Goal: Task Accomplishment & Management: Manage account settings

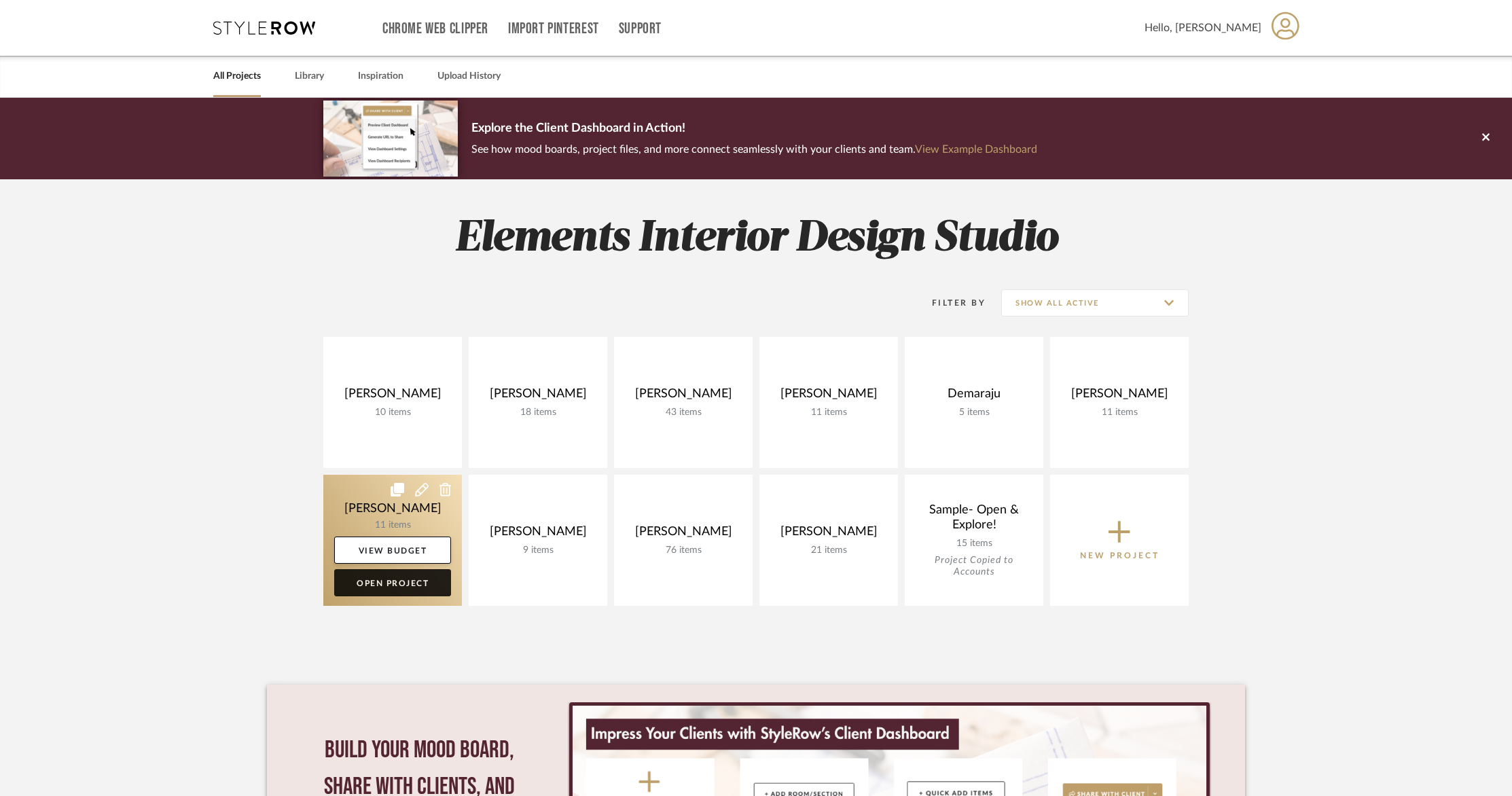
click at [381, 580] on link "Open Project" at bounding box center [392, 583] width 117 height 27
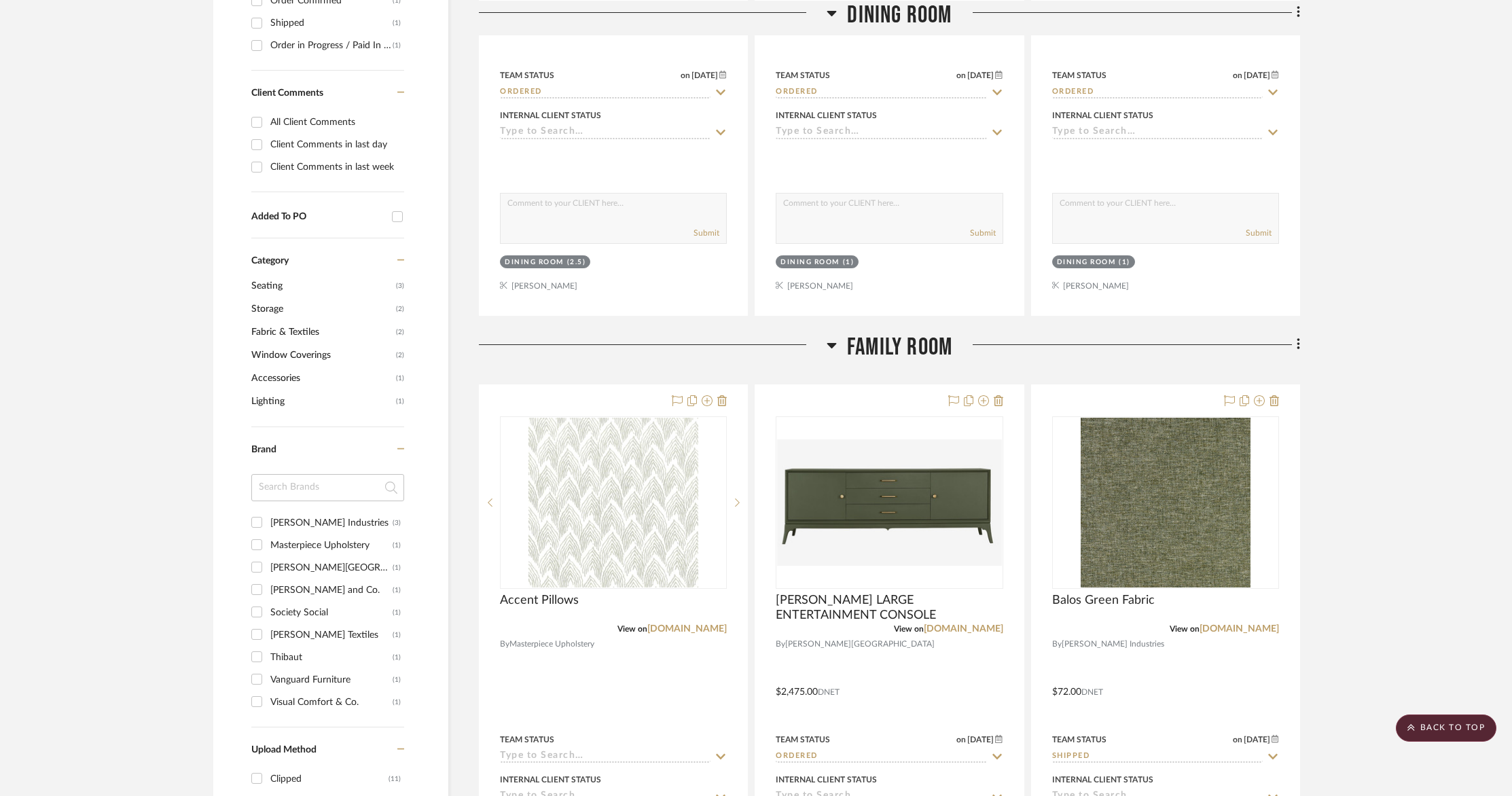
scroll to position [649, 0]
click at [1295, 344] on fa-icon at bounding box center [1296, 347] width 9 height 23
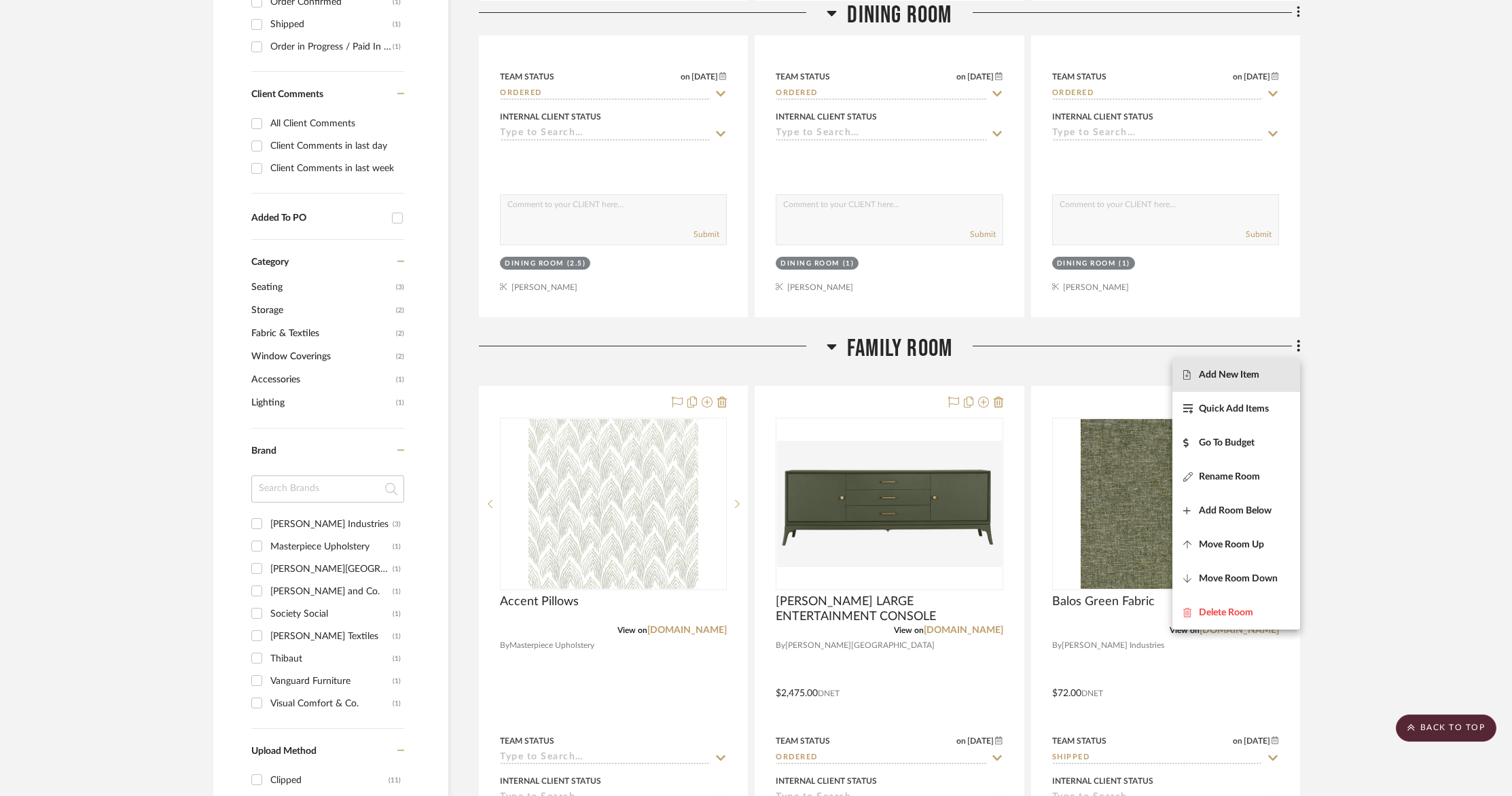
click at [1238, 370] on span "Add New Item" at bounding box center [1229, 374] width 60 height 12
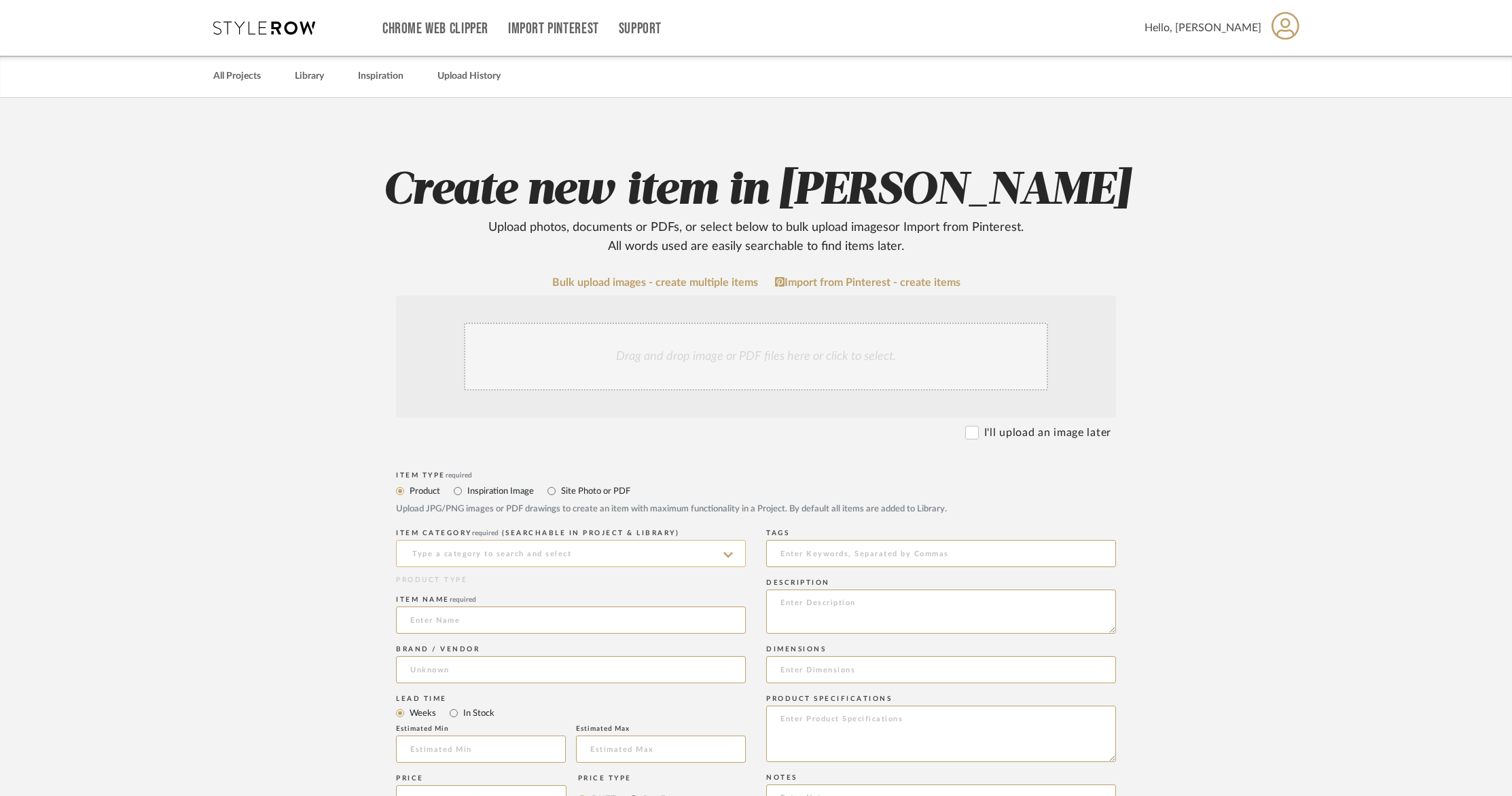
click at [504, 559] on input at bounding box center [570, 553] width 349 height 27
click at [512, 526] on div "Windows" at bounding box center [570, 518] width 349 height 34
type input "Windows"
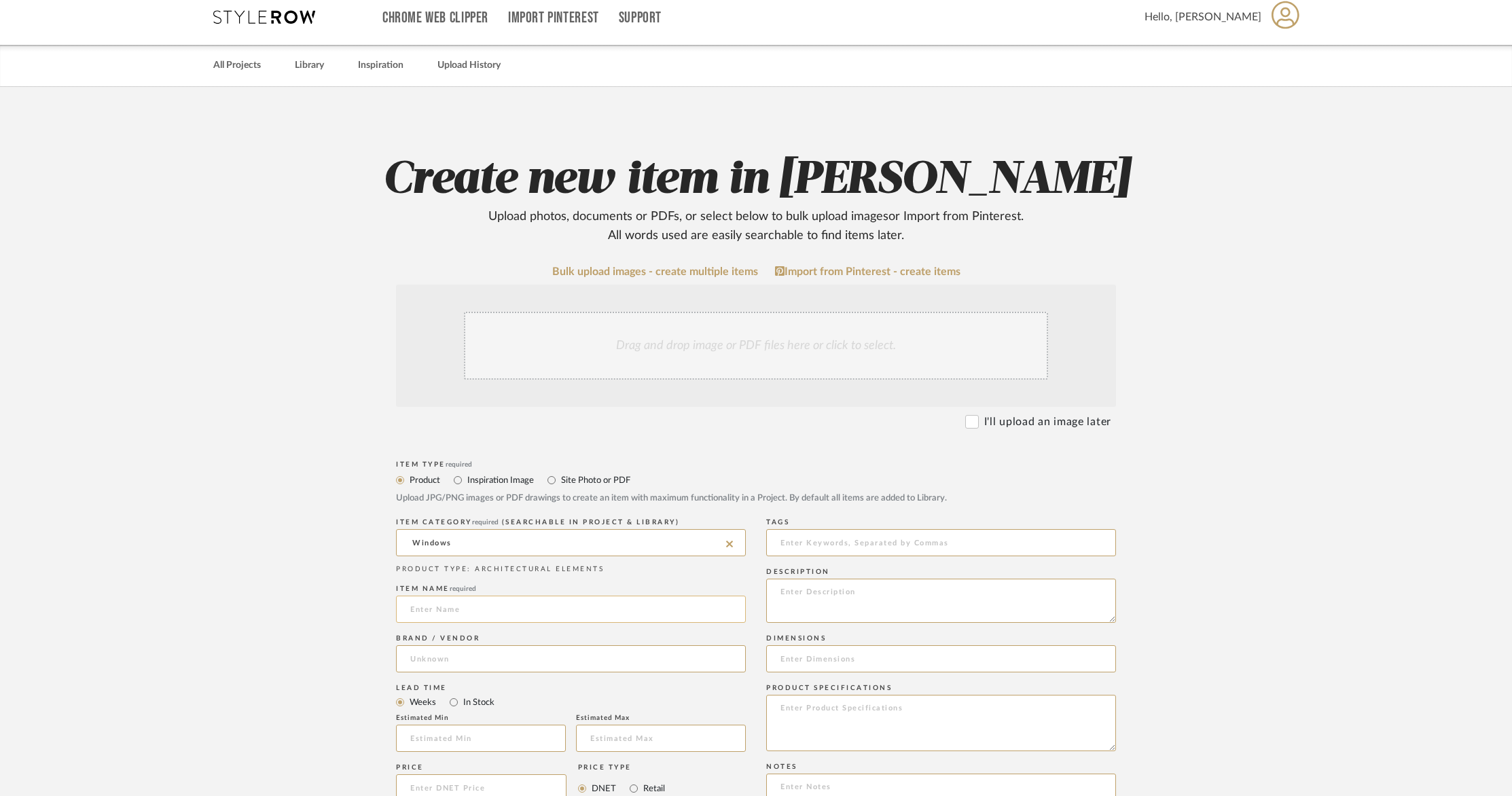
click at [475, 619] on input at bounding box center [570, 609] width 349 height 27
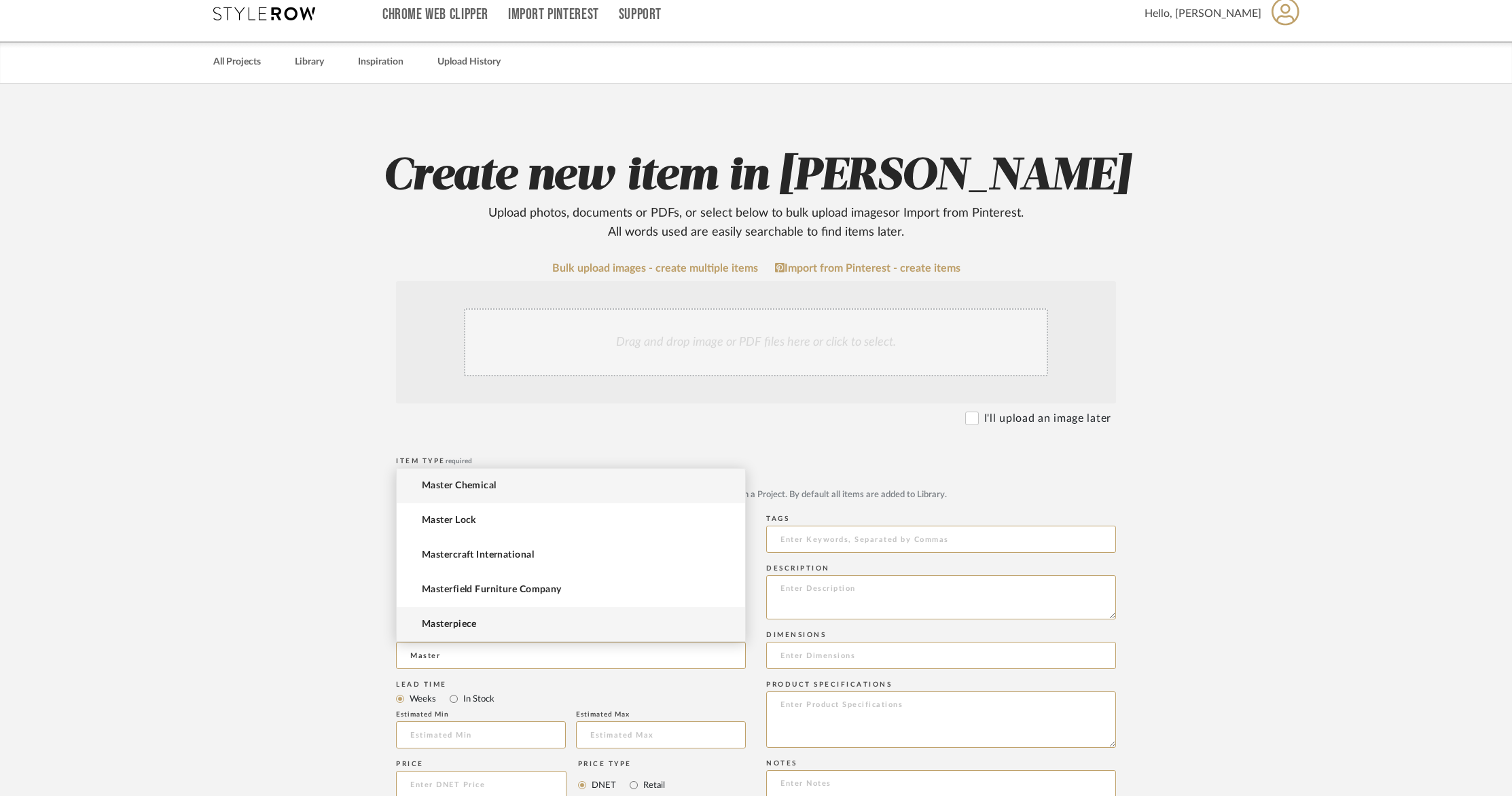
click at [580, 619] on mat-option "Masterpiece" at bounding box center [570, 624] width 349 height 34
type input "Masterpiece"
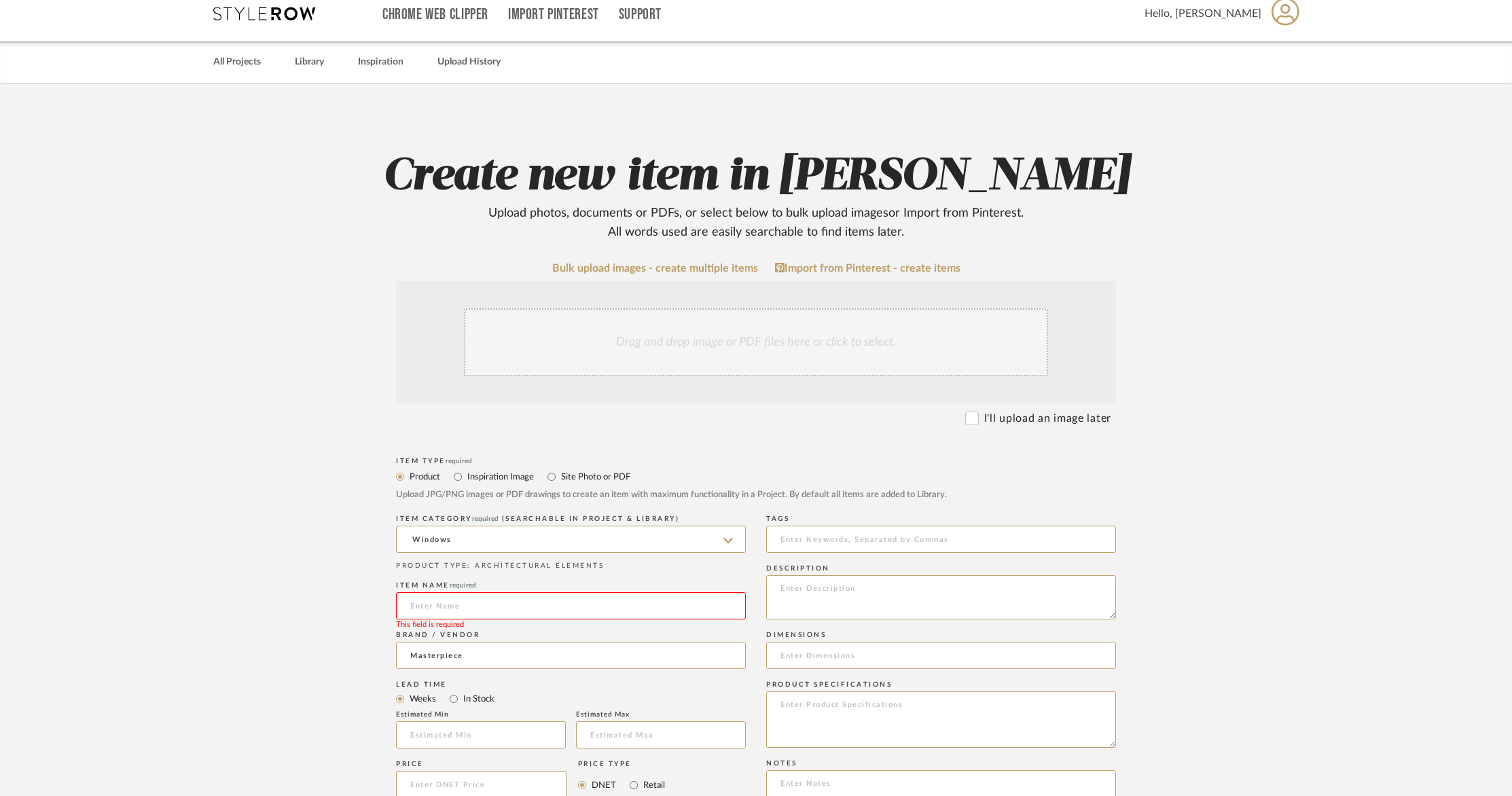
click at [581, 612] on input at bounding box center [570, 605] width 349 height 27
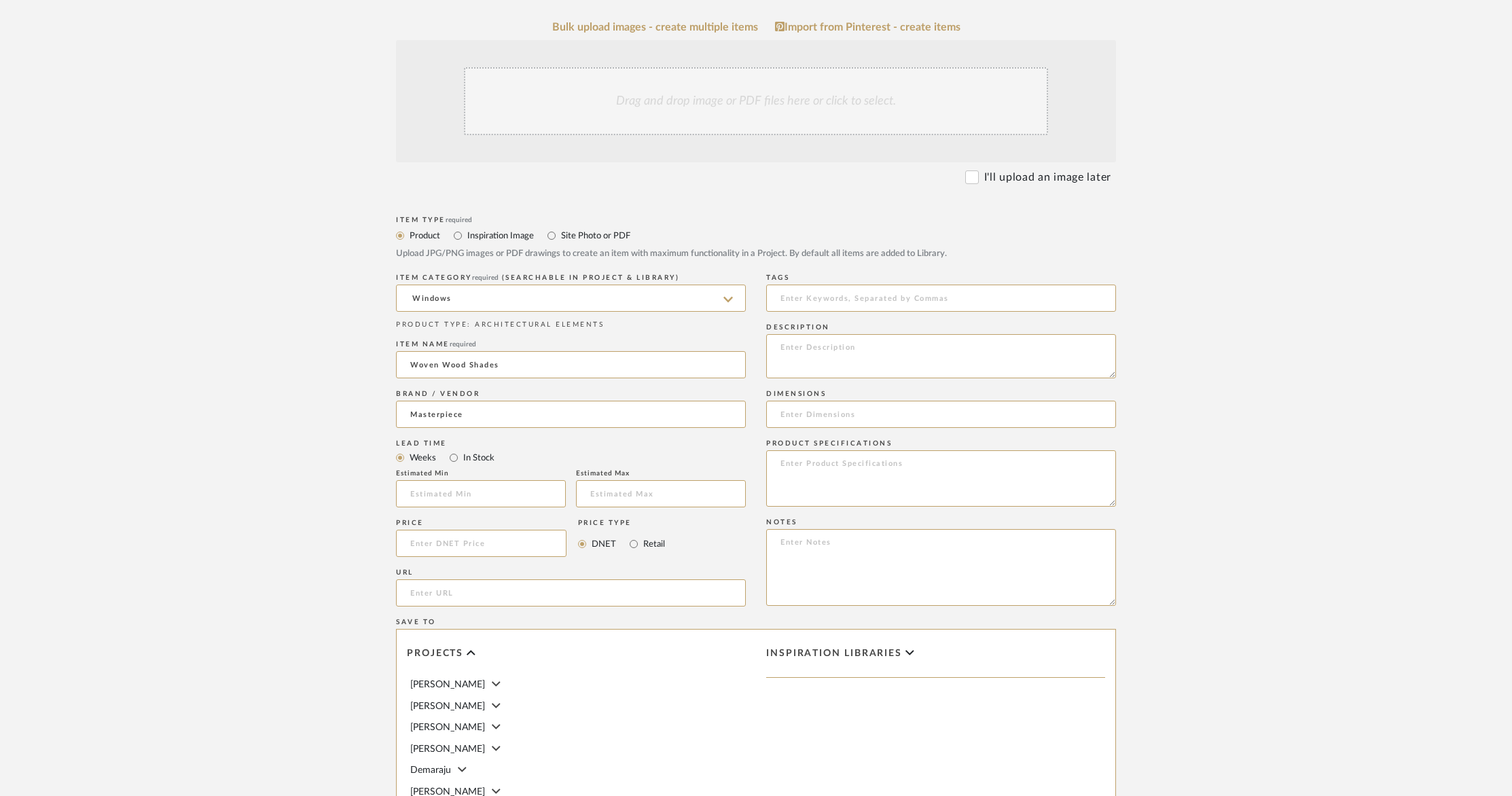
scroll to position [254, 0]
type input "Woven Wood Shades"
click at [789, 342] on textarea at bounding box center [941, 357] width 349 height 45
type textarea "Seven woven wood shades with valence, cordless and privacy lined. Includes inst…"
click at [827, 413] on input at bounding box center [941, 415] width 349 height 27
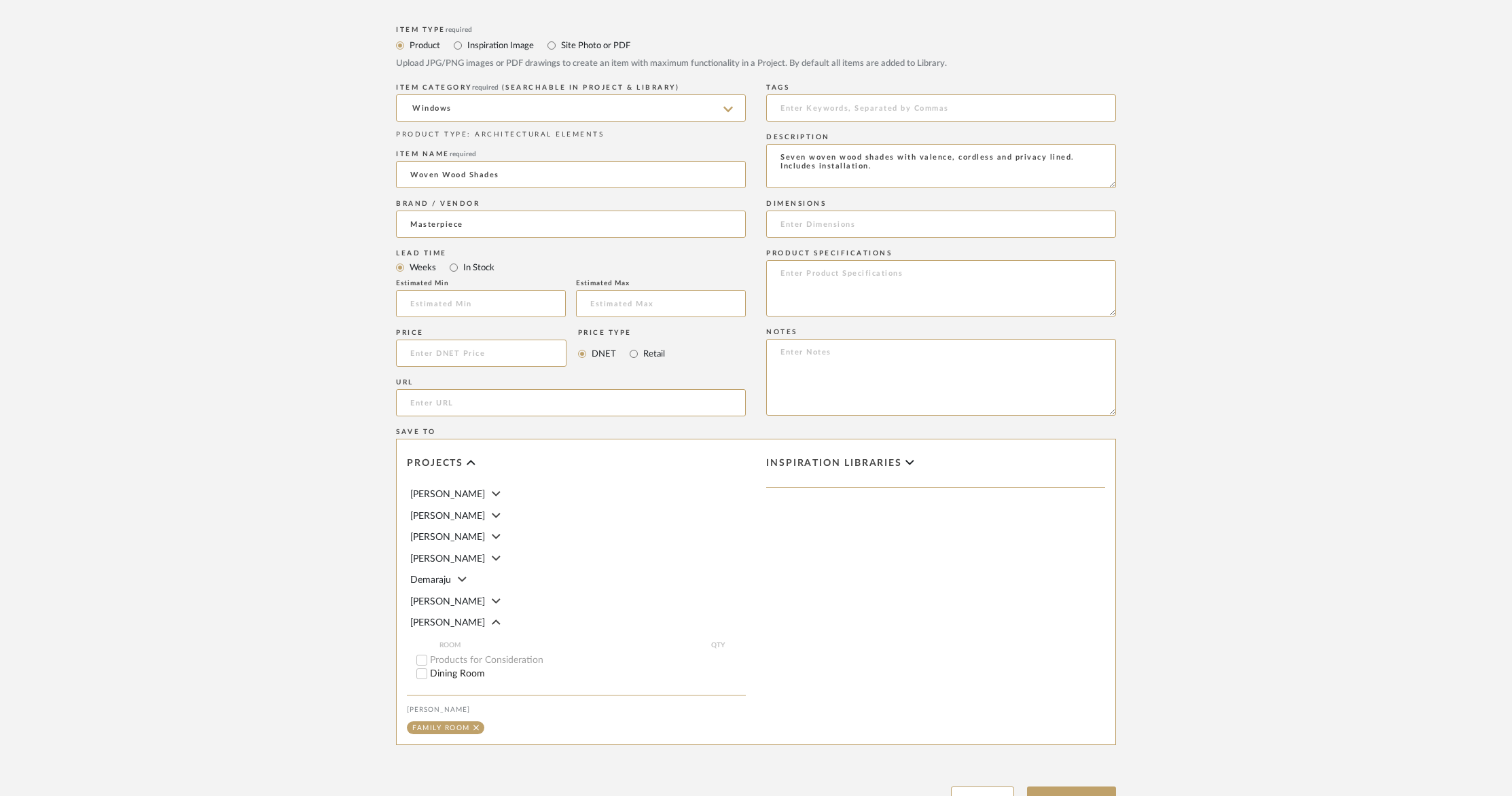
scroll to position [562, 0]
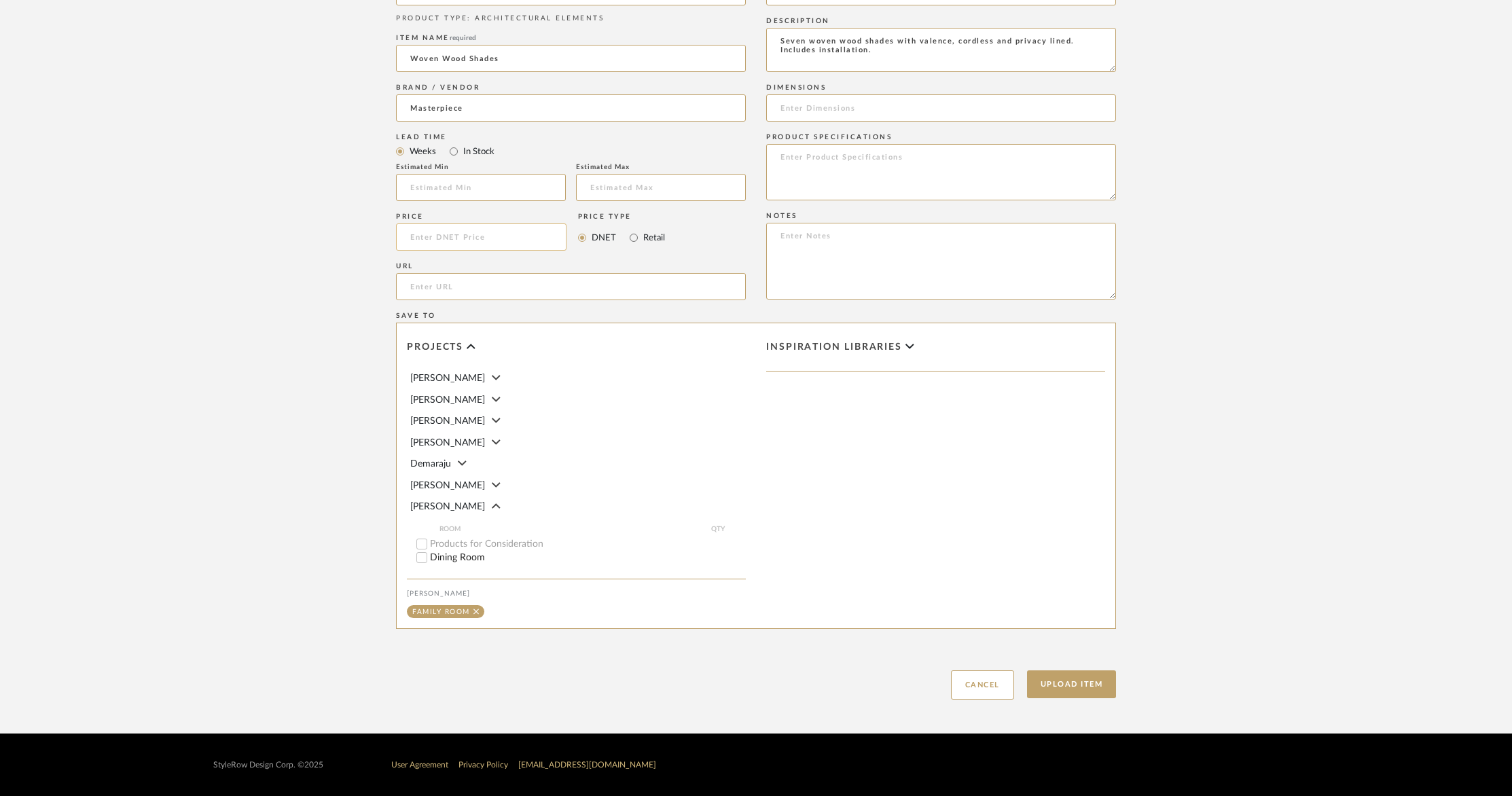
click at [470, 234] on input at bounding box center [480, 237] width 171 height 27
type input "$5,852.00"
click at [528, 281] on input "url" at bounding box center [570, 286] width 349 height 27
click at [1107, 689] on button "Upload Item" at bounding box center [1071, 683] width 90 height 28
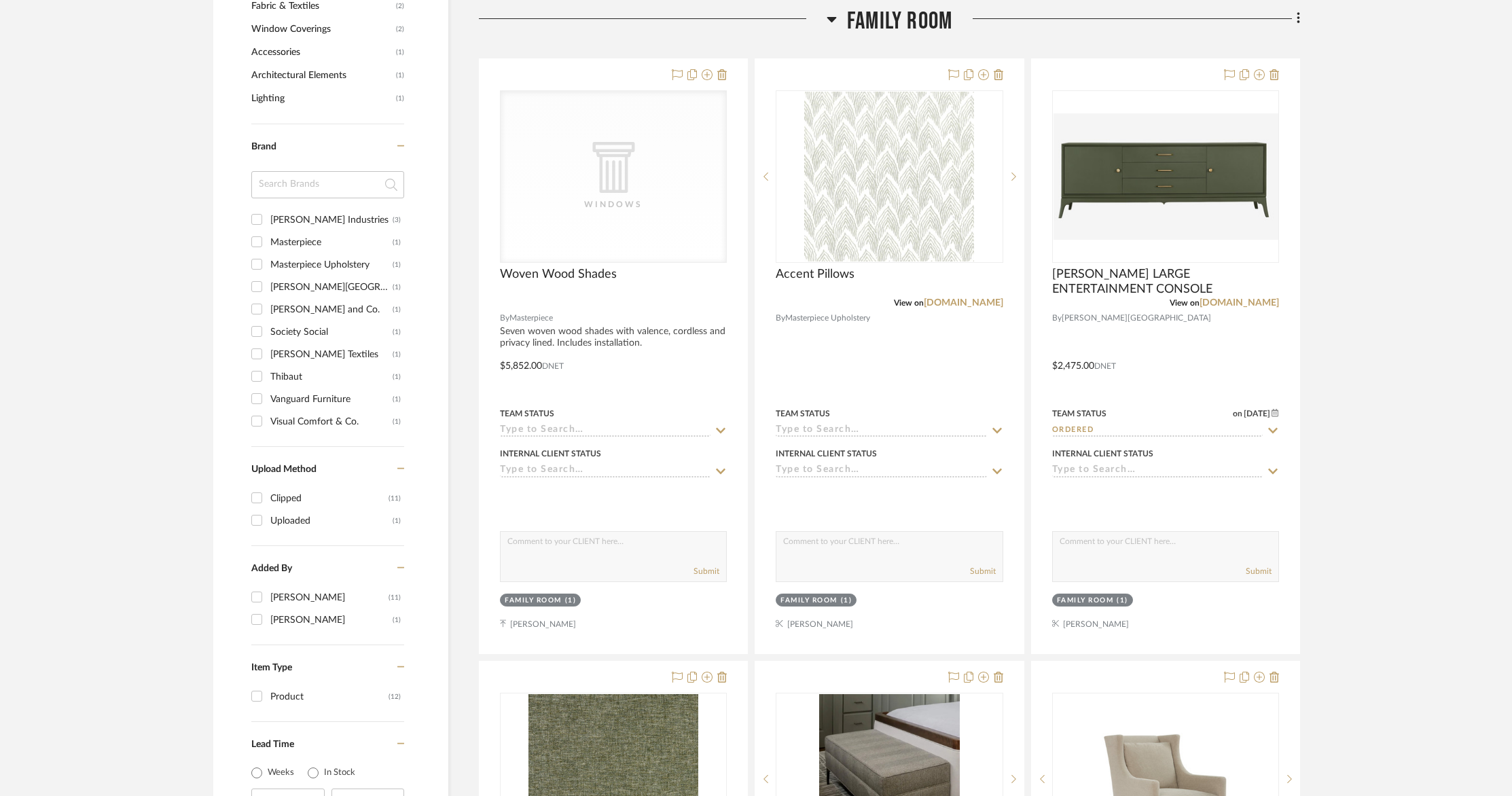
scroll to position [982, 0]
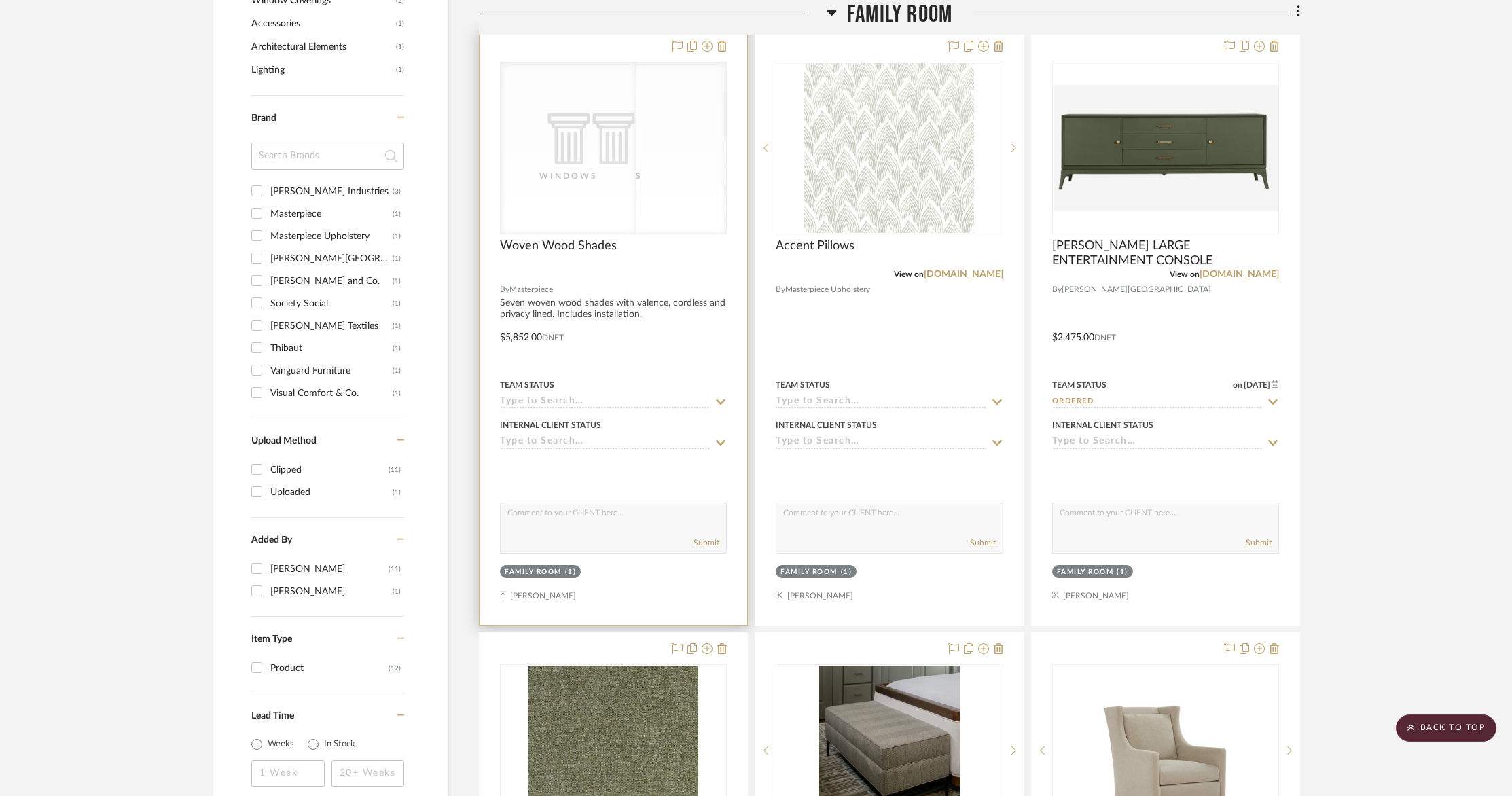
click at [569, 193] on div "CategoryIconArchitectural Created with Sketch. Windows" at bounding box center [613, 148] width 225 height 171
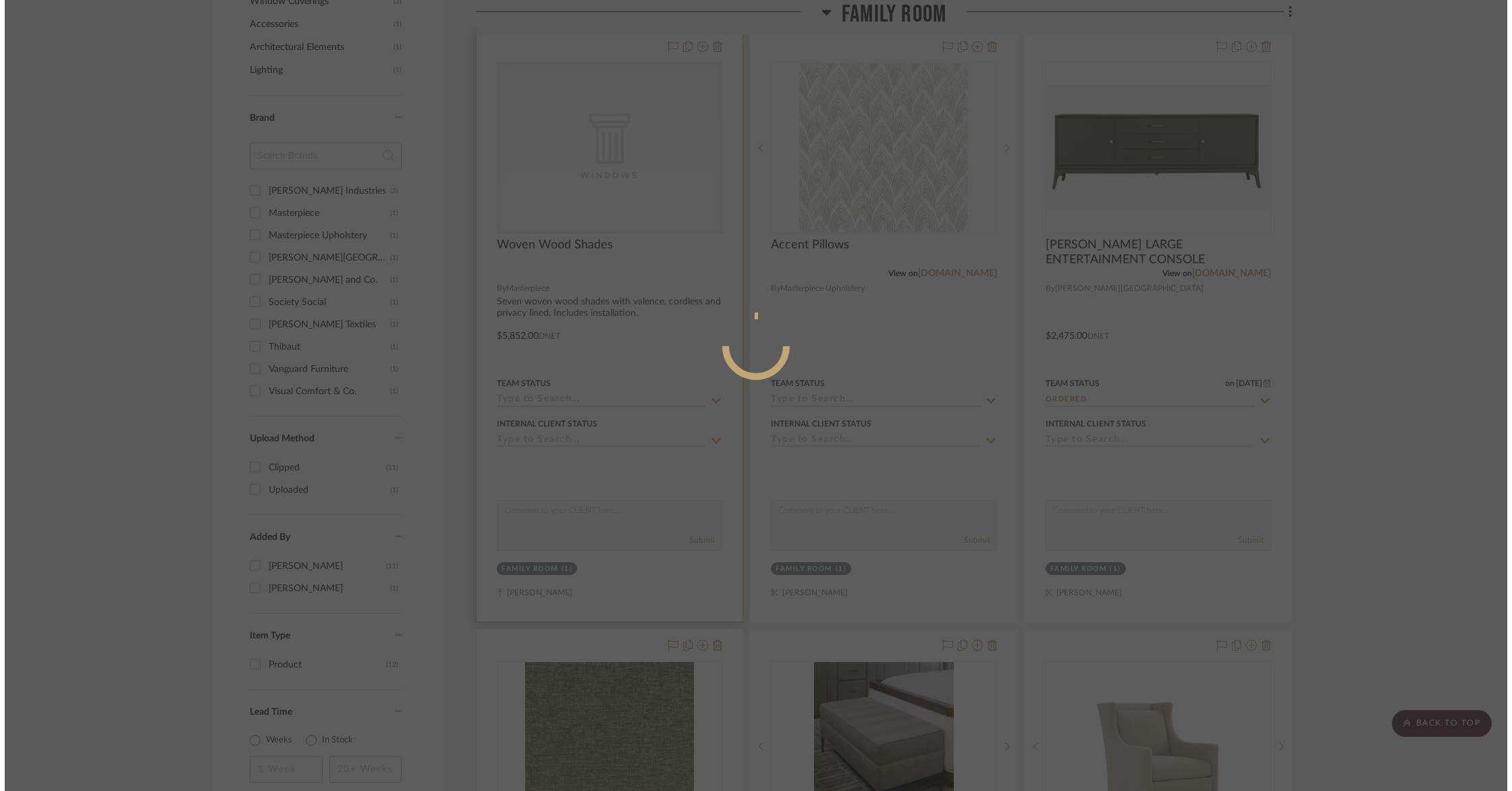
scroll to position [0, 0]
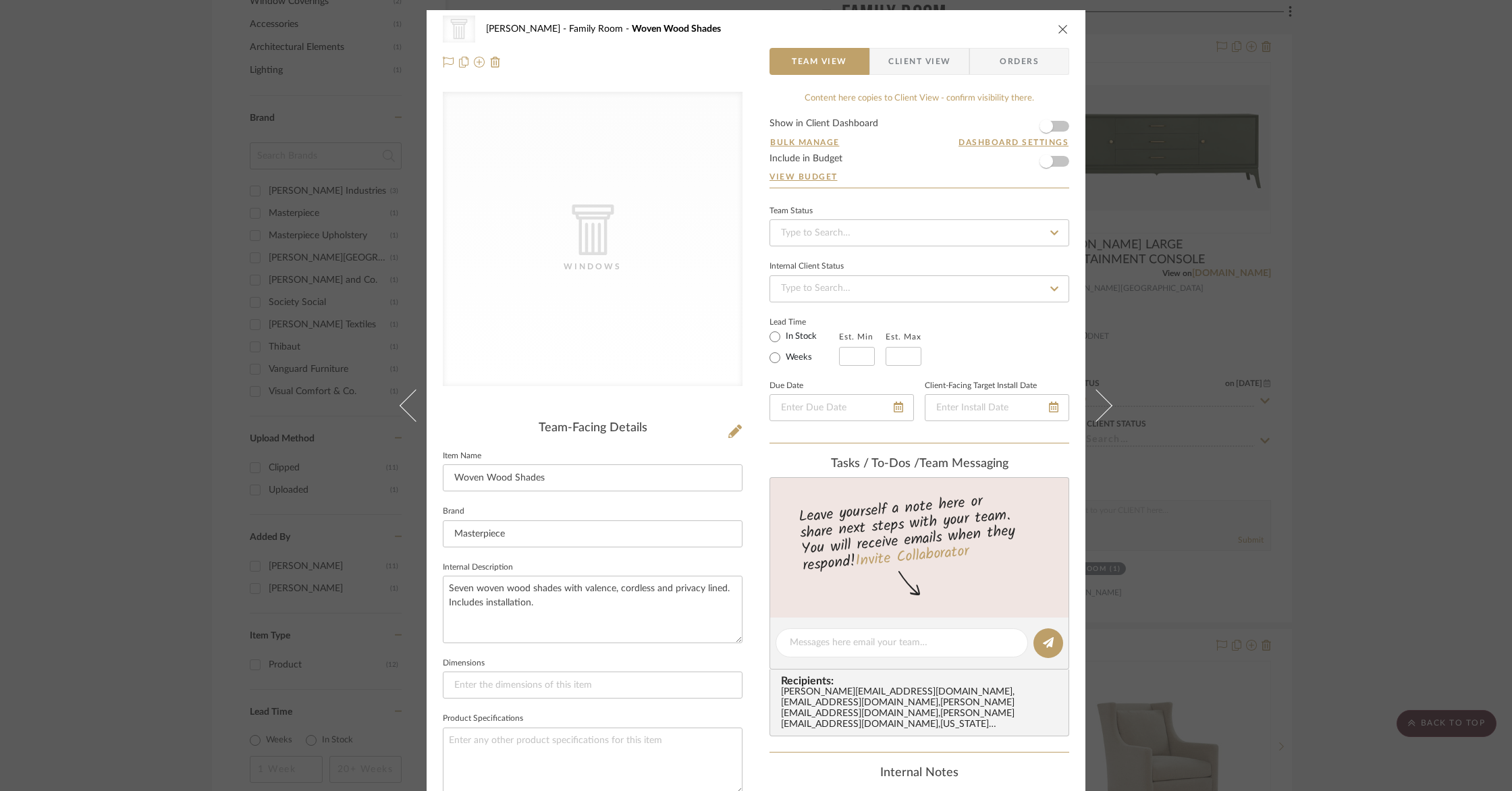
click at [917, 62] on span "Client View" at bounding box center [919, 61] width 62 height 27
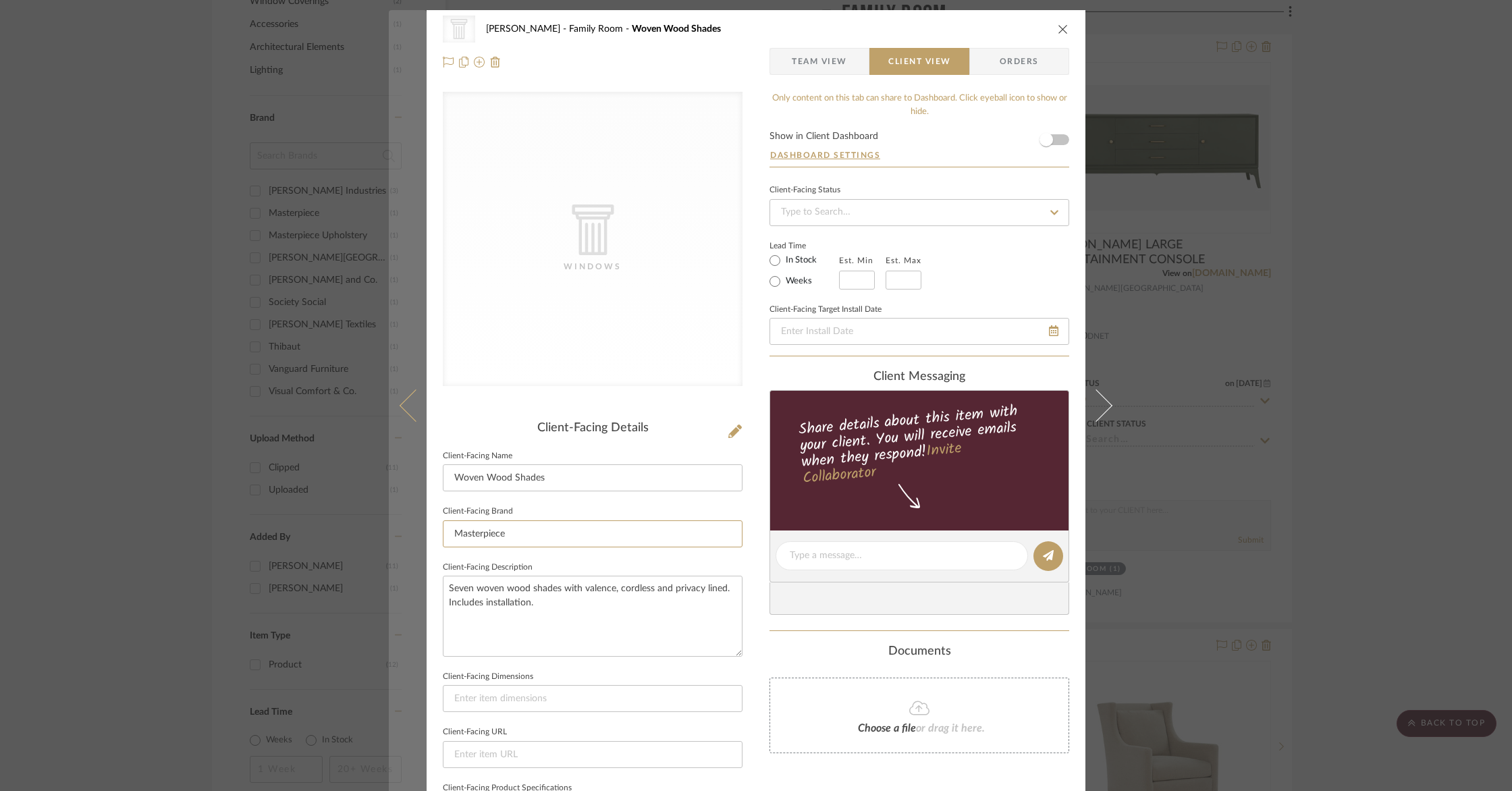
drag, startPoint x: 555, startPoint y: 536, endPoint x: 393, endPoint y: 535, distance: 162.0
click at [395, 536] on mat-dialog-content "CategoryIconArchitectural Created with Sketch. Windows [PERSON_NAME] Family Roo…" at bounding box center [756, 560] width 735 height 1101
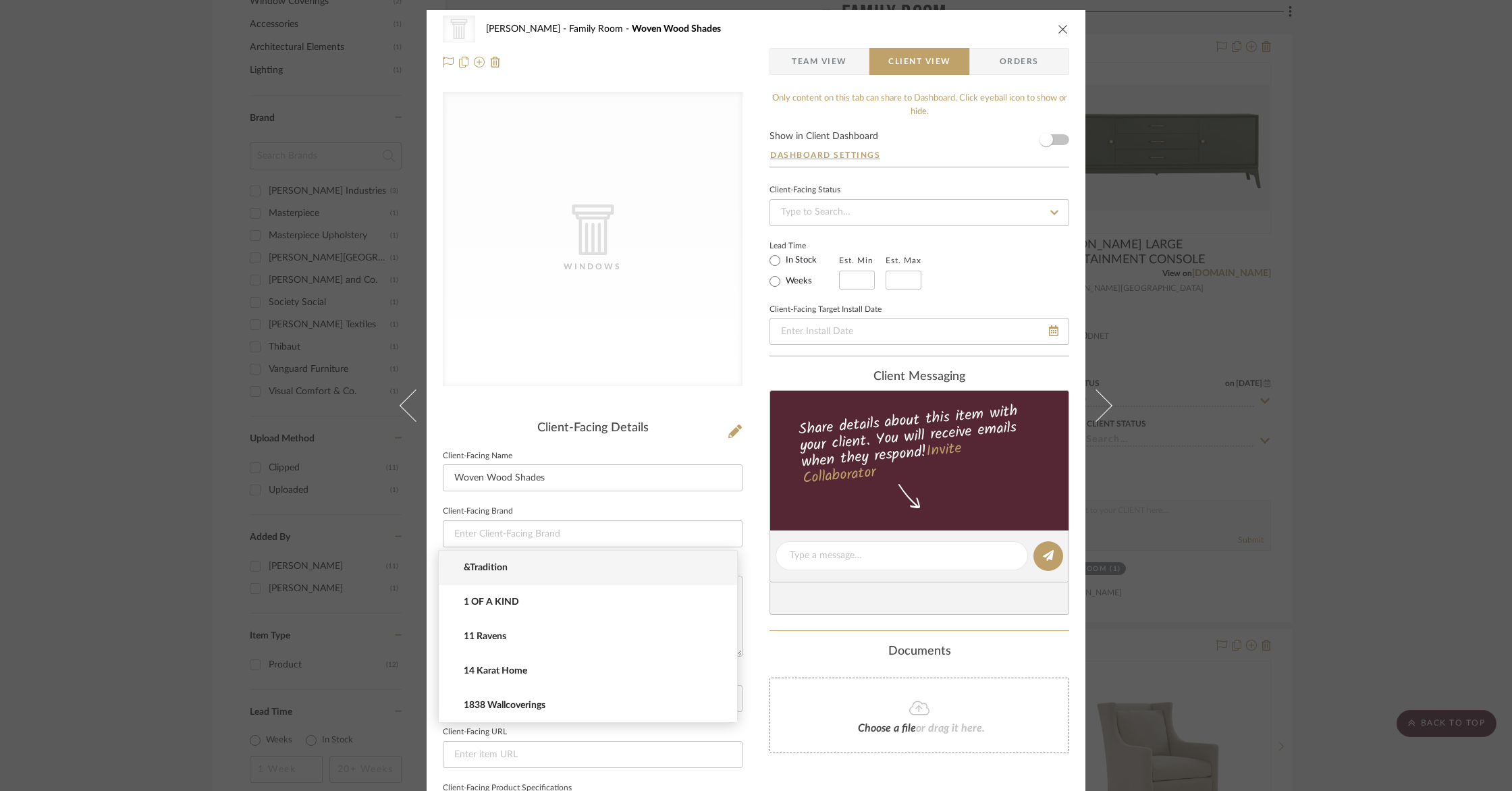
click at [1501, 375] on div "CategoryIconArchitectural Created with Sketch. Windows [PERSON_NAME] Family Roo…" at bounding box center [756, 396] width 1512 height 791
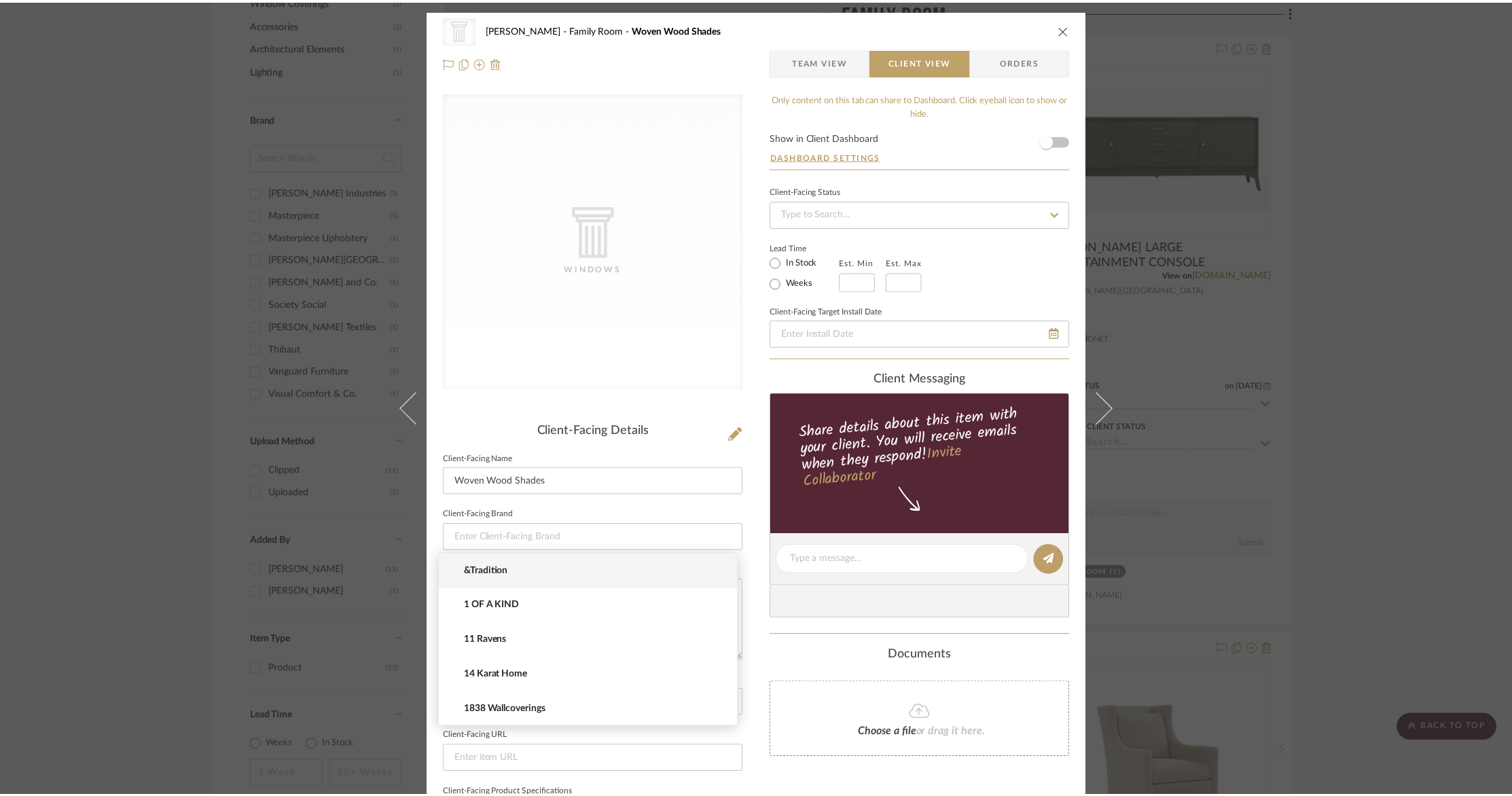
scroll to position [1003, 0]
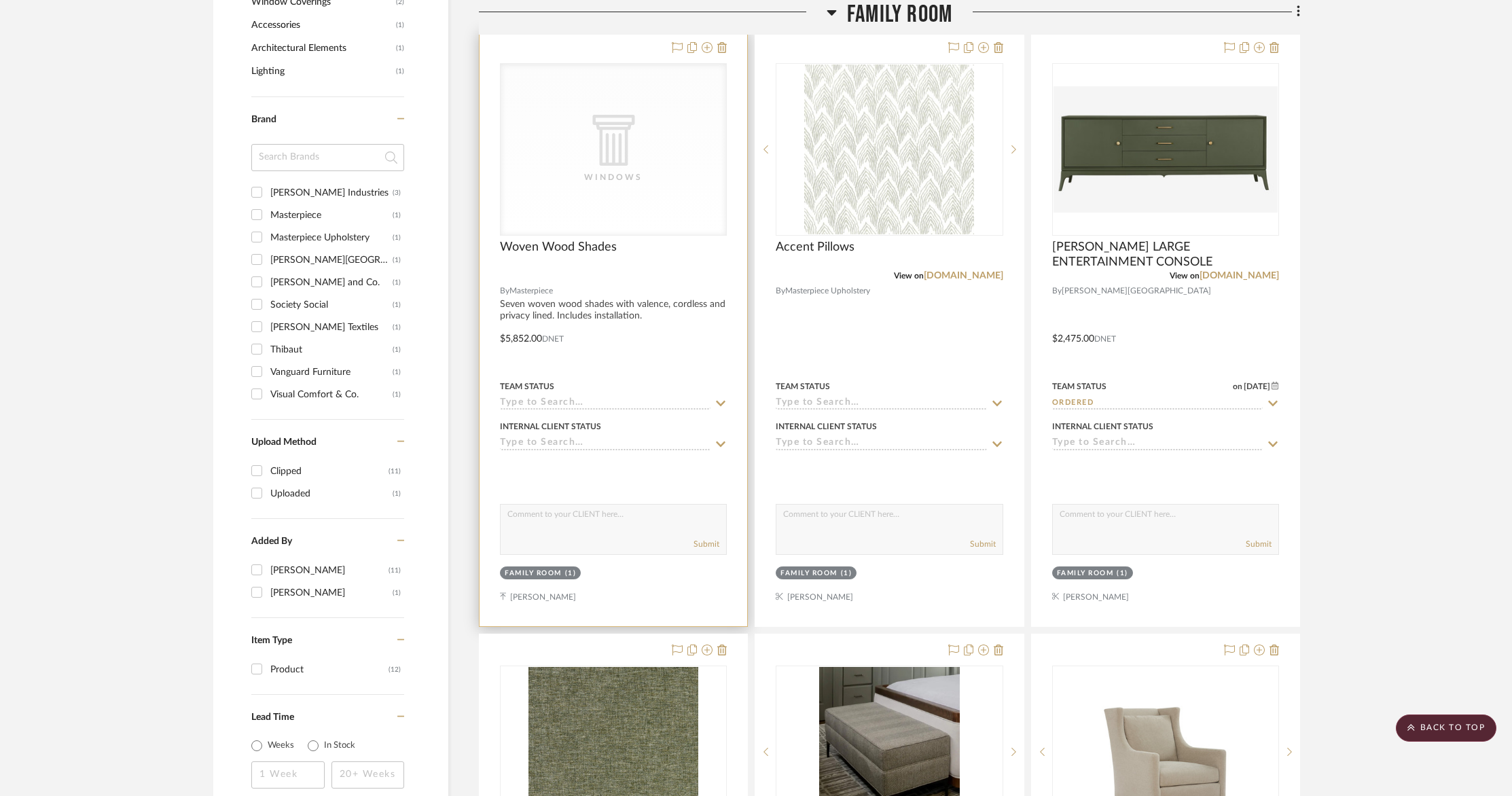
click at [651, 160] on div "CategoryIconArchitectural Created with Sketch. Windows" at bounding box center [613, 149] width 225 height 171
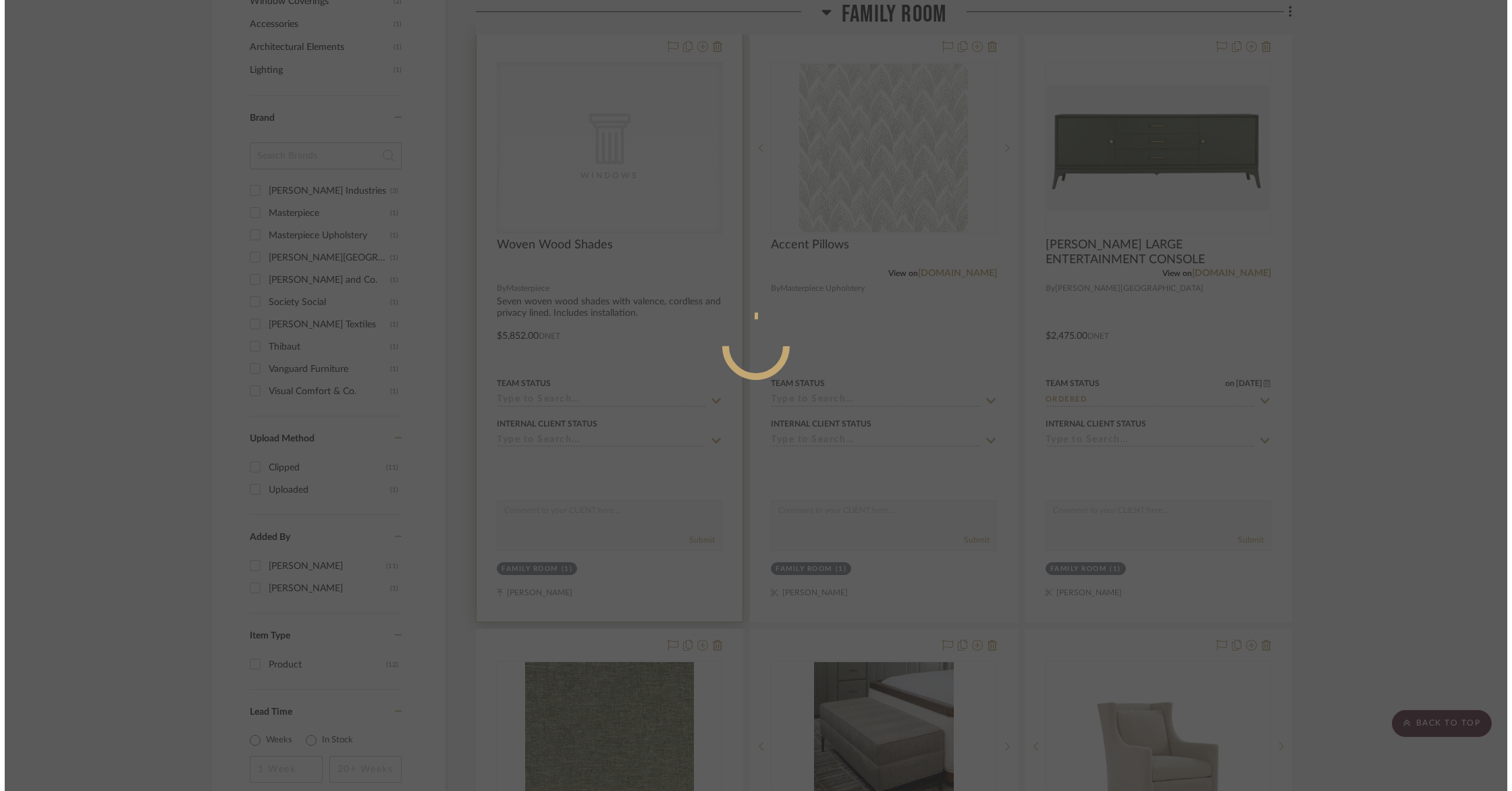
scroll to position [0, 0]
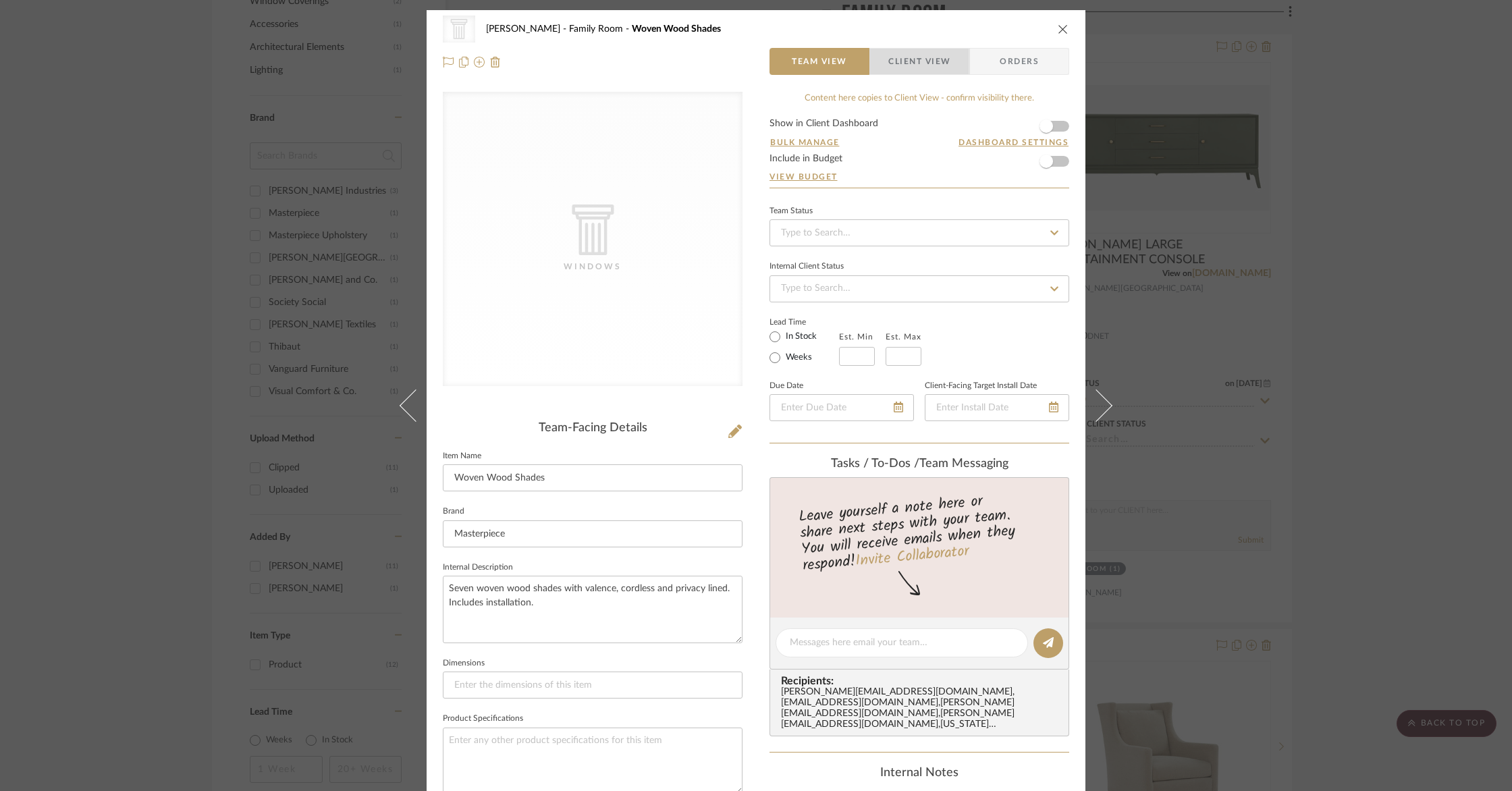
drag, startPoint x: 902, startPoint y: 58, endPoint x: 915, endPoint y: 72, distance: 19.1
click at [902, 58] on span "Client View" at bounding box center [919, 61] width 62 height 27
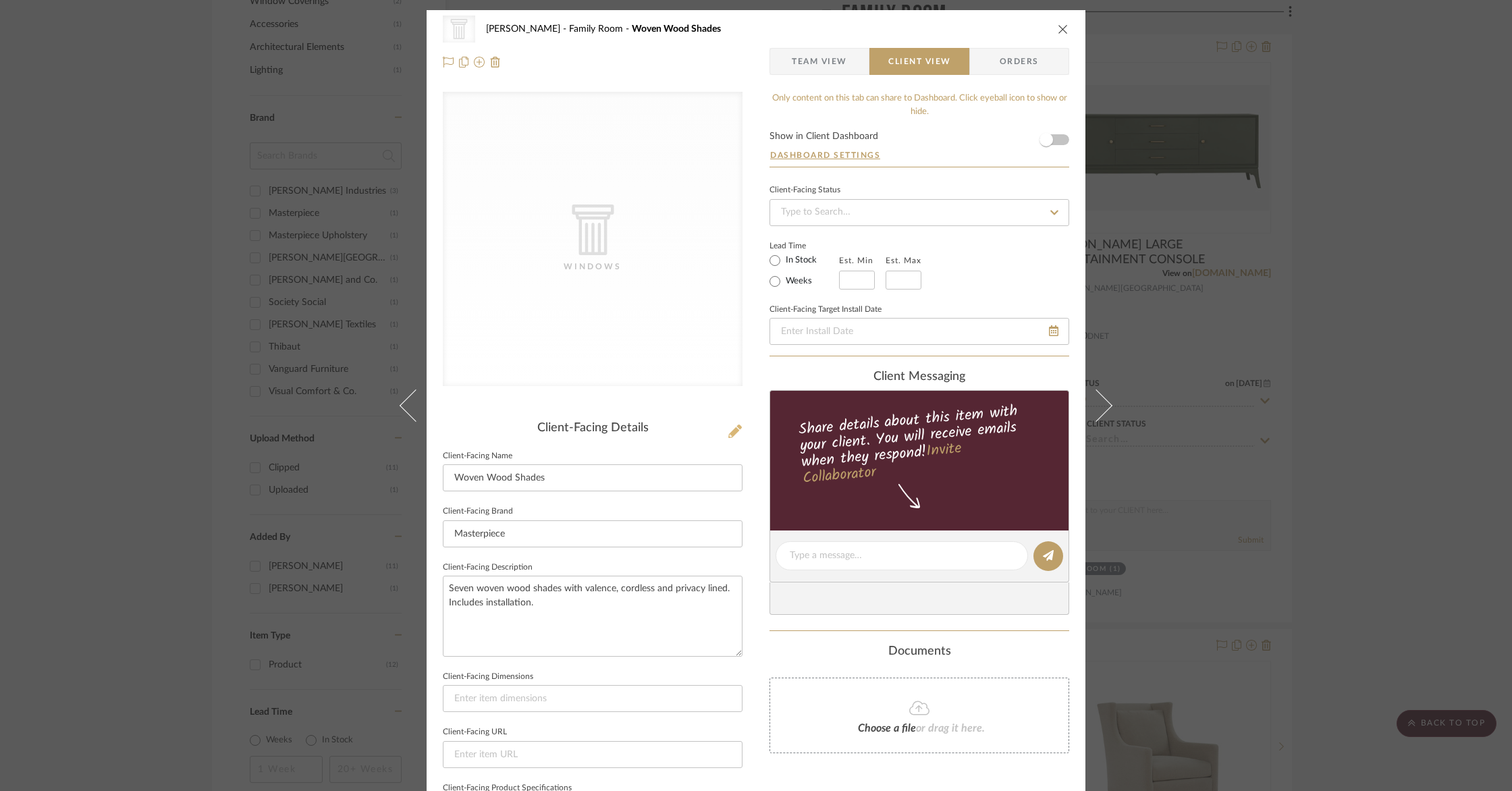
click at [731, 431] on icon at bounding box center [735, 431] width 13 height 13
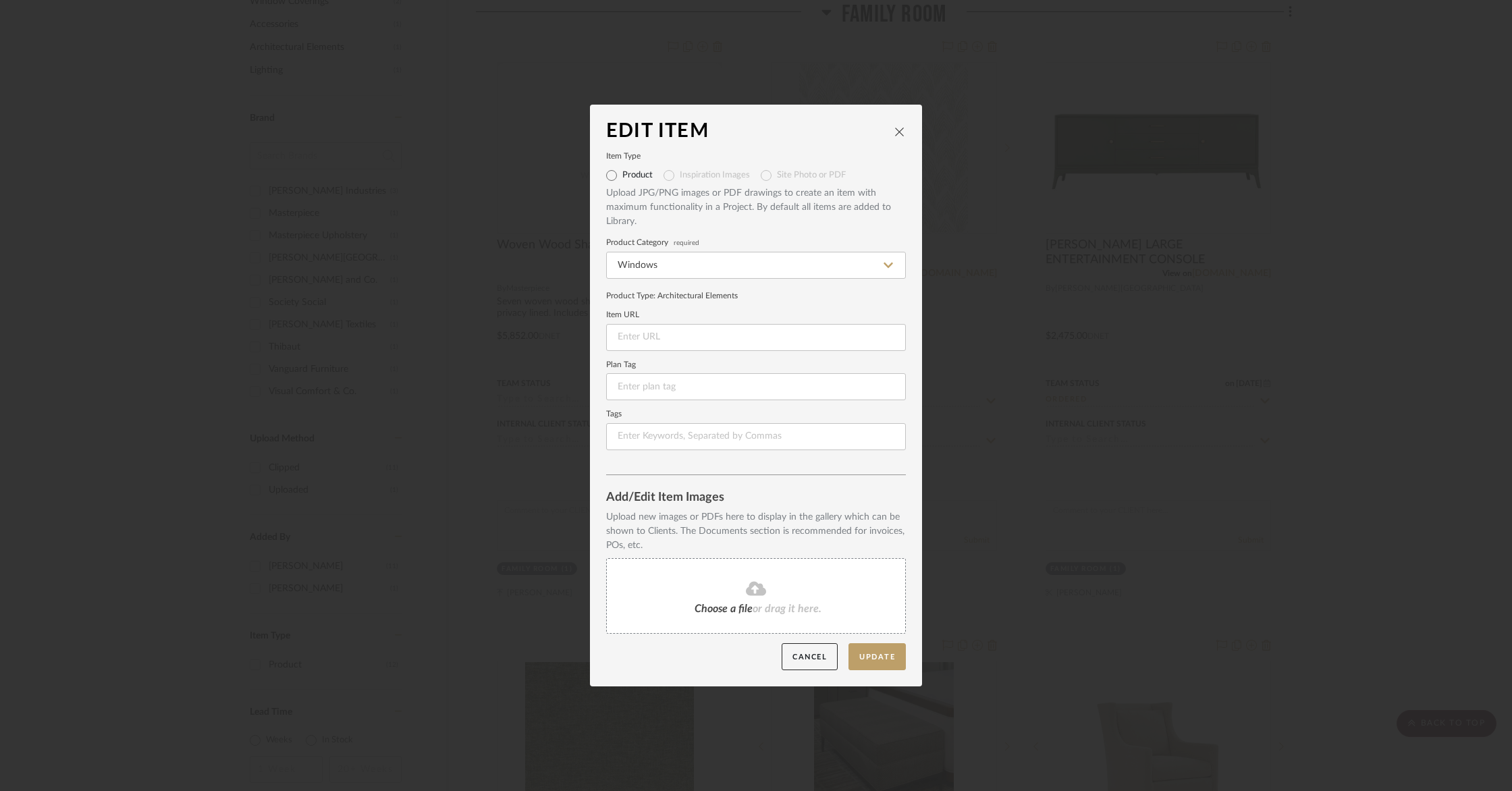
click at [897, 128] on icon "close" at bounding box center [899, 131] width 11 height 11
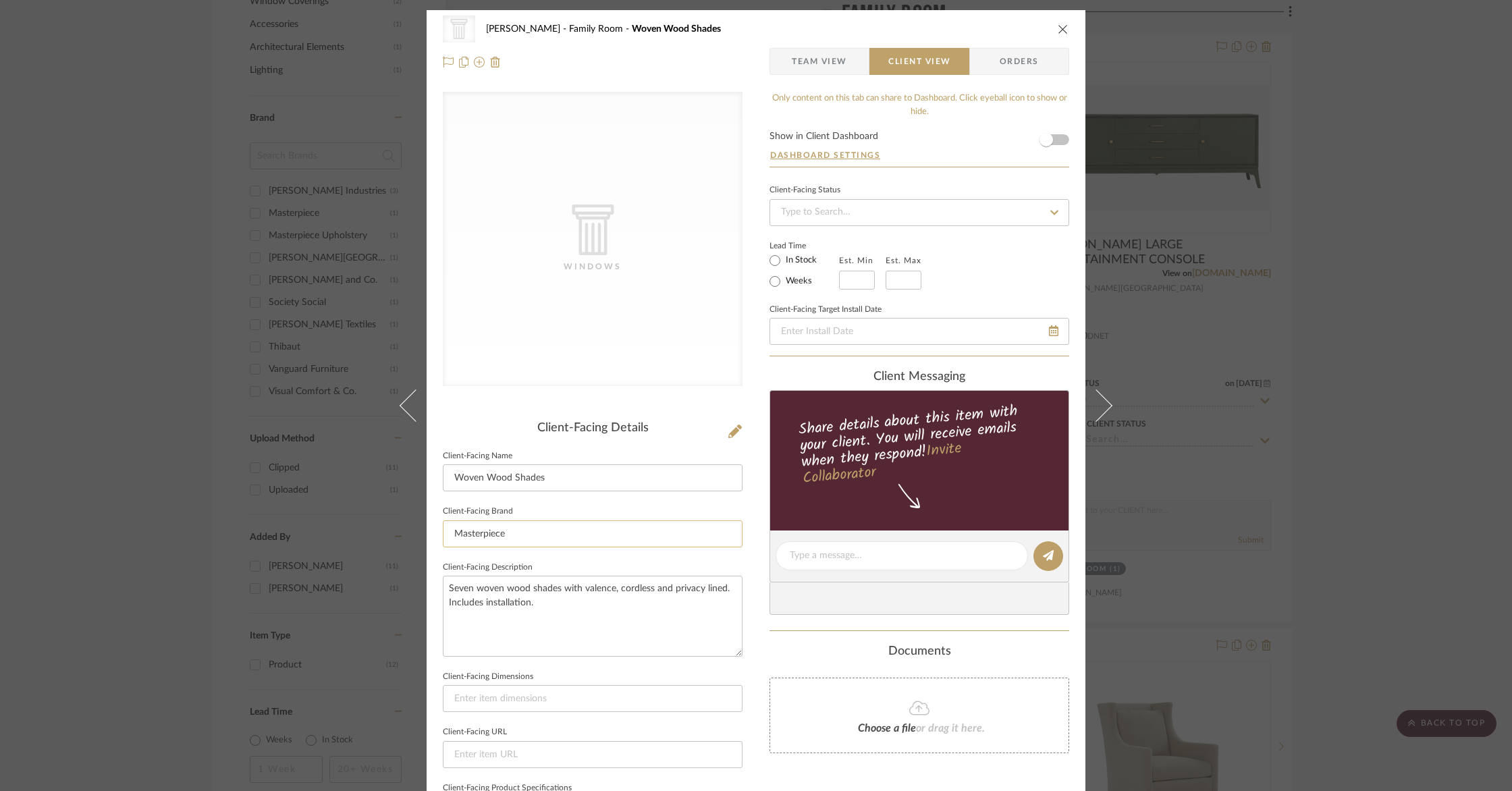
drag, startPoint x: 541, startPoint y: 537, endPoint x: 448, endPoint y: 526, distance: 93.6
click at [450, 526] on input "Masterpiece" at bounding box center [592, 533] width 300 height 27
click at [655, 498] on sr-form-field "Client-Facing Name Woven Wood Shades" at bounding box center [592, 474] width 300 height 56
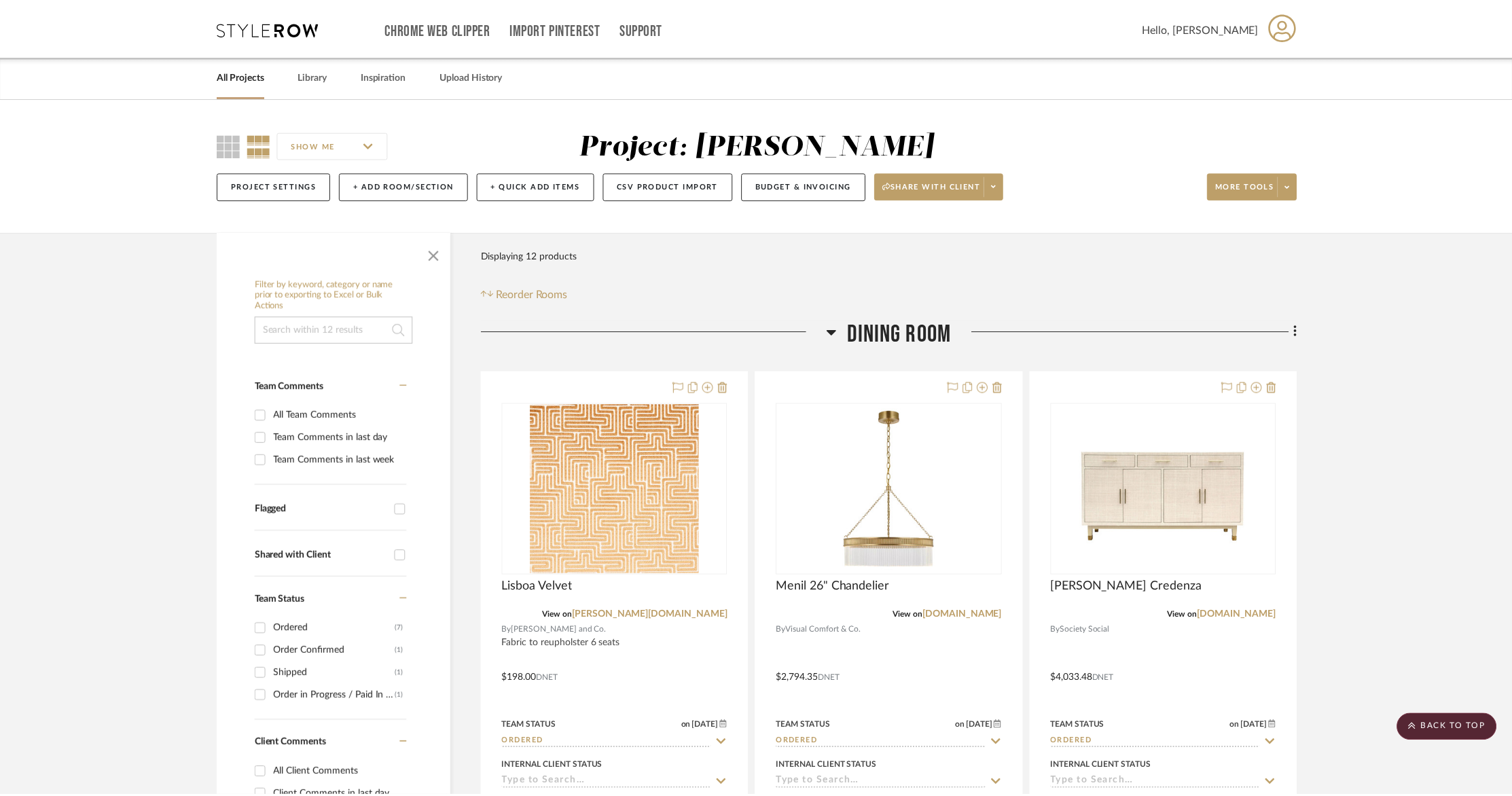
scroll to position [1003, 0]
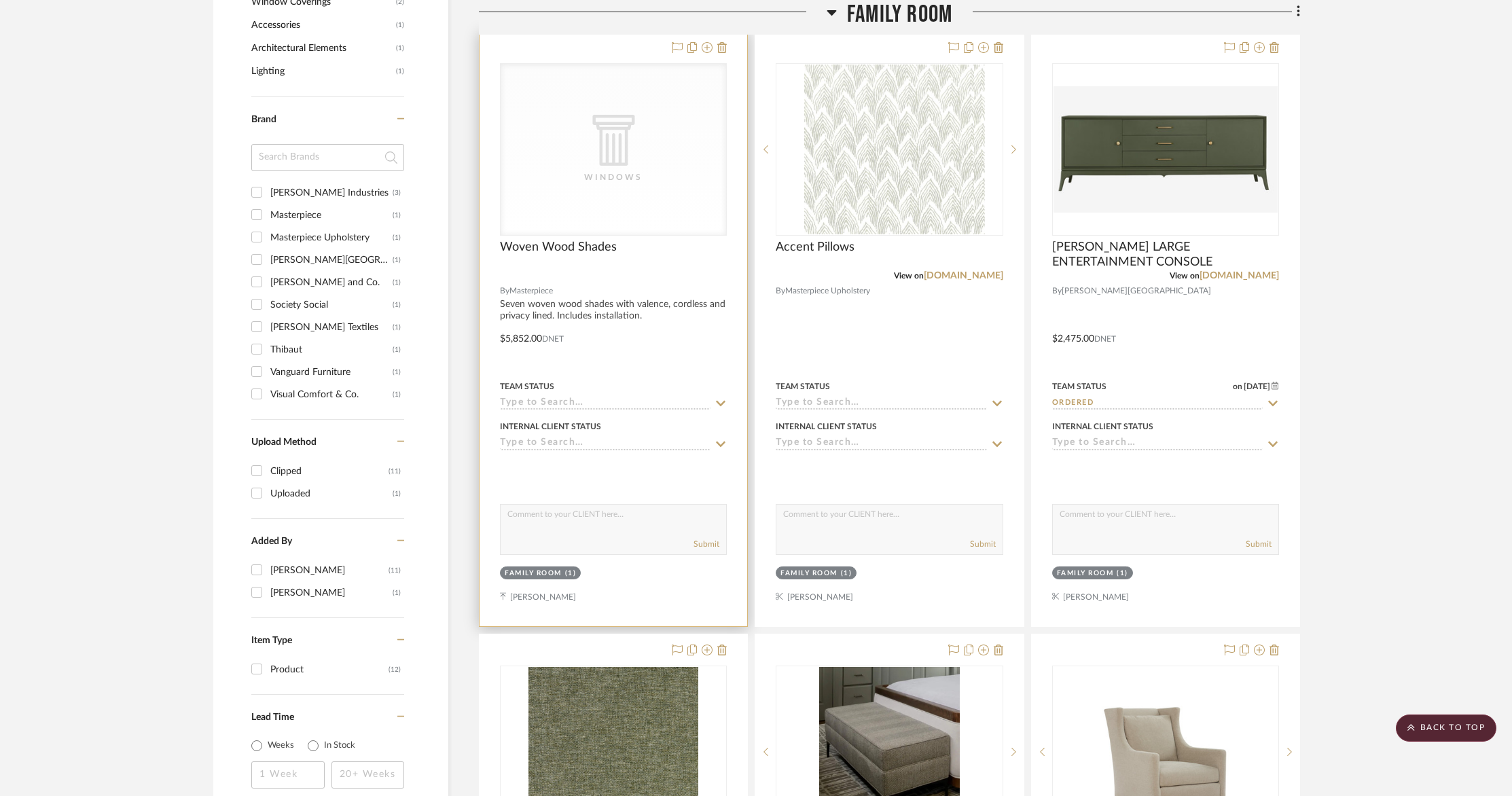
click at [513, 169] on div "CategoryIconArchitectural Created with Sketch. Windows" at bounding box center [613, 149] width 225 height 171
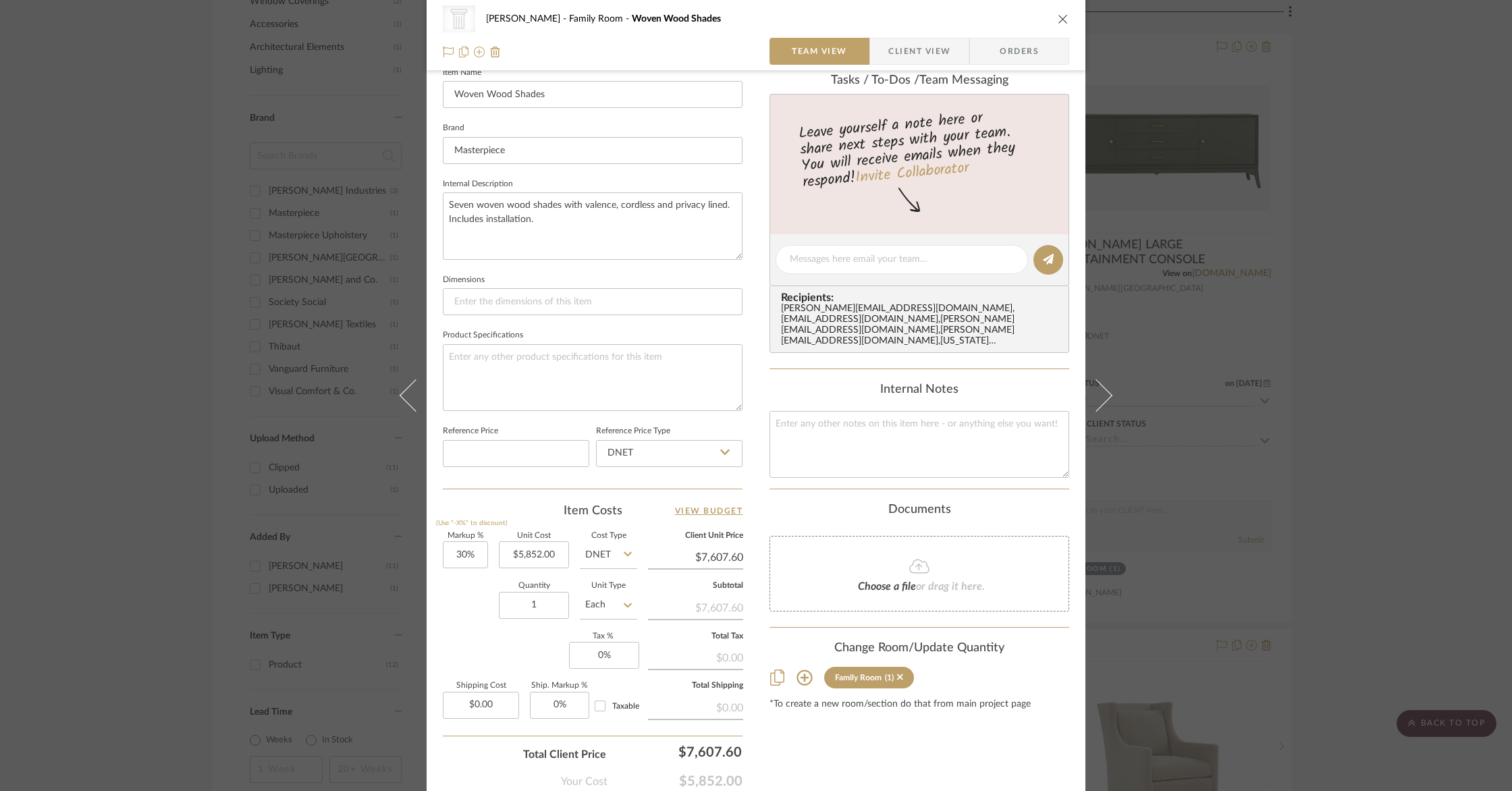
scroll to position [461, 0]
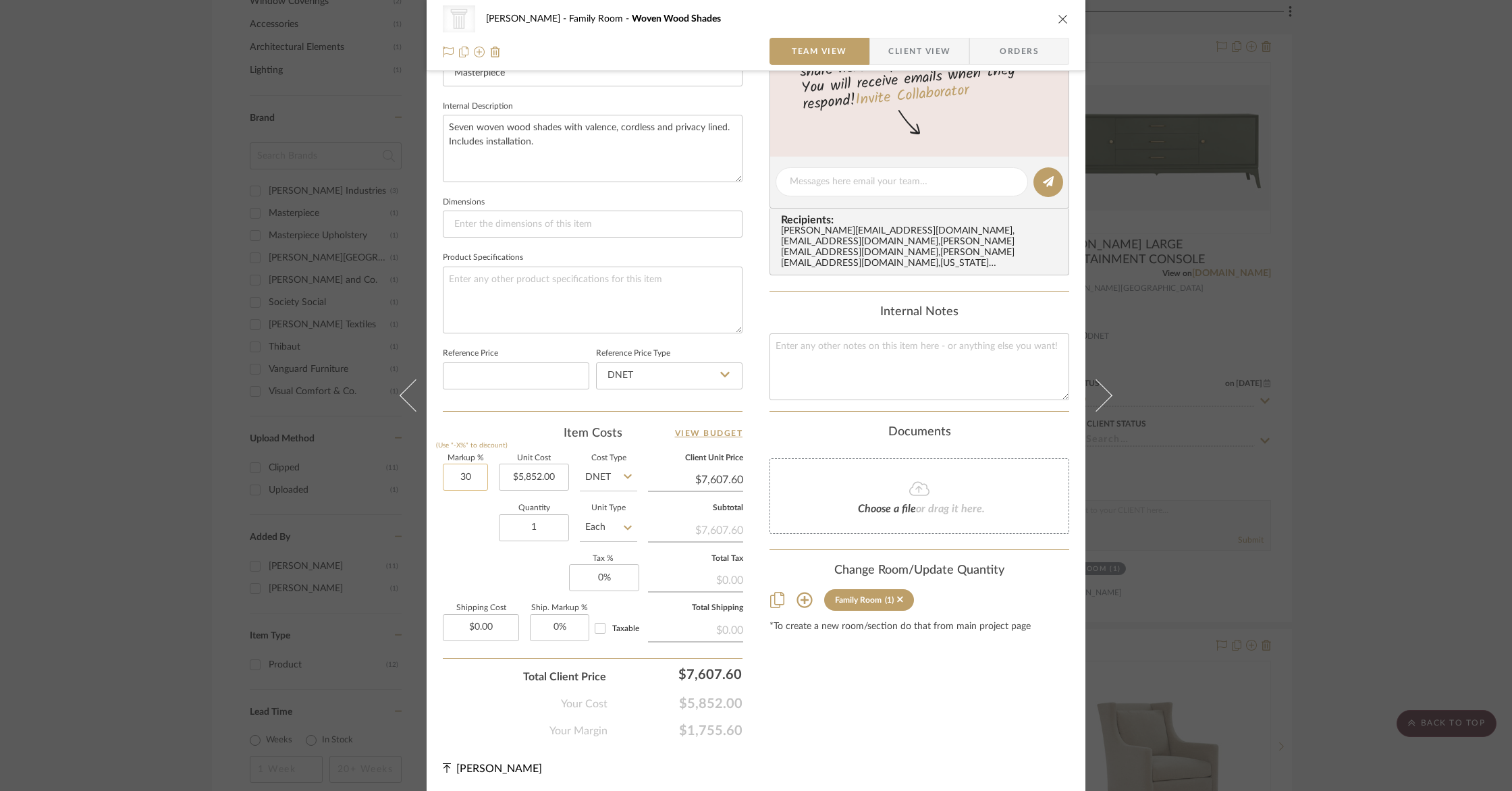
click at [471, 476] on input "30" at bounding box center [465, 476] width 45 height 27
type input "0%"
click at [503, 518] on input "1" at bounding box center [533, 527] width 70 height 27
type input "$5,852.00"
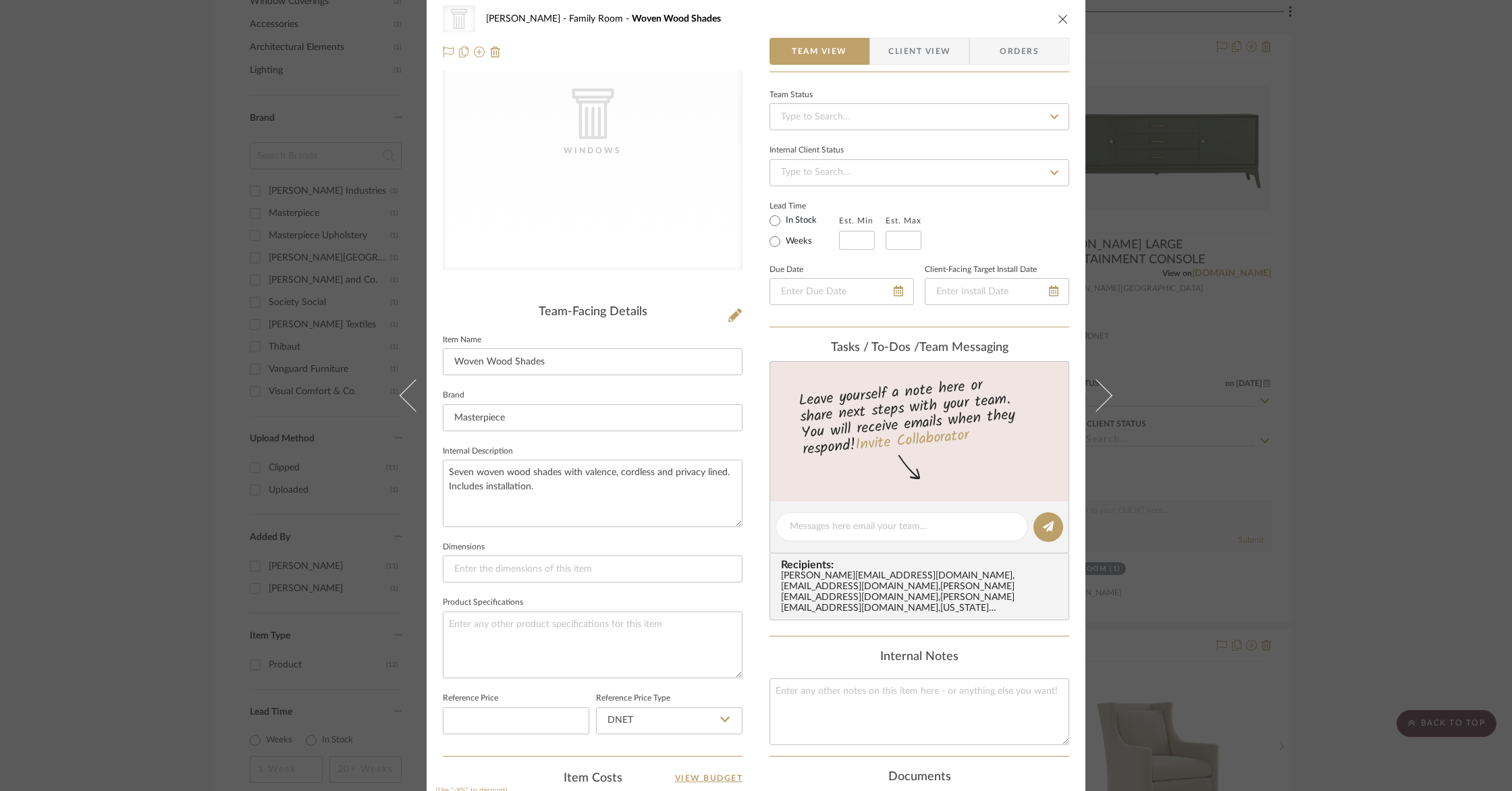
scroll to position [0, 0]
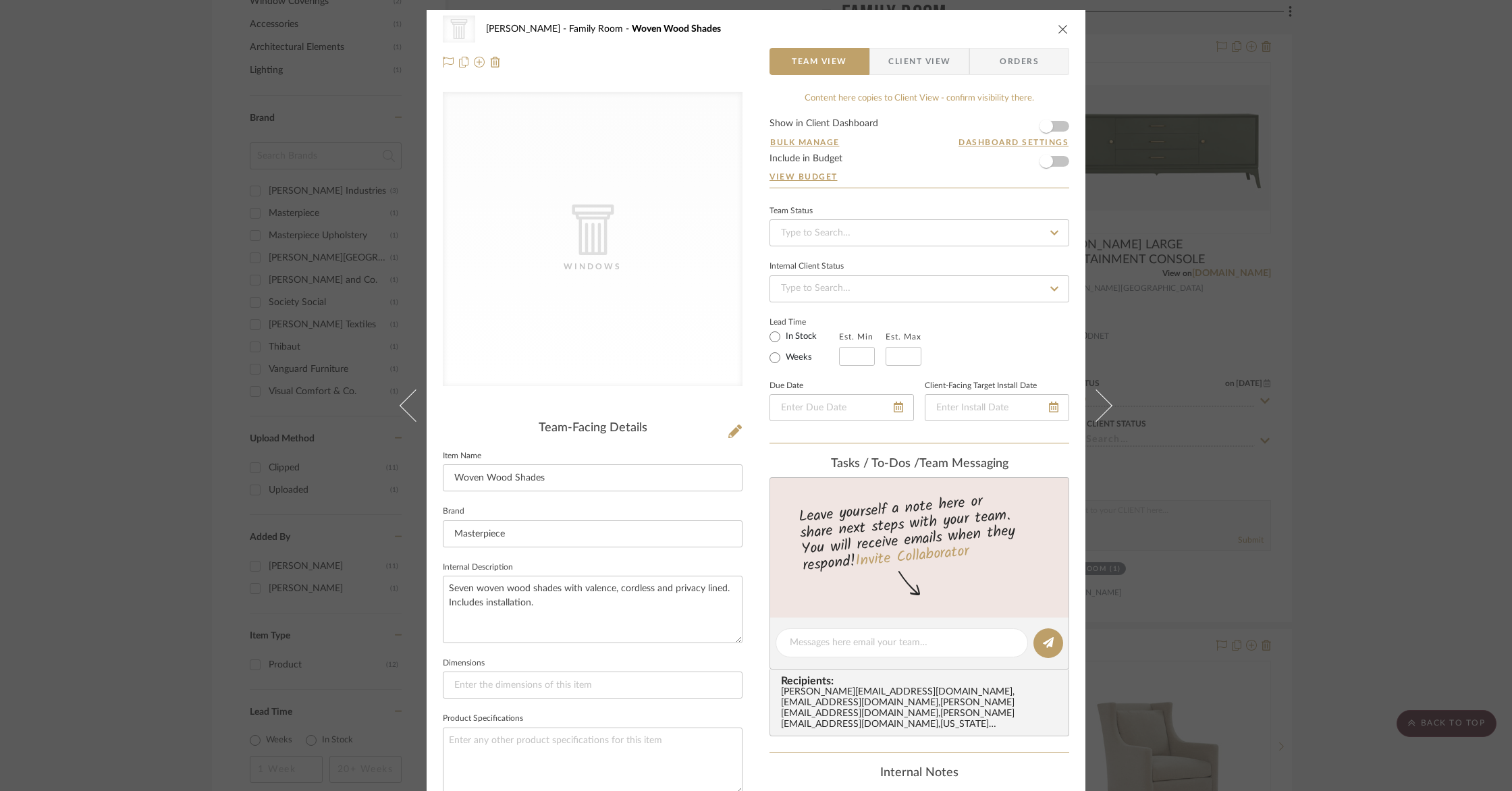
click at [906, 58] on span "Client View" at bounding box center [919, 61] width 62 height 27
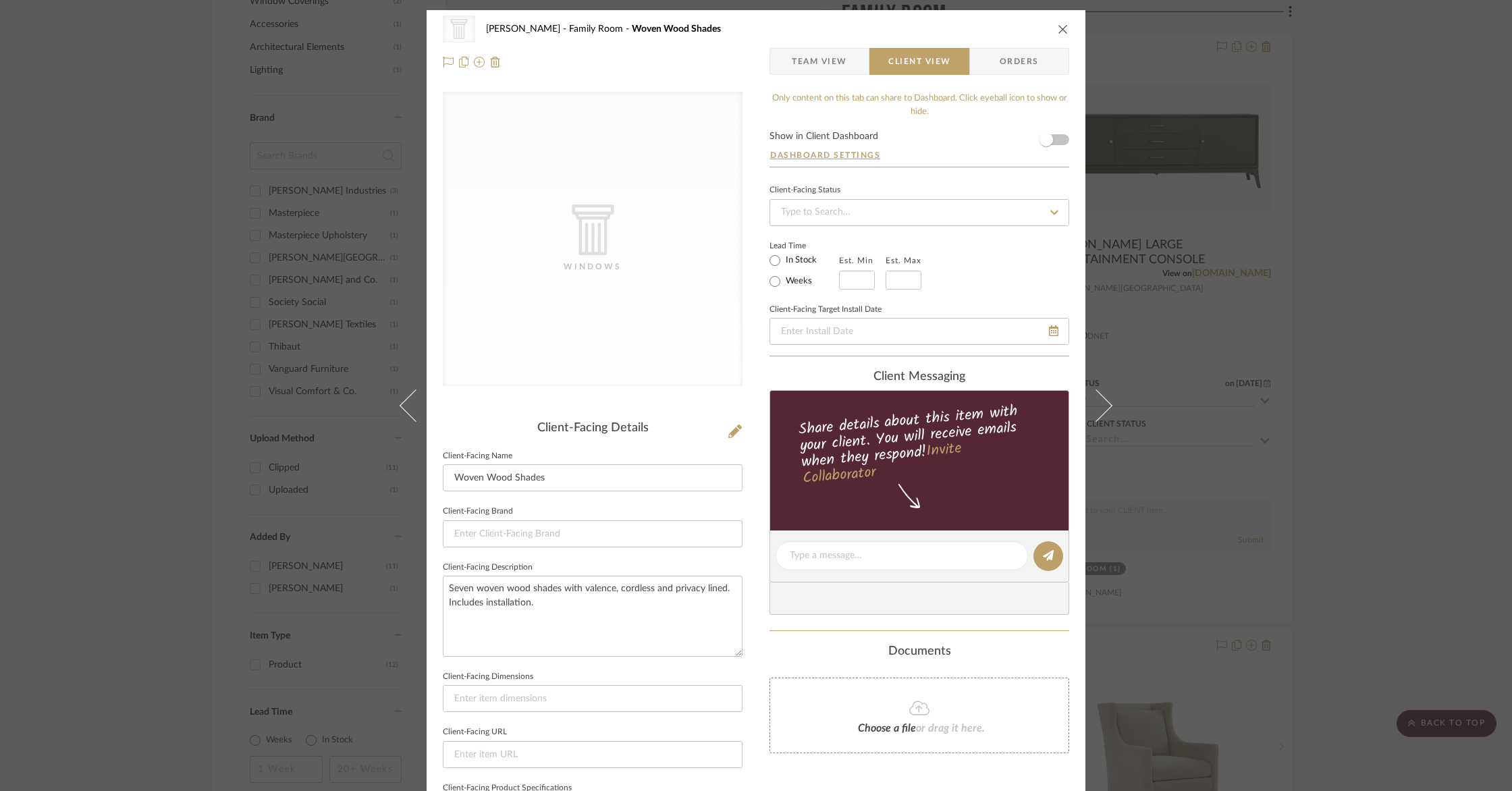
click at [791, 61] on span "Team View" at bounding box center [819, 61] width 55 height 27
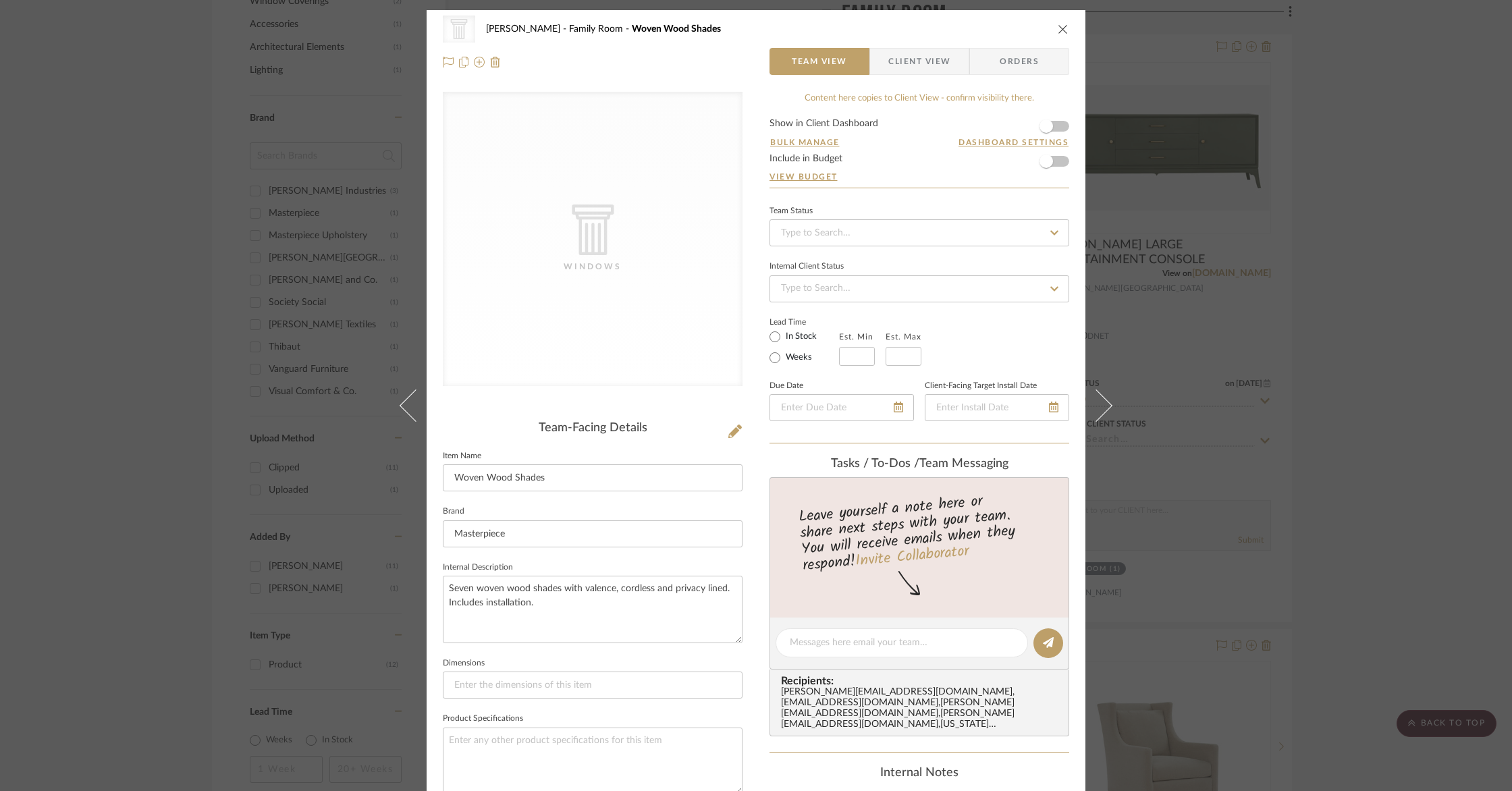
click at [1061, 28] on icon "close" at bounding box center [1063, 28] width 11 height 11
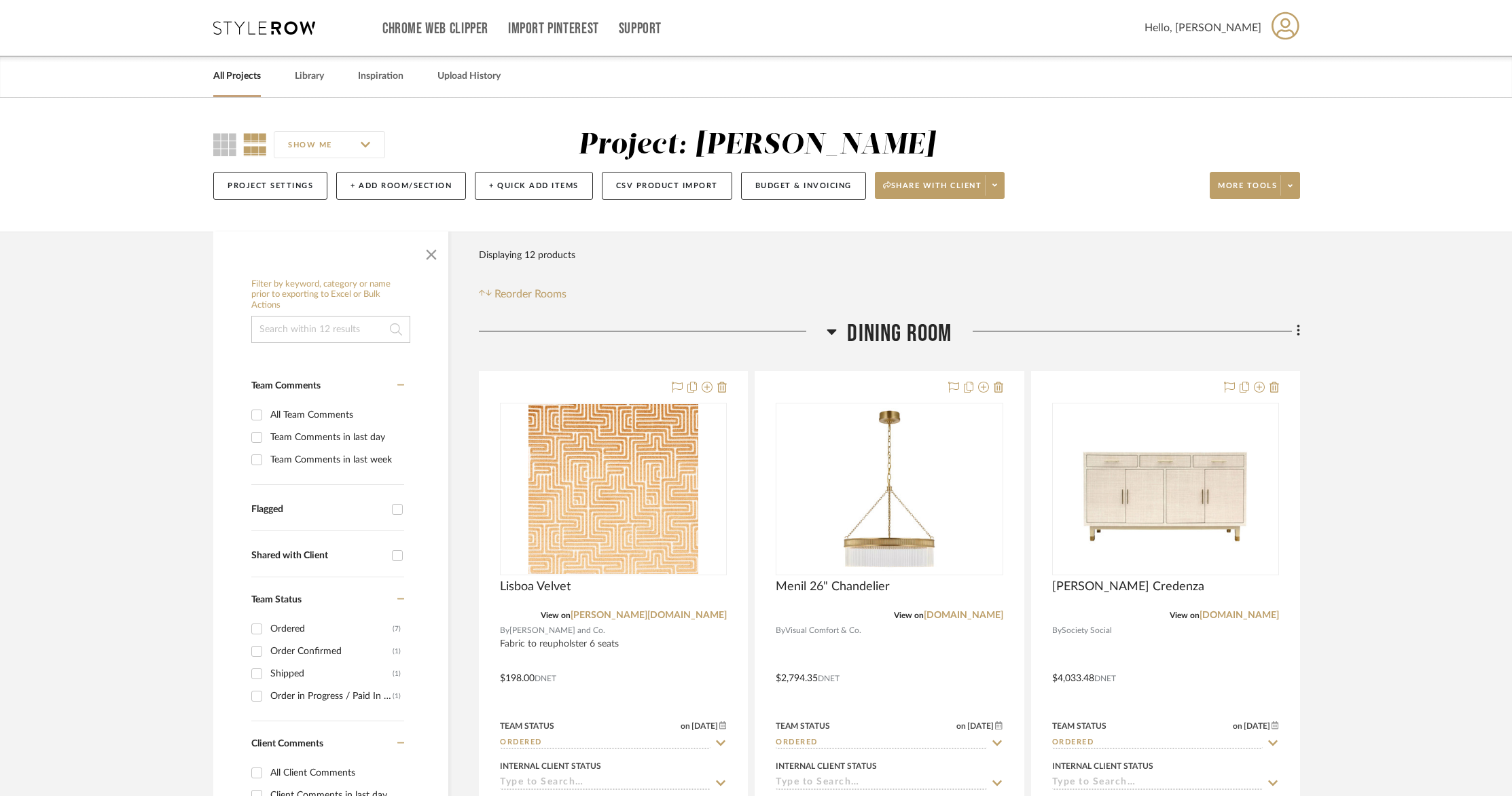
click at [239, 76] on link "All Projects" at bounding box center [237, 76] width 48 height 18
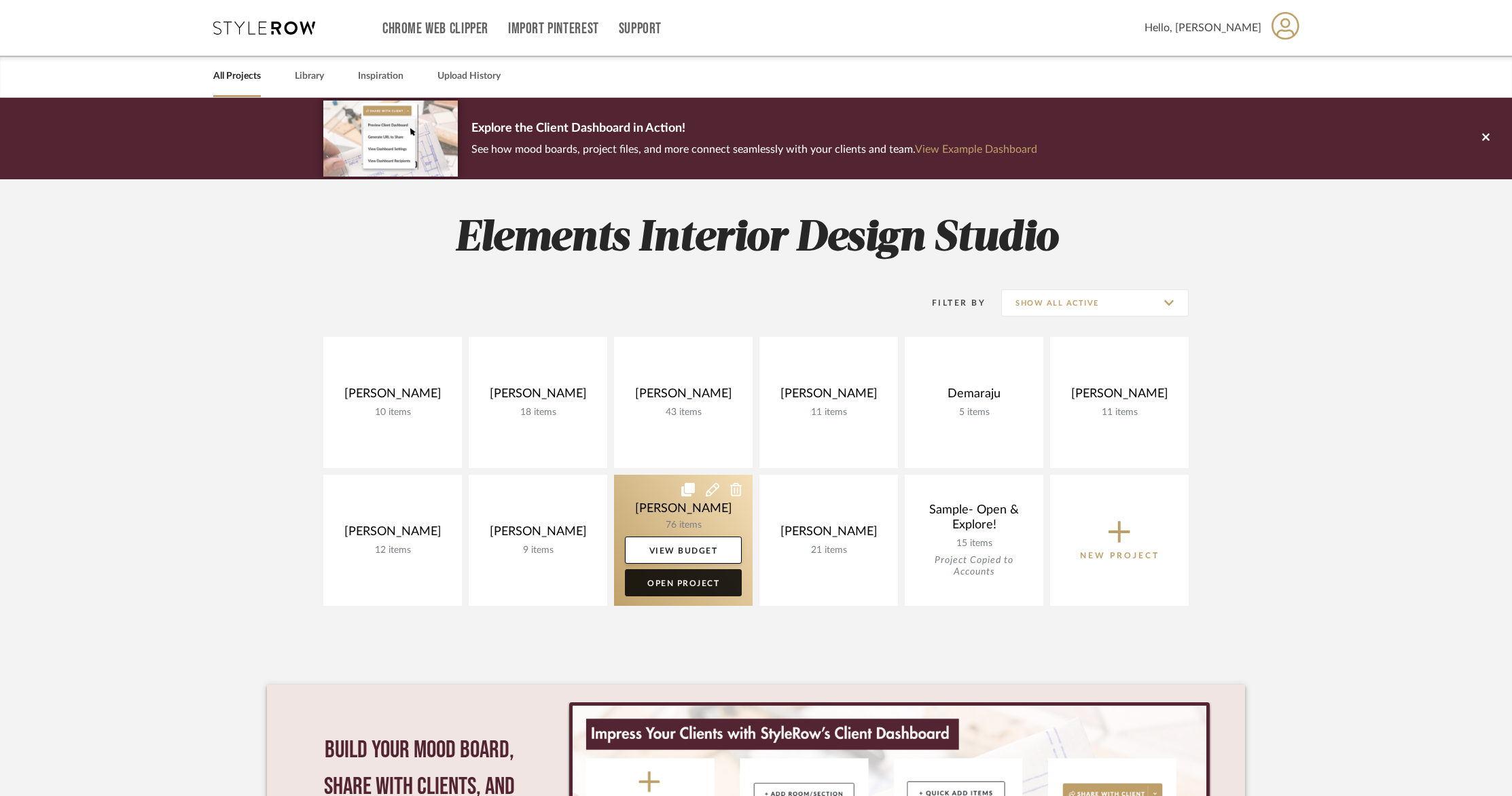
click at [679, 585] on link "Open Project" at bounding box center [683, 583] width 117 height 27
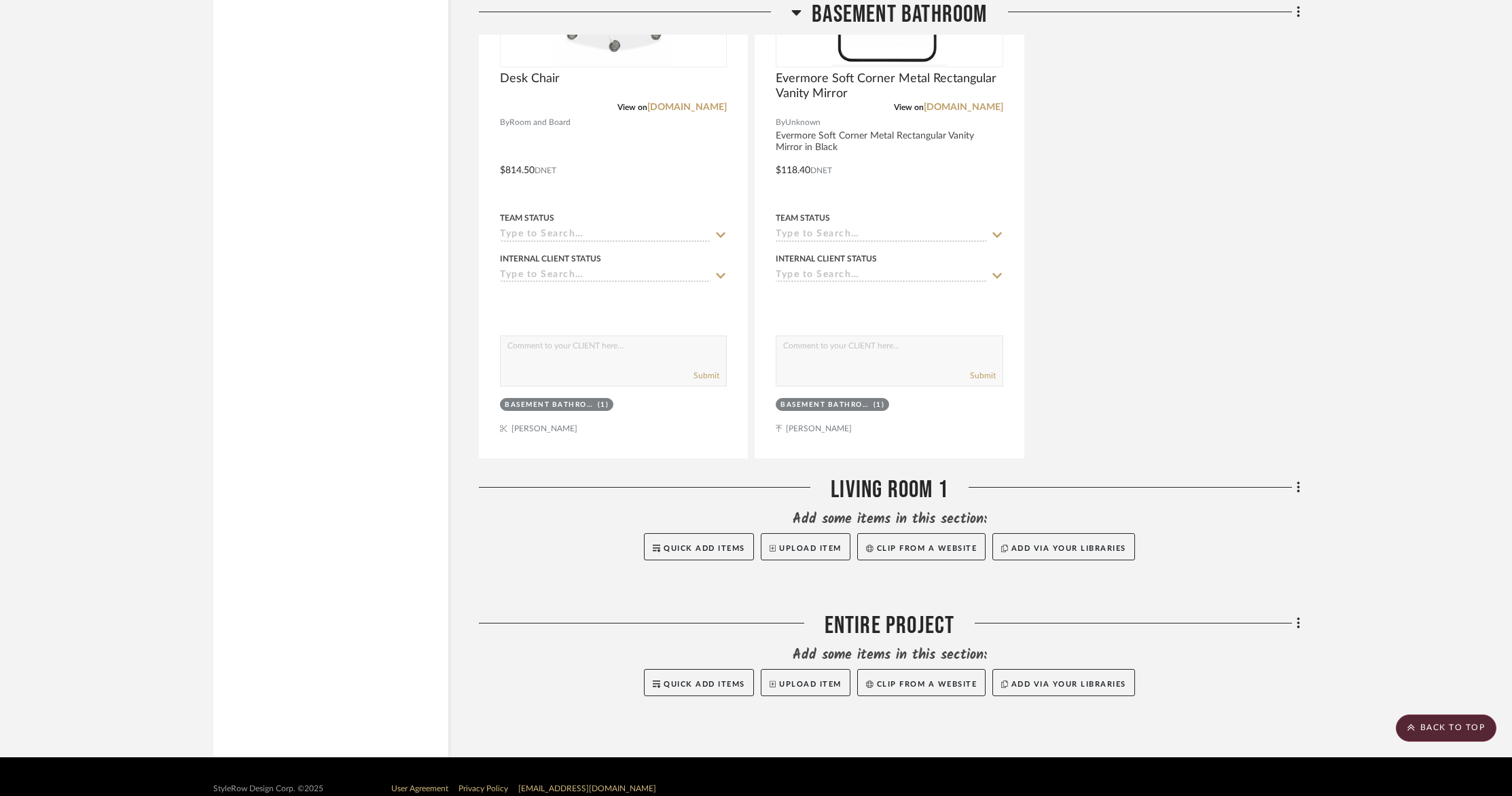
scroll to position [12189, 0]
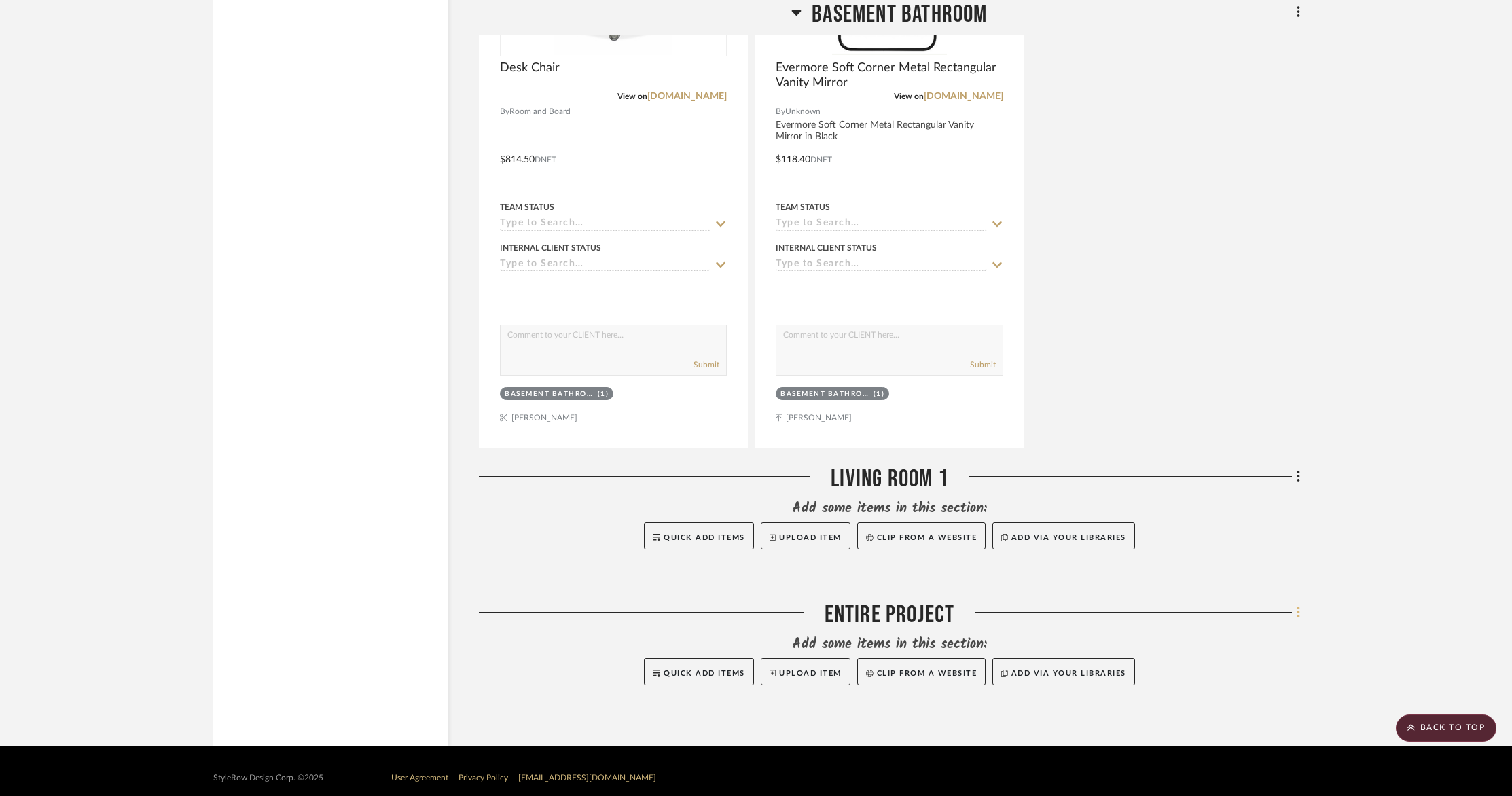
click at [1296, 605] on icon at bounding box center [1298, 612] width 4 height 15
click at [1224, 335] on span "Add New Item" at bounding box center [1229, 334] width 60 height 12
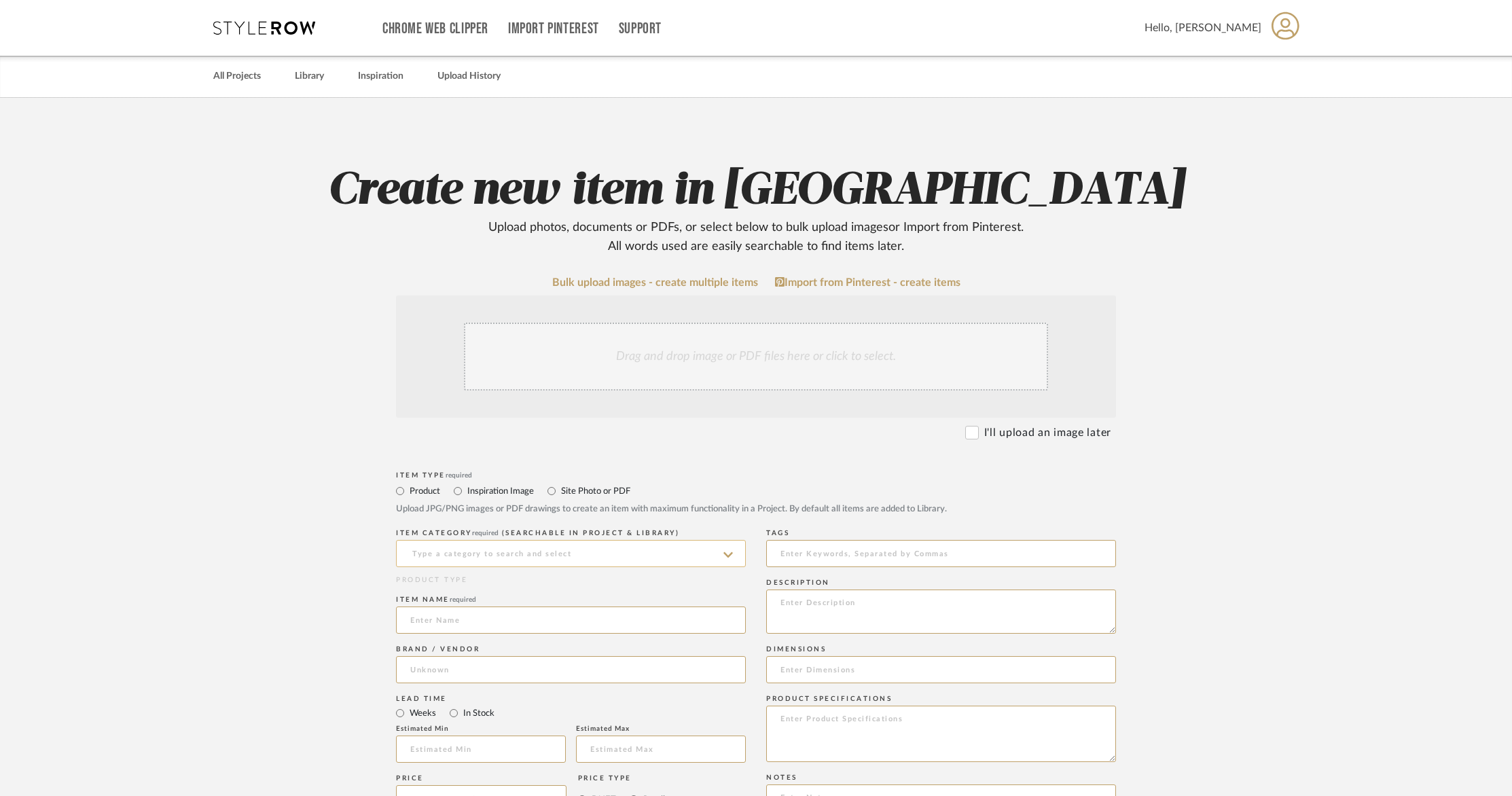
click at [473, 553] on input at bounding box center [570, 553] width 349 height 27
click at [468, 582] on div "Windows" at bounding box center [570, 587] width 349 height 34
type input "Windows"
click at [462, 621] on input at bounding box center [570, 620] width 349 height 27
type input "Window Treatments - Entire second floor"
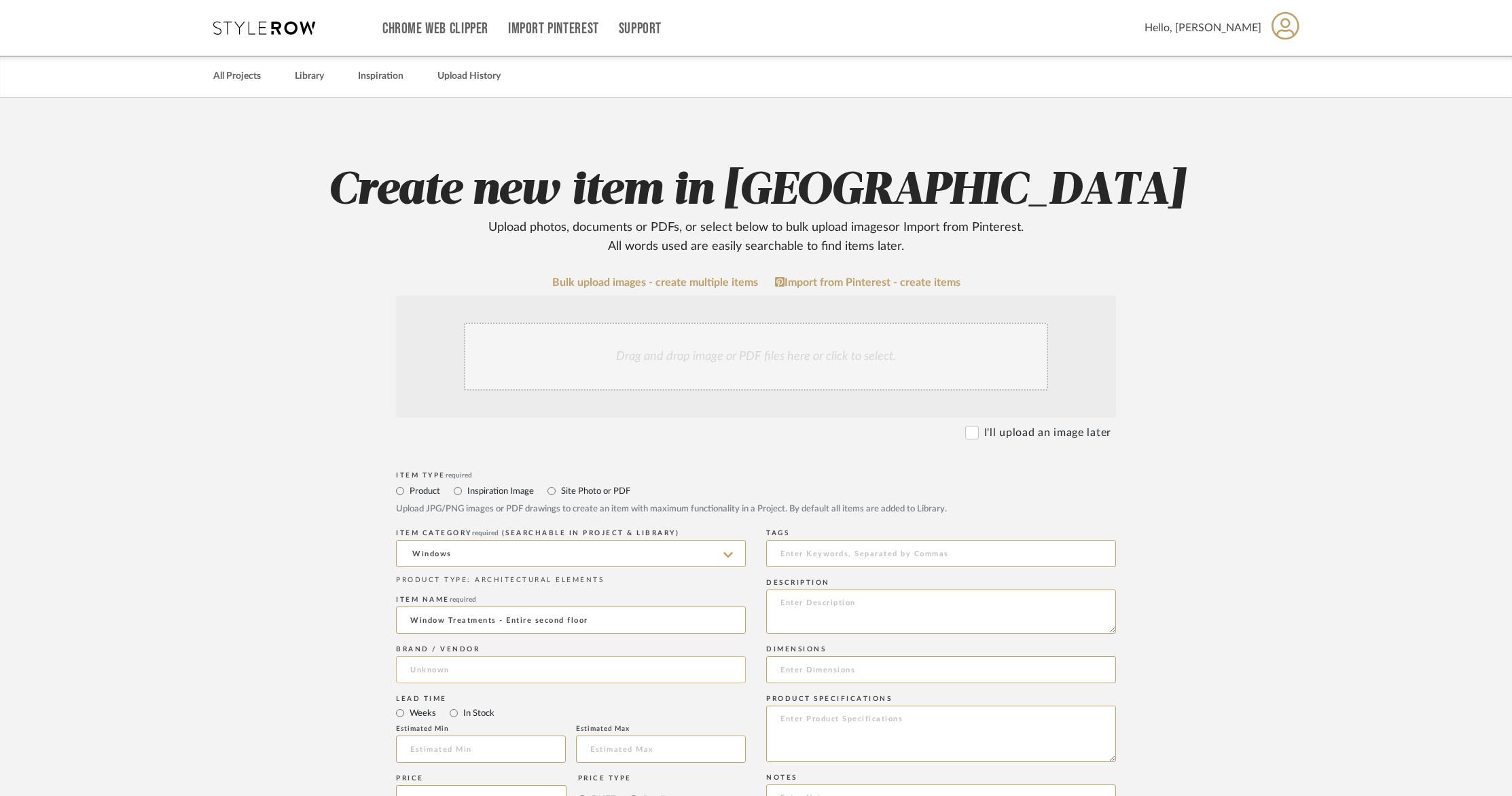
click at [548, 665] on input at bounding box center [570, 669] width 349 height 27
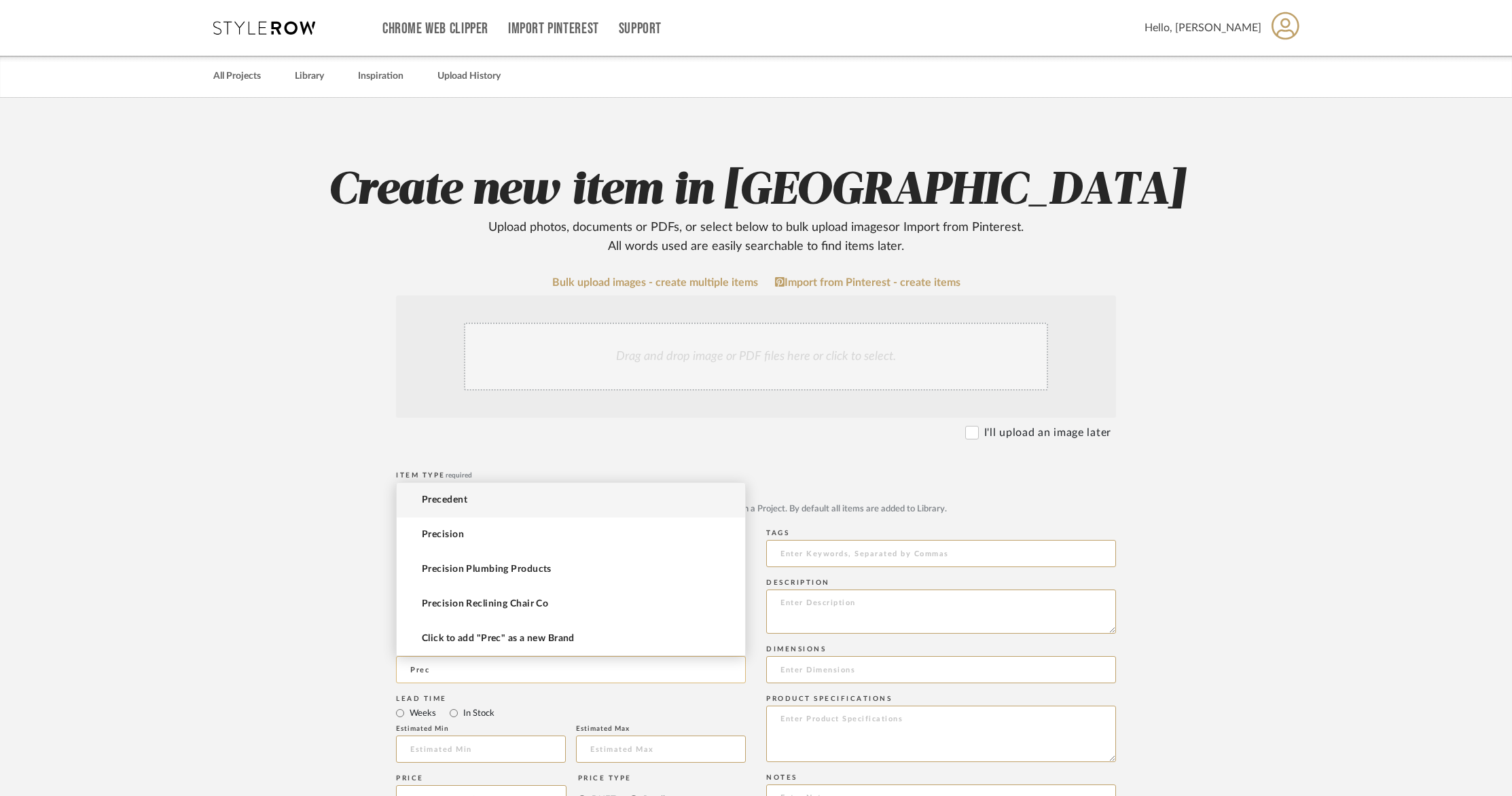
click at [458, 677] on input "Prec" at bounding box center [570, 669] width 349 height 27
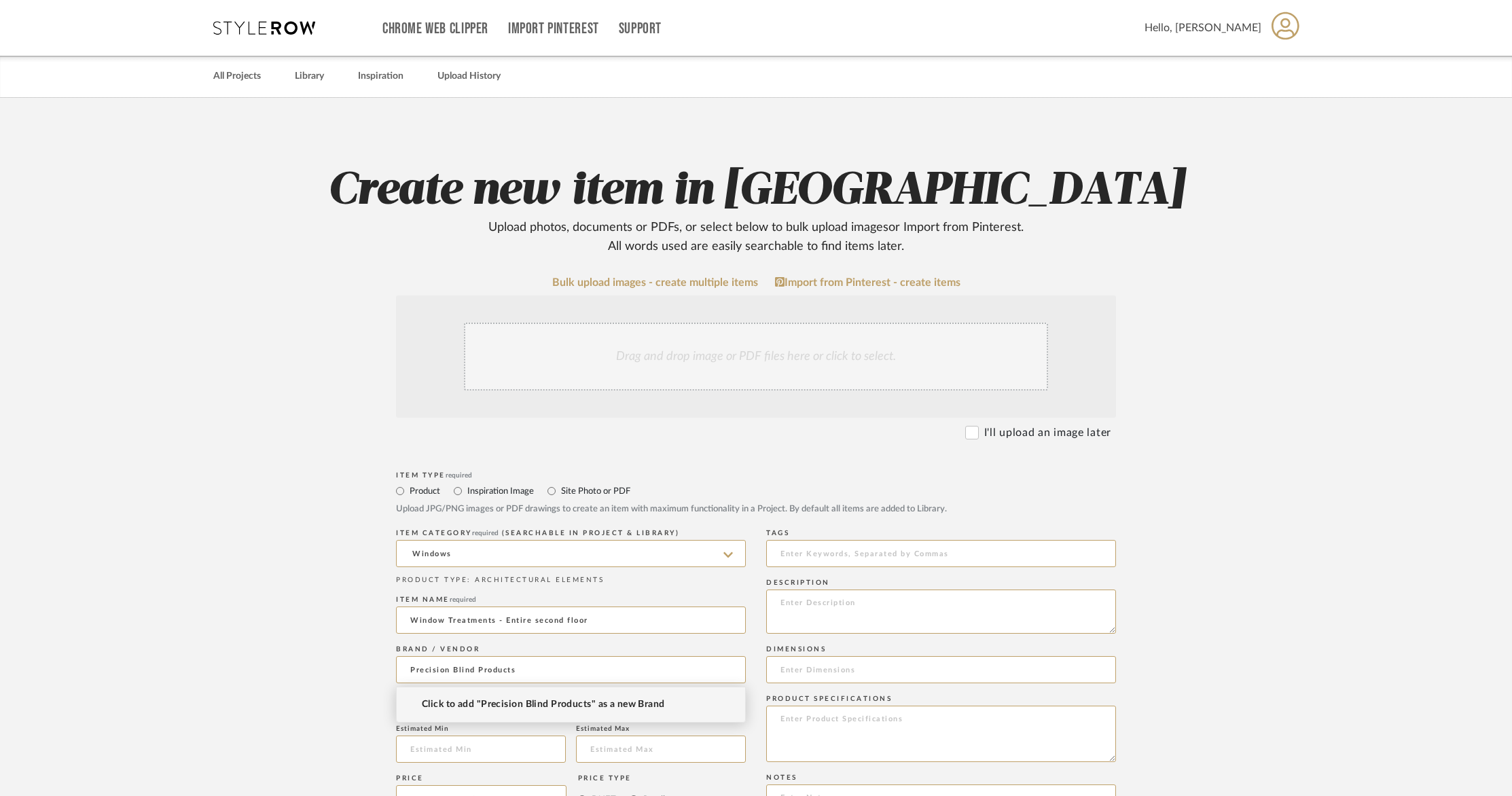
type input "Precision Blind Products"
click at [479, 704] on span "Click to add "Precision Blind Products" as a new Brand" at bounding box center [543, 704] width 243 height 12
click at [815, 605] on textarea at bounding box center [941, 611] width 349 height 45
drag, startPoint x: 1002, startPoint y: 619, endPoint x: 1015, endPoint y: 632, distance: 18.4
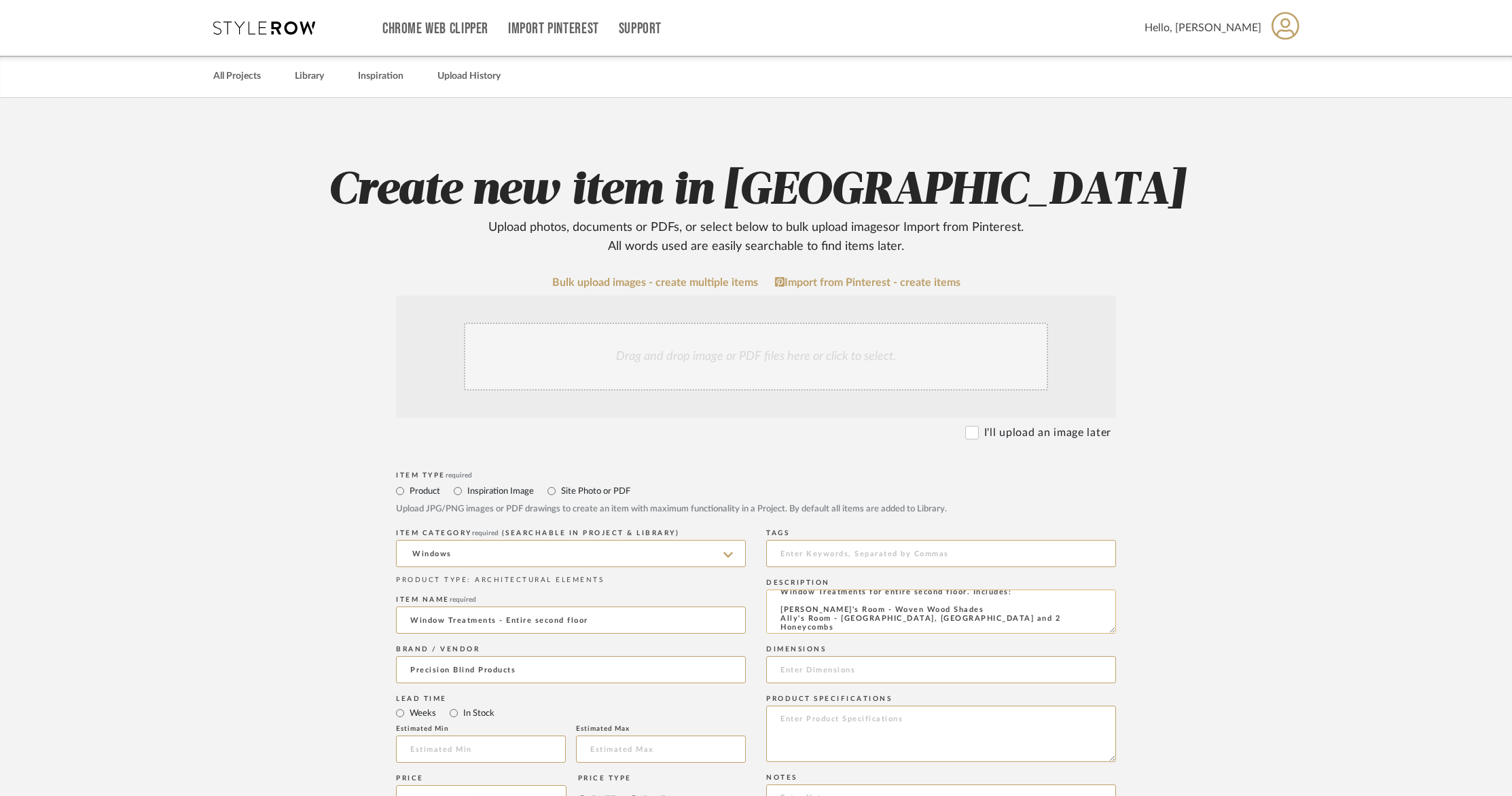
click at [1002, 619] on textarea "Window Treatments for entire second floor. Includes: [PERSON_NAME]'s Room - Wov…" at bounding box center [941, 611] width 349 height 45
click at [1073, 624] on textarea "Window Treatments for entire second floor. Includes: [PERSON_NAME]'s Room - Wov…" at bounding box center [941, 611] width 349 height 45
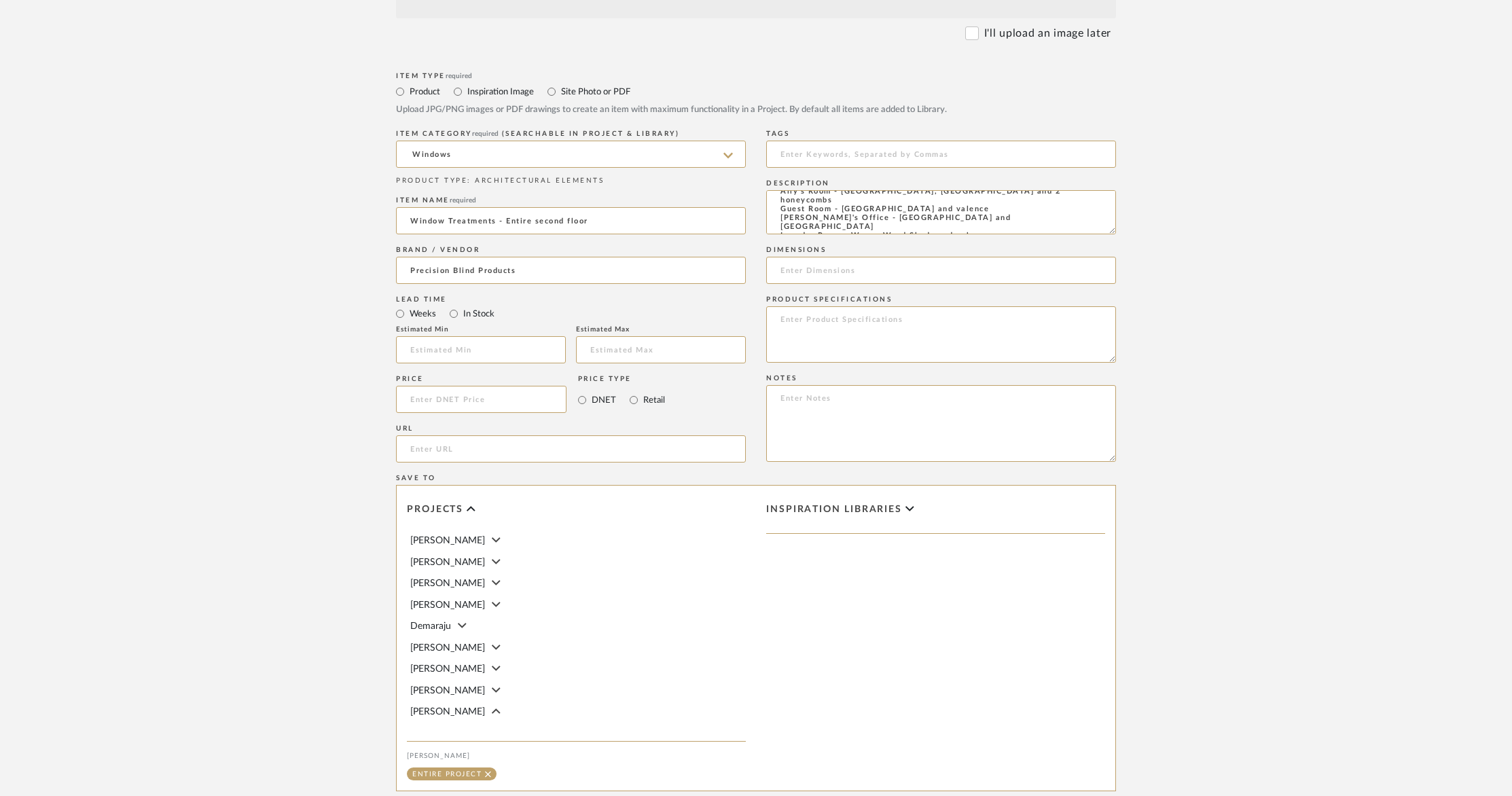
scroll to position [400, 0]
type textarea "Window Treatments for entire second floor. Includes: [PERSON_NAME]'s Room - [GE…"
click at [517, 397] on input at bounding box center [480, 398] width 171 height 27
type input "9510"
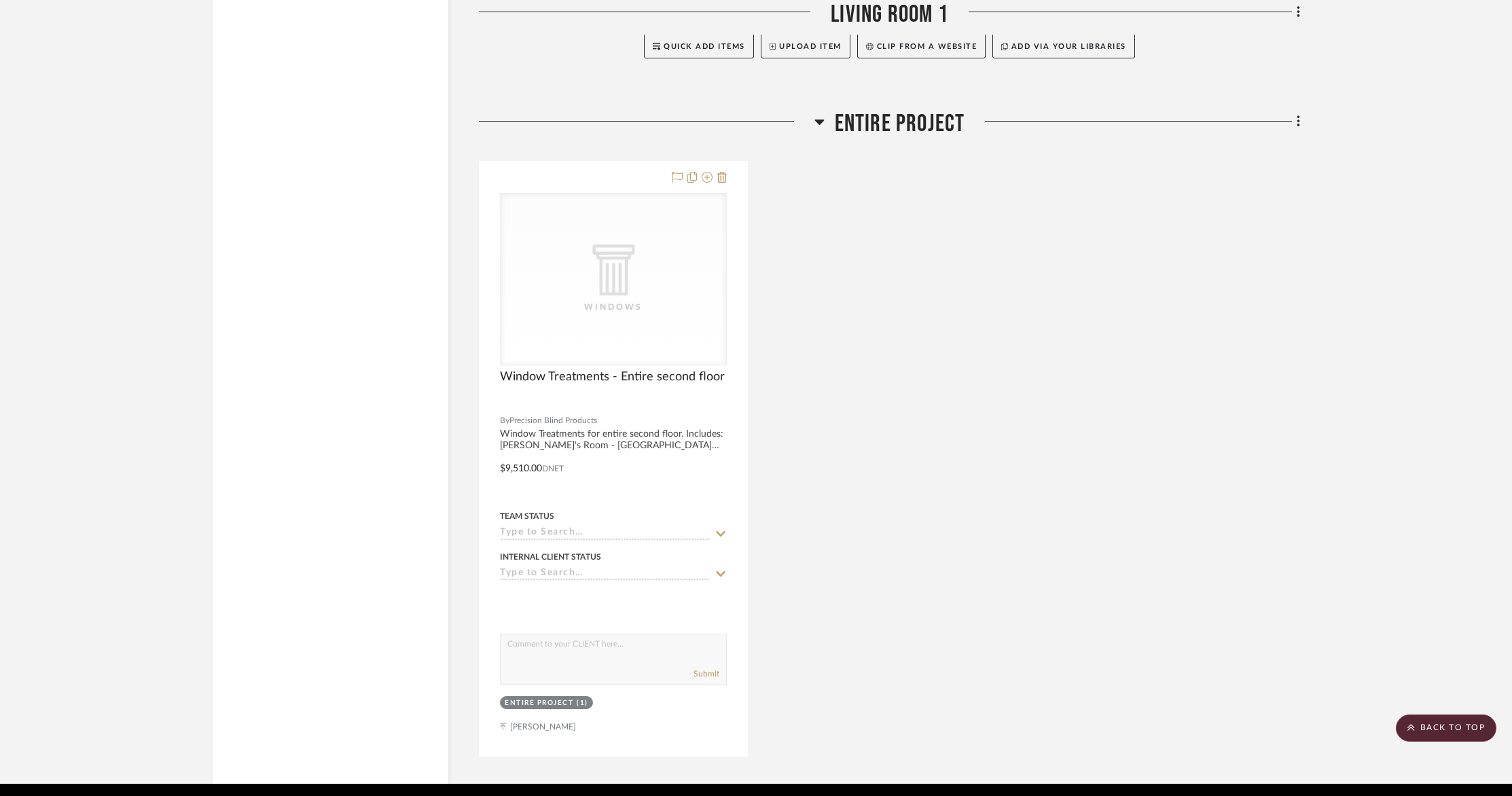
scroll to position [12695, 0]
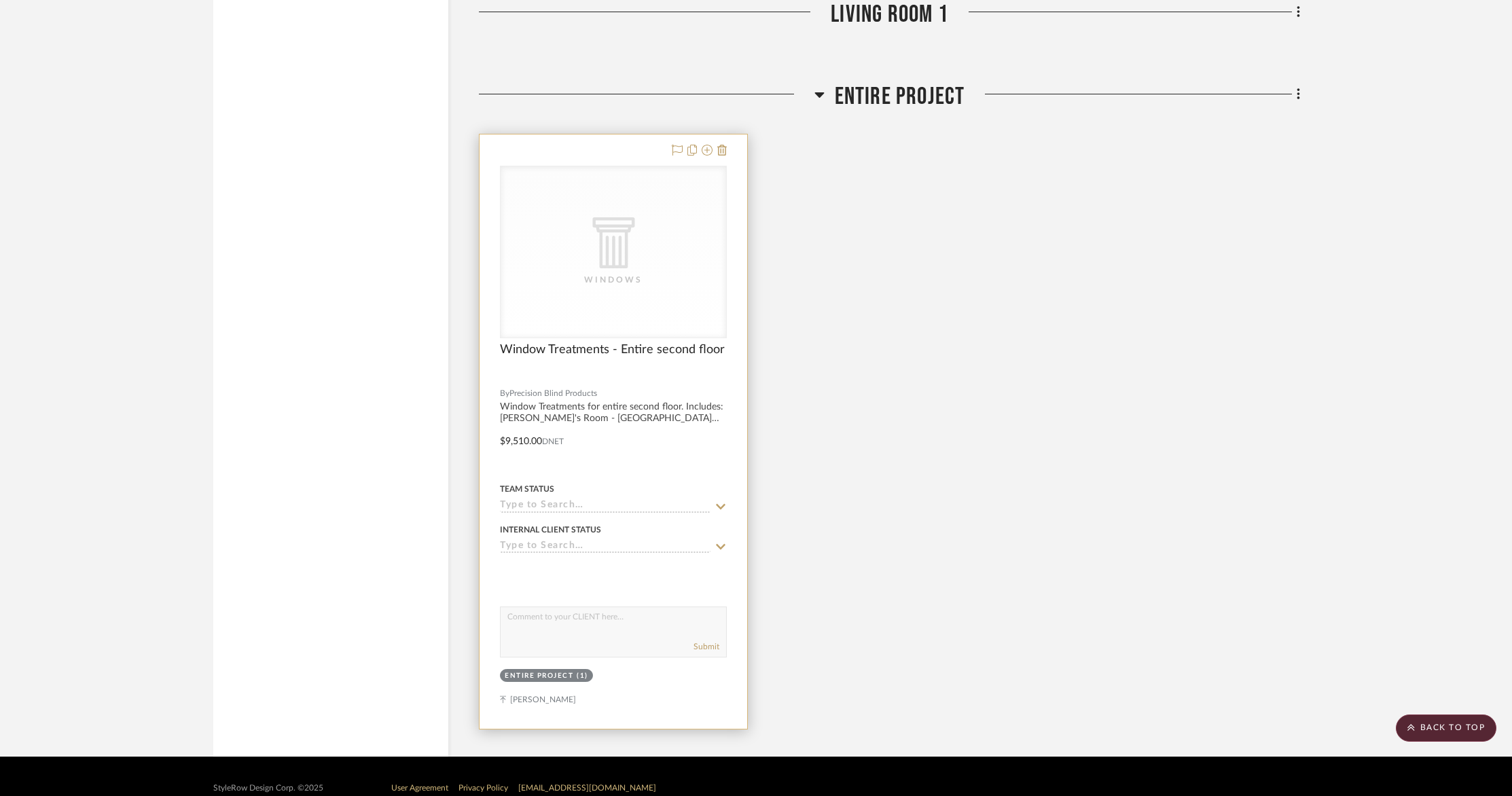
click at [634, 259] on div "CategoryIconArchitectural Created with Sketch. Windows" at bounding box center [613, 252] width 225 height 171
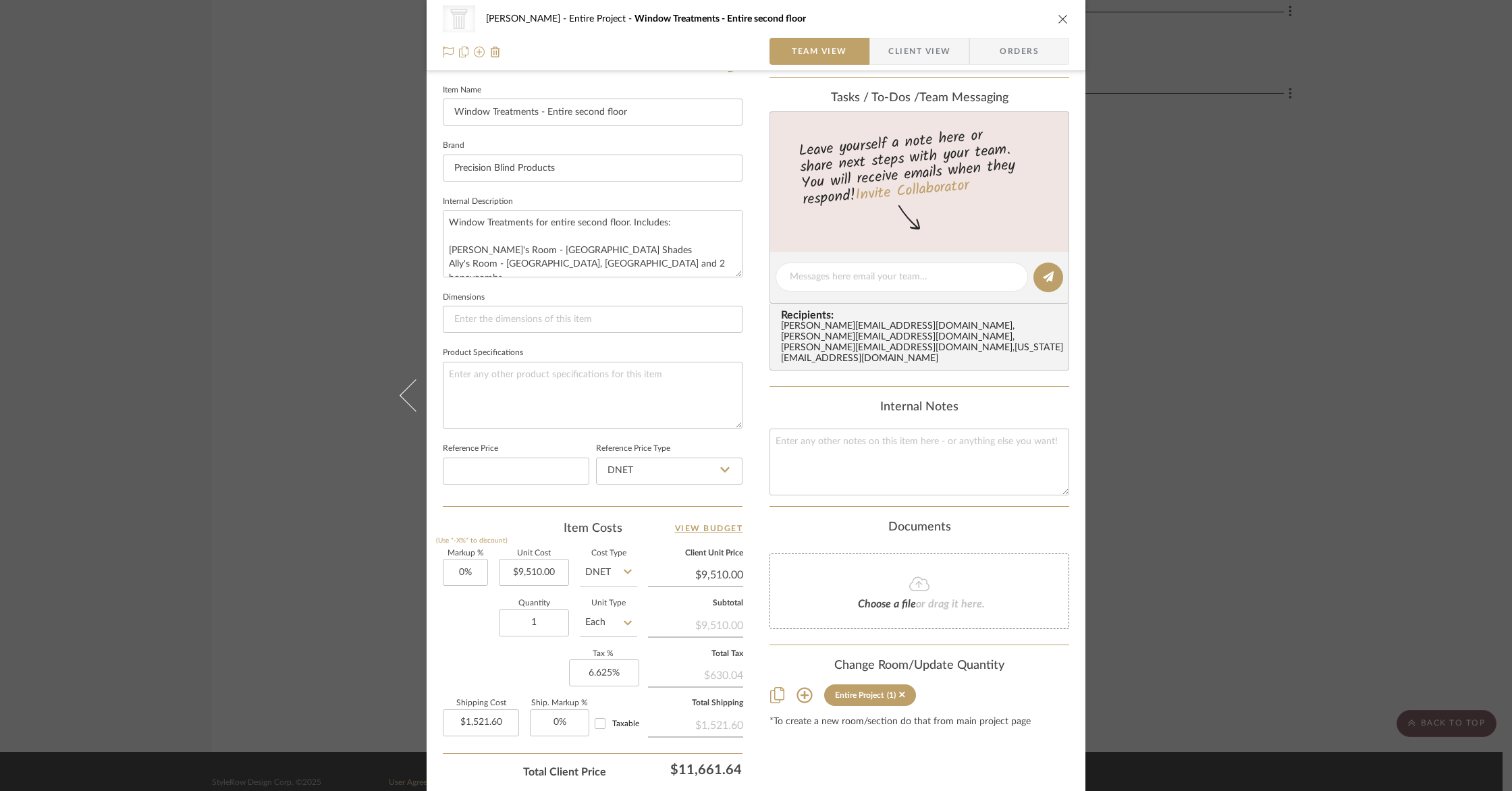
scroll to position [388, 0]
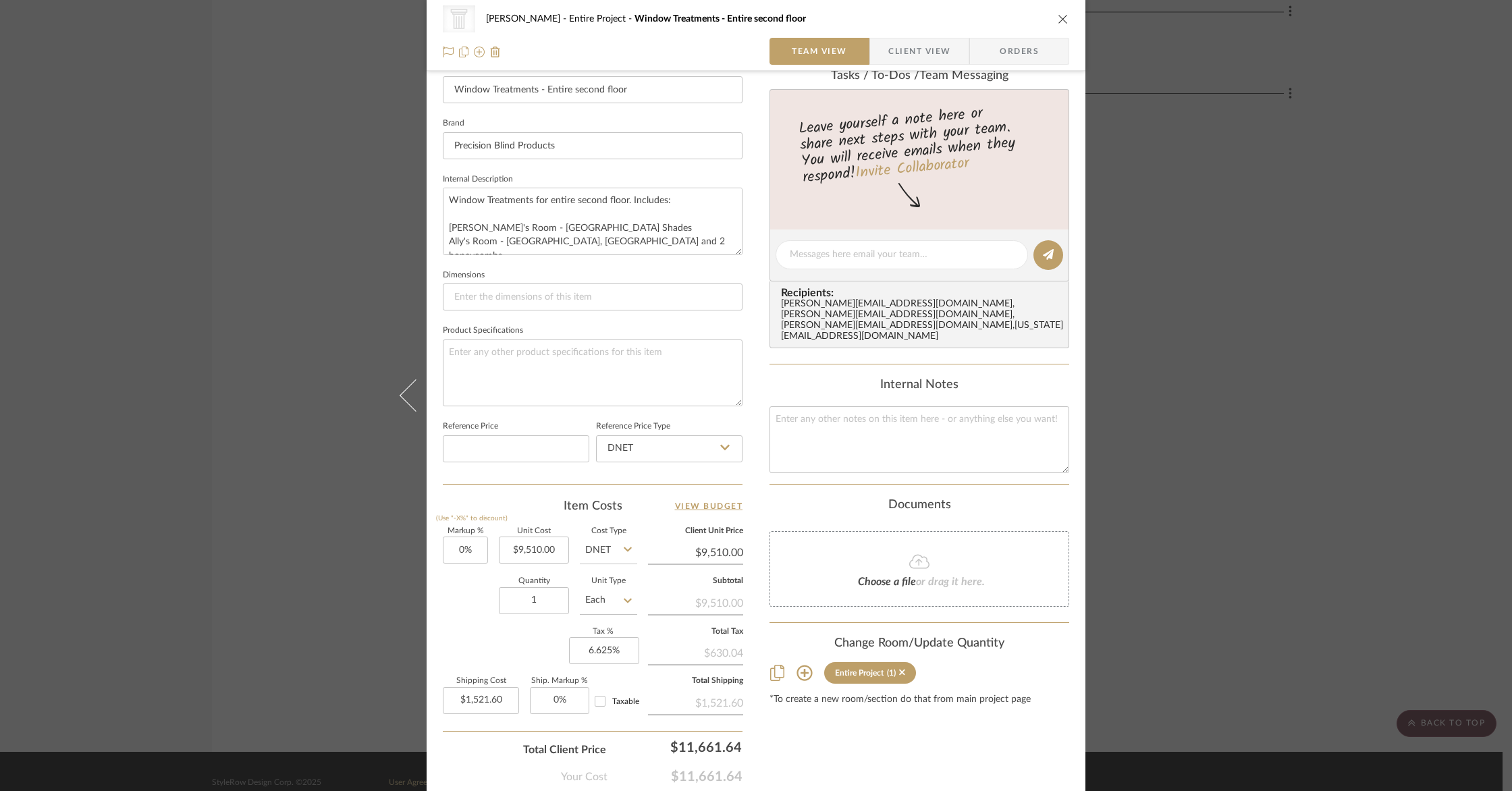
click at [725, 653] on div "$630.04" at bounding box center [695, 651] width 95 height 24
click at [493, 692] on input "1521.60" at bounding box center [480, 700] width 76 height 27
type input "$0.00"
click at [669, 683] on fieldset "Total Shipping $1,521.60" at bounding box center [695, 696] width 95 height 37
click at [900, 49] on span "Client View" at bounding box center [919, 51] width 62 height 27
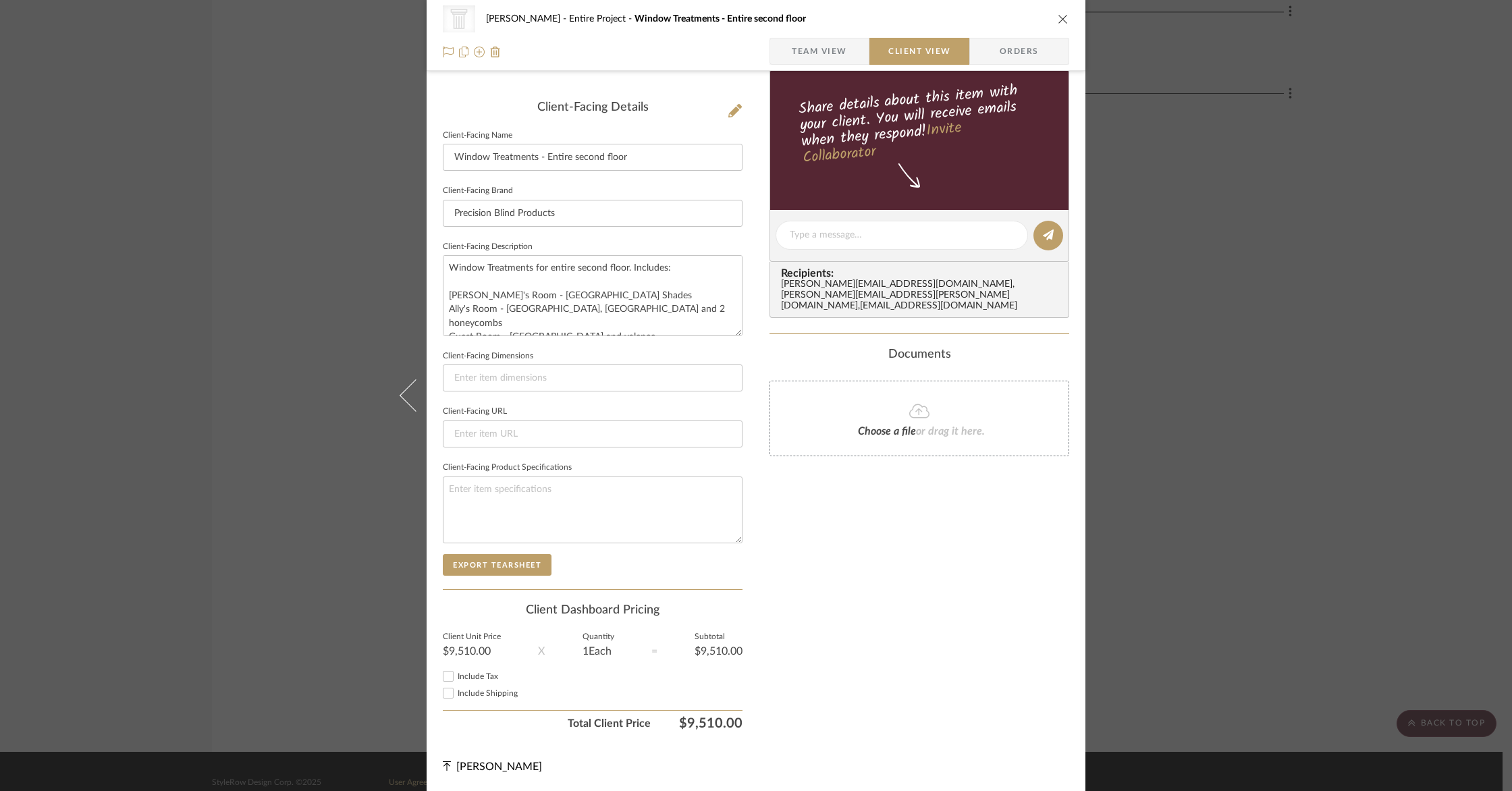
scroll to position [320, 0]
drag, startPoint x: 577, startPoint y: 212, endPoint x: 452, endPoint y: 206, distance: 125.1
click at [457, 206] on input "Precision Blind Products" at bounding box center [592, 214] width 300 height 27
type input "P"
click at [536, 192] on fieldset "Client-Facing Brand" at bounding box center [592, 204] width 300 height 45
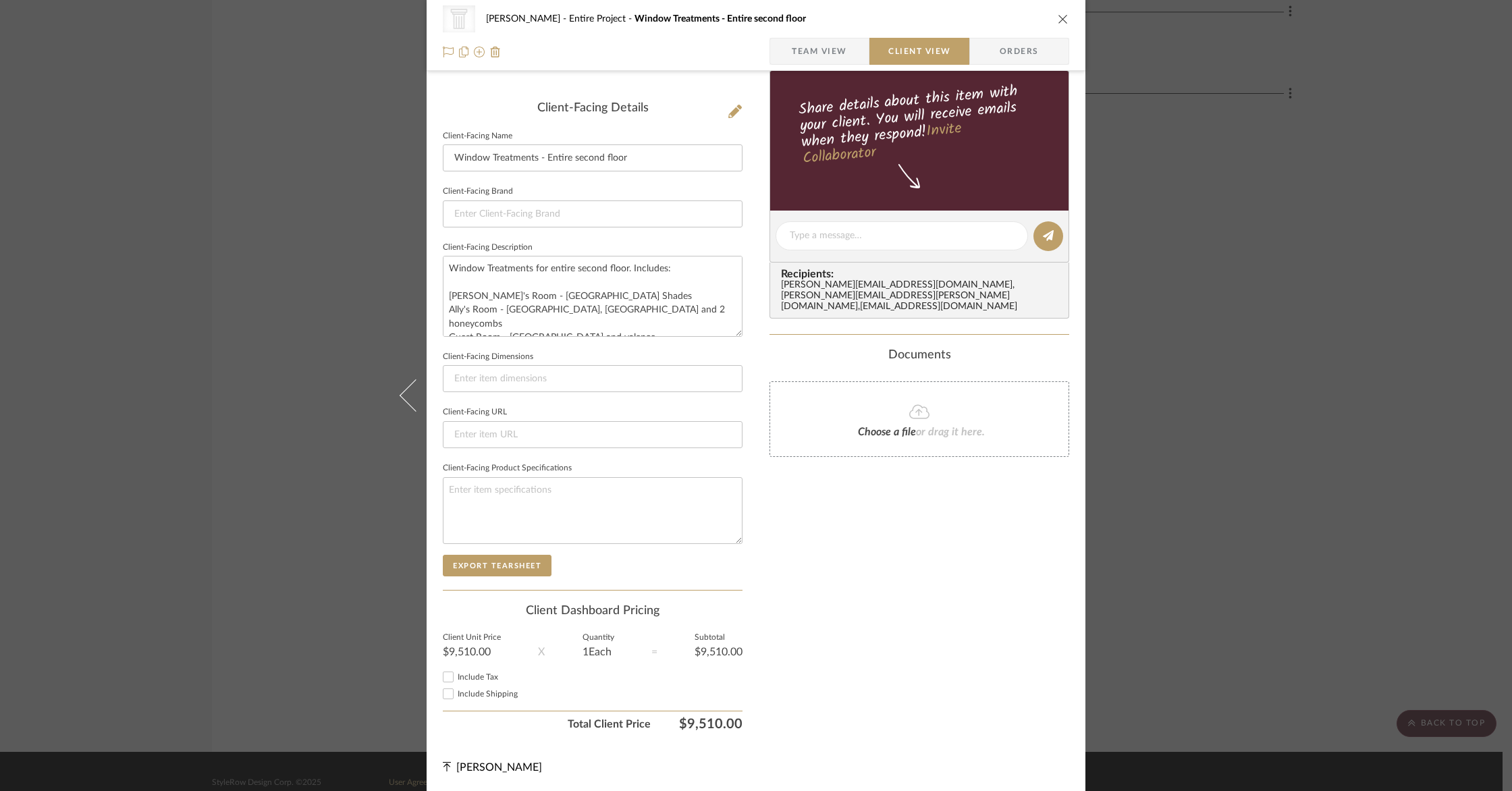
scroll to position [0, 0]
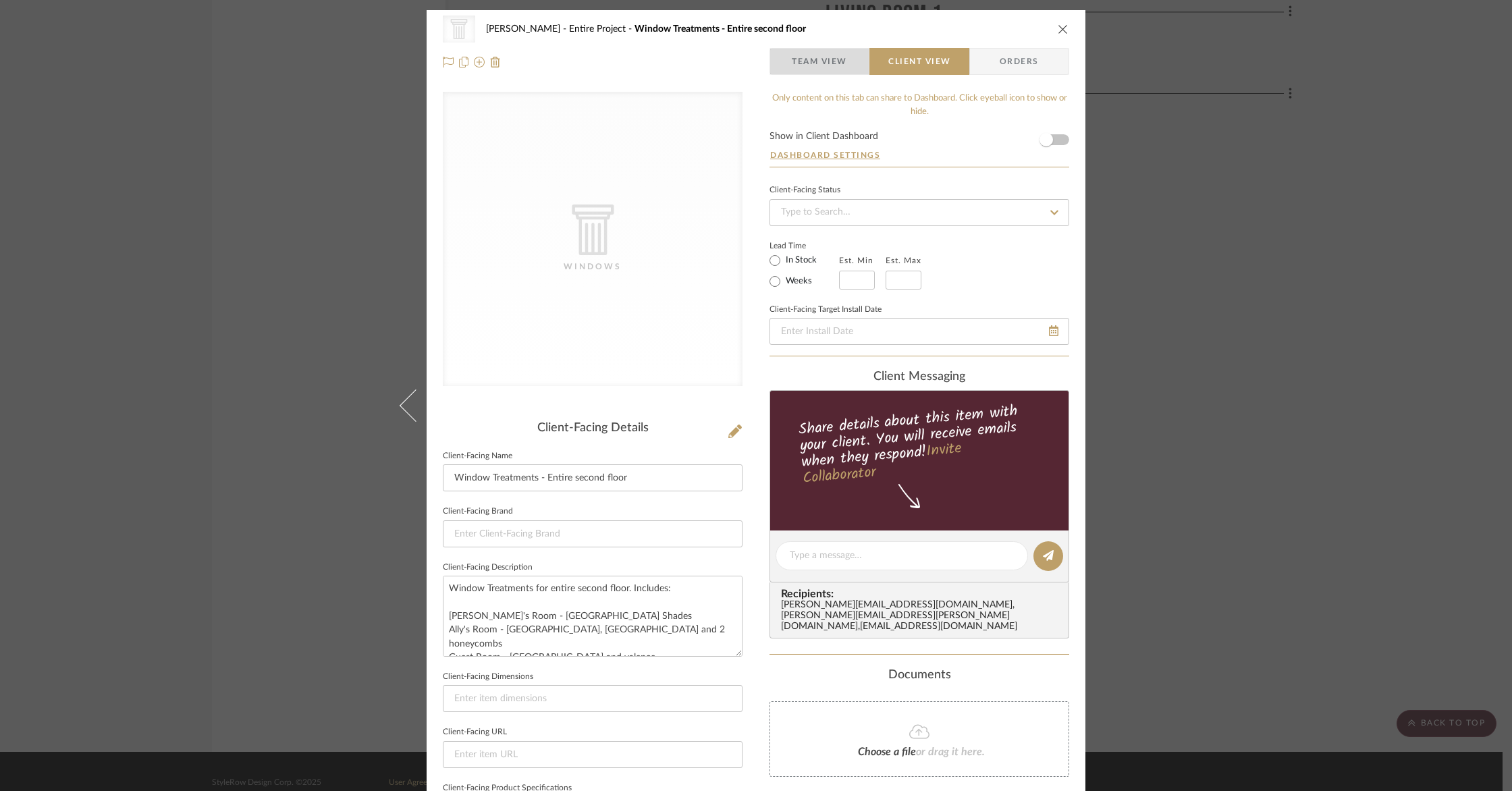
click at [797, 65] on span "Team View" at bounding box center [819, 61] width 55 height 27
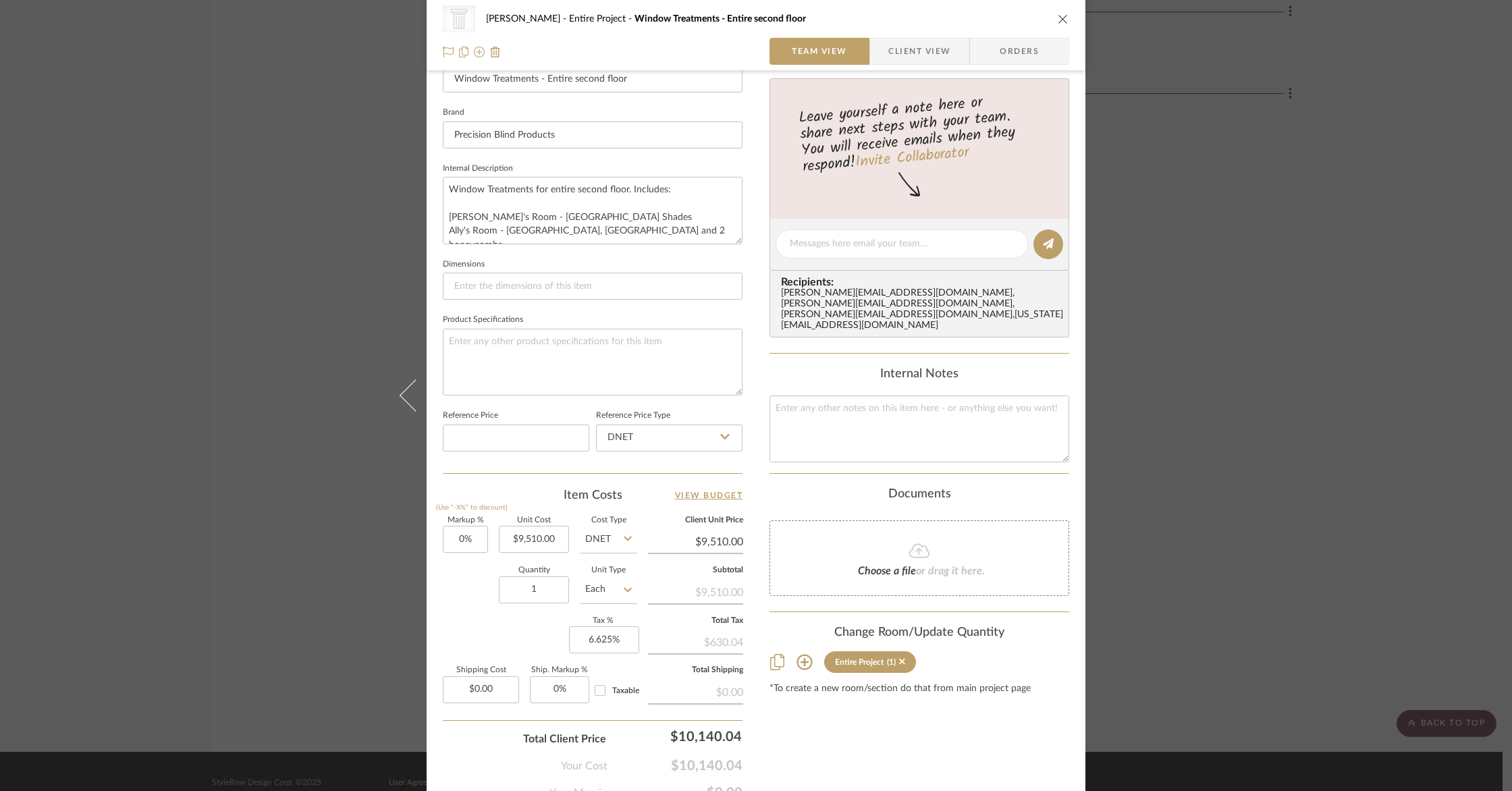
scroll to position [461, 0]
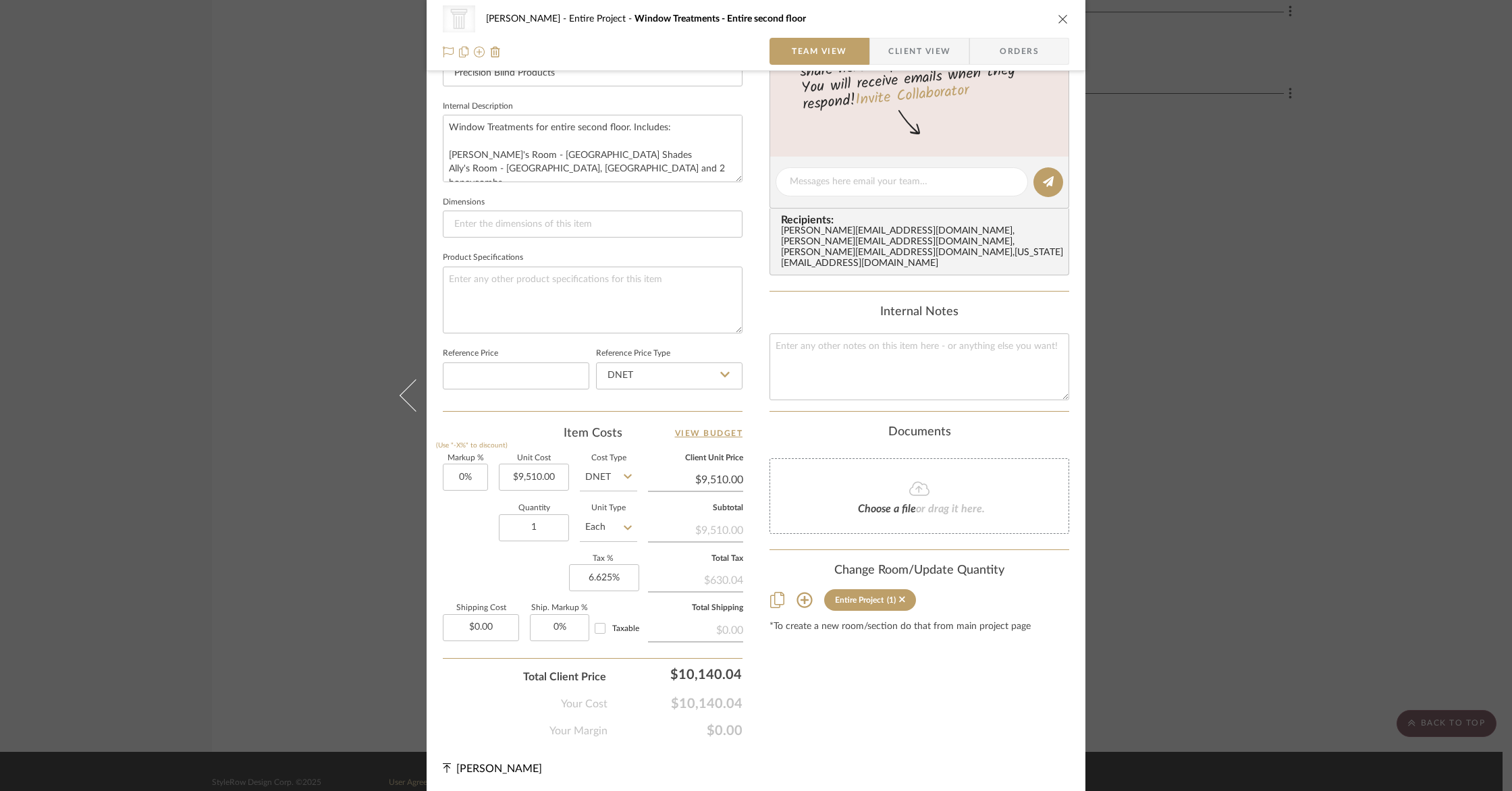
click at [1061, 18] on icon "close" at bounding box center [1063, 18] width 11 height 11
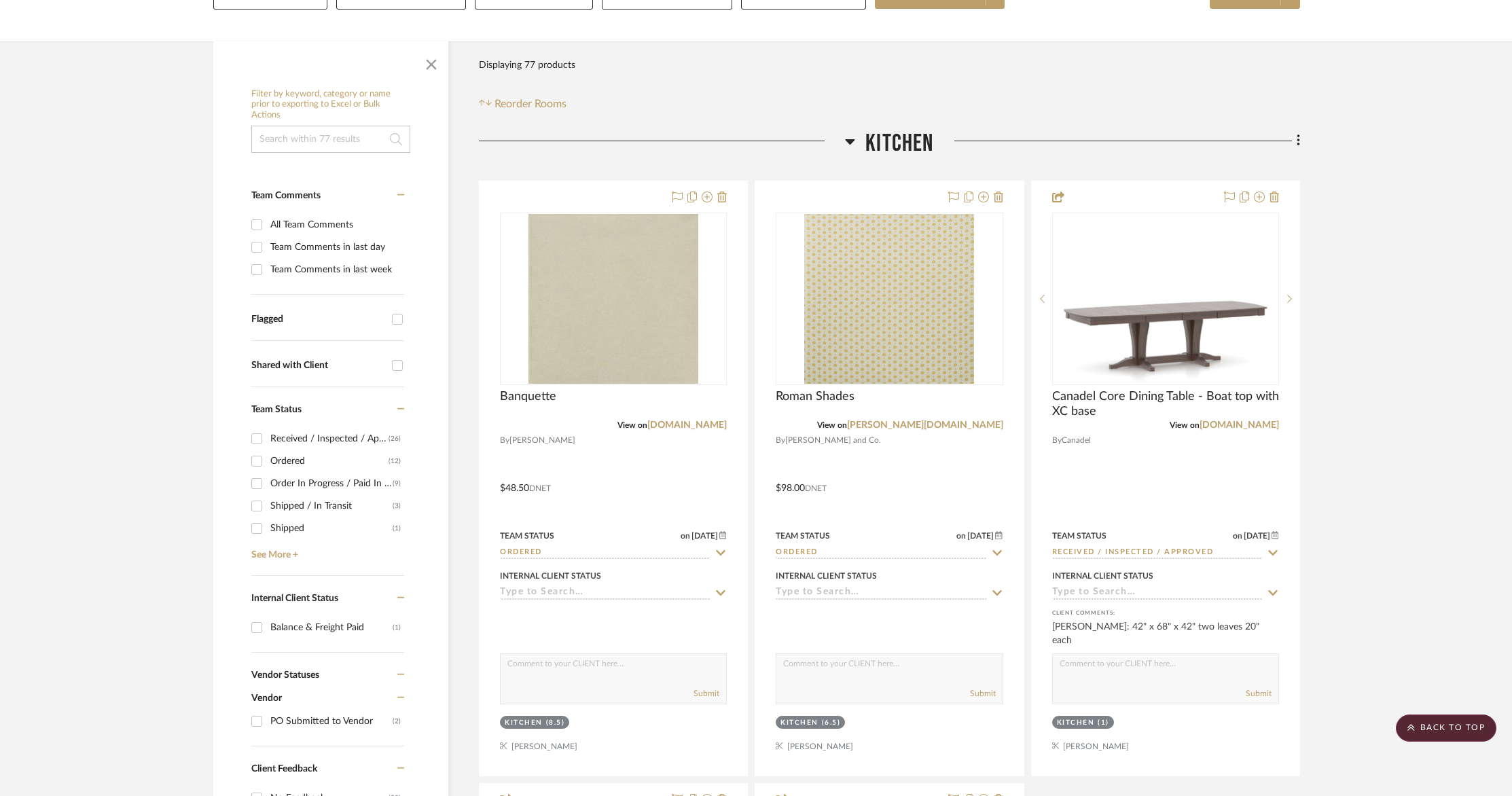
scroll to position [0, 0]
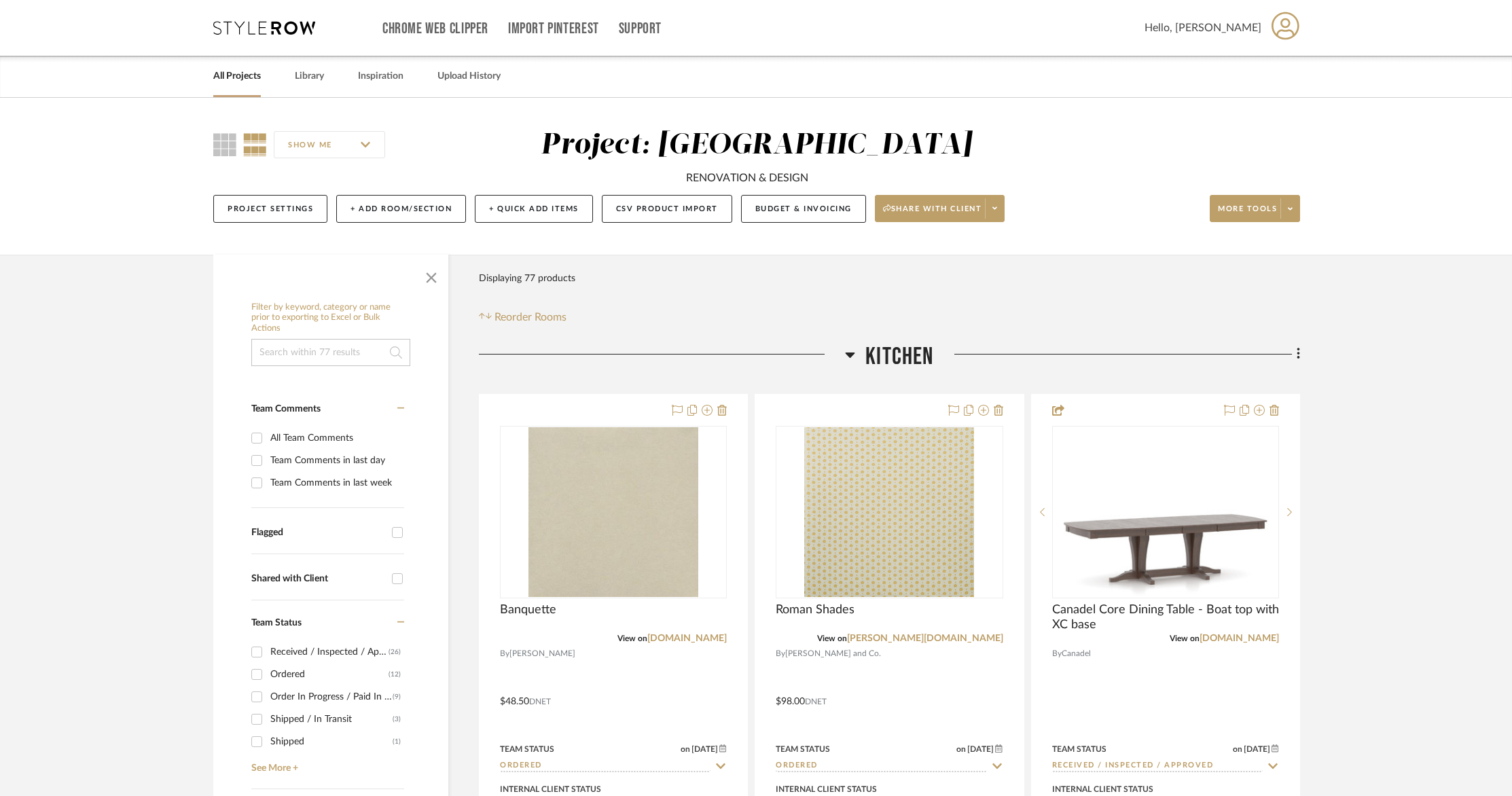
click at [227, 80] on link "All Projects" at bounding box center [237, 76] width 48 height 18
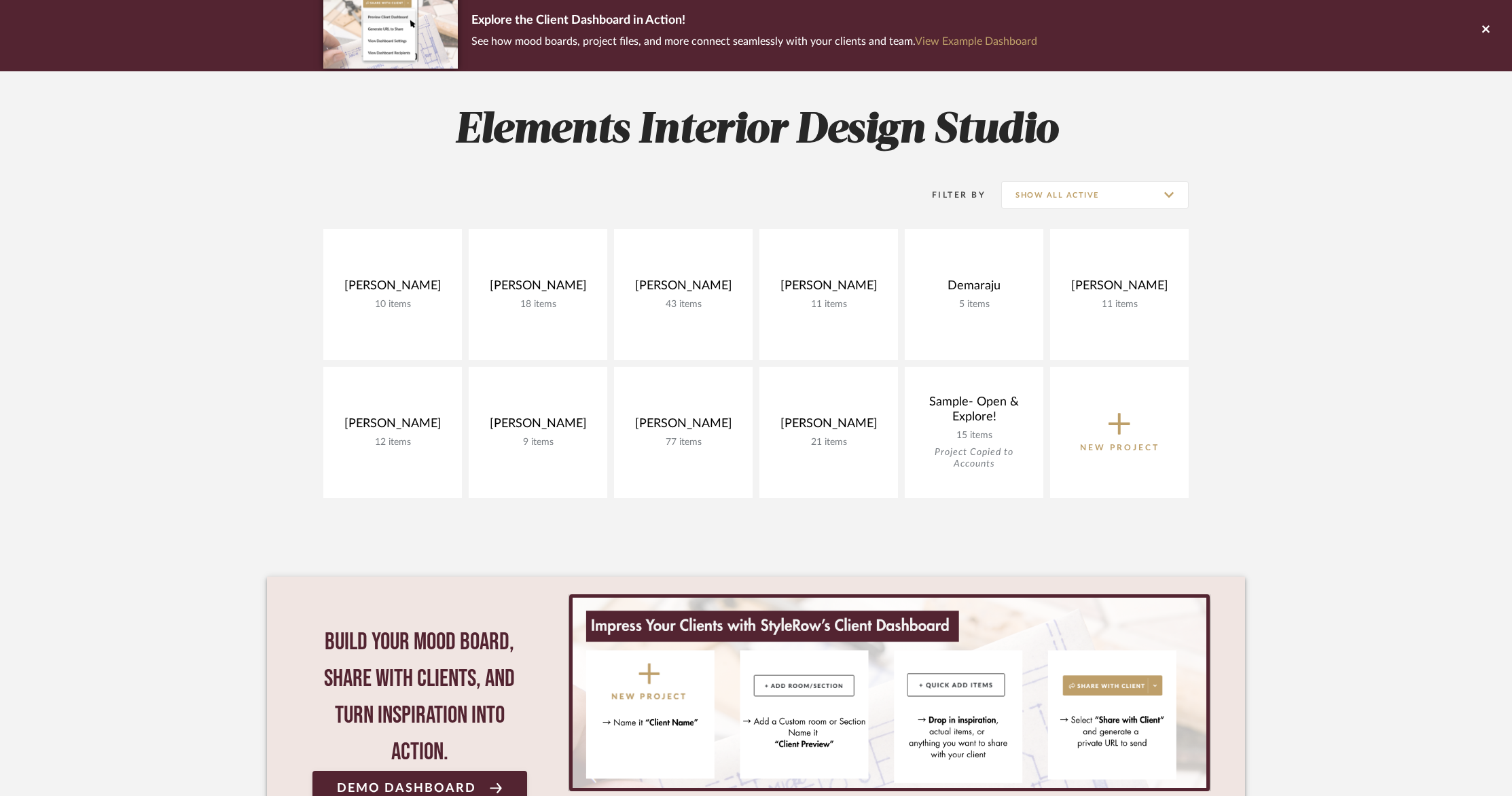
scroll to position [116, 0]
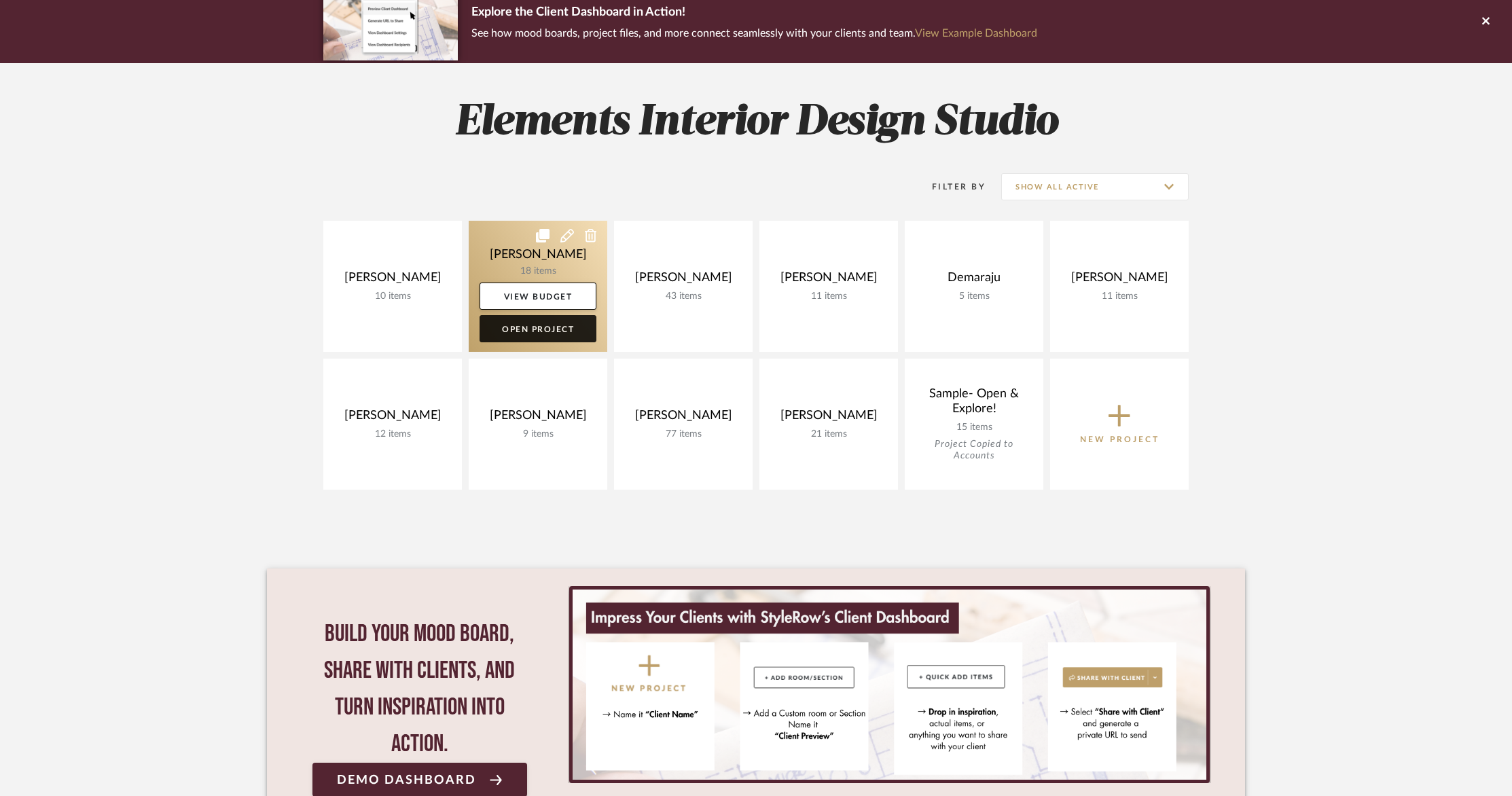
click at [532, 328] on link "Open Project" at bounding box center [538, 328] width 117 height 27
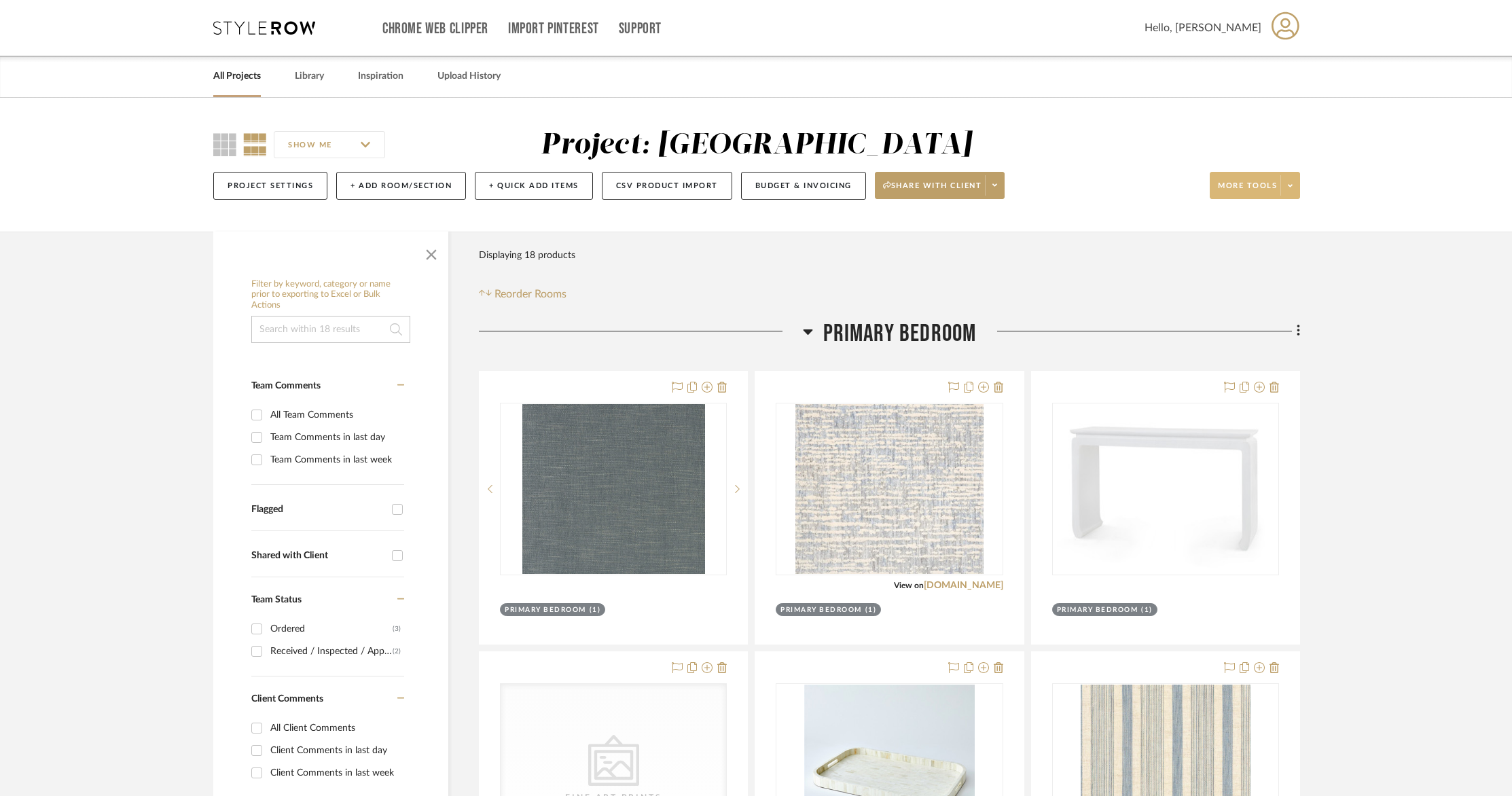
click at [1247, 189] on span "More tools" at bounding box center [1247, 191] width 59 height 20
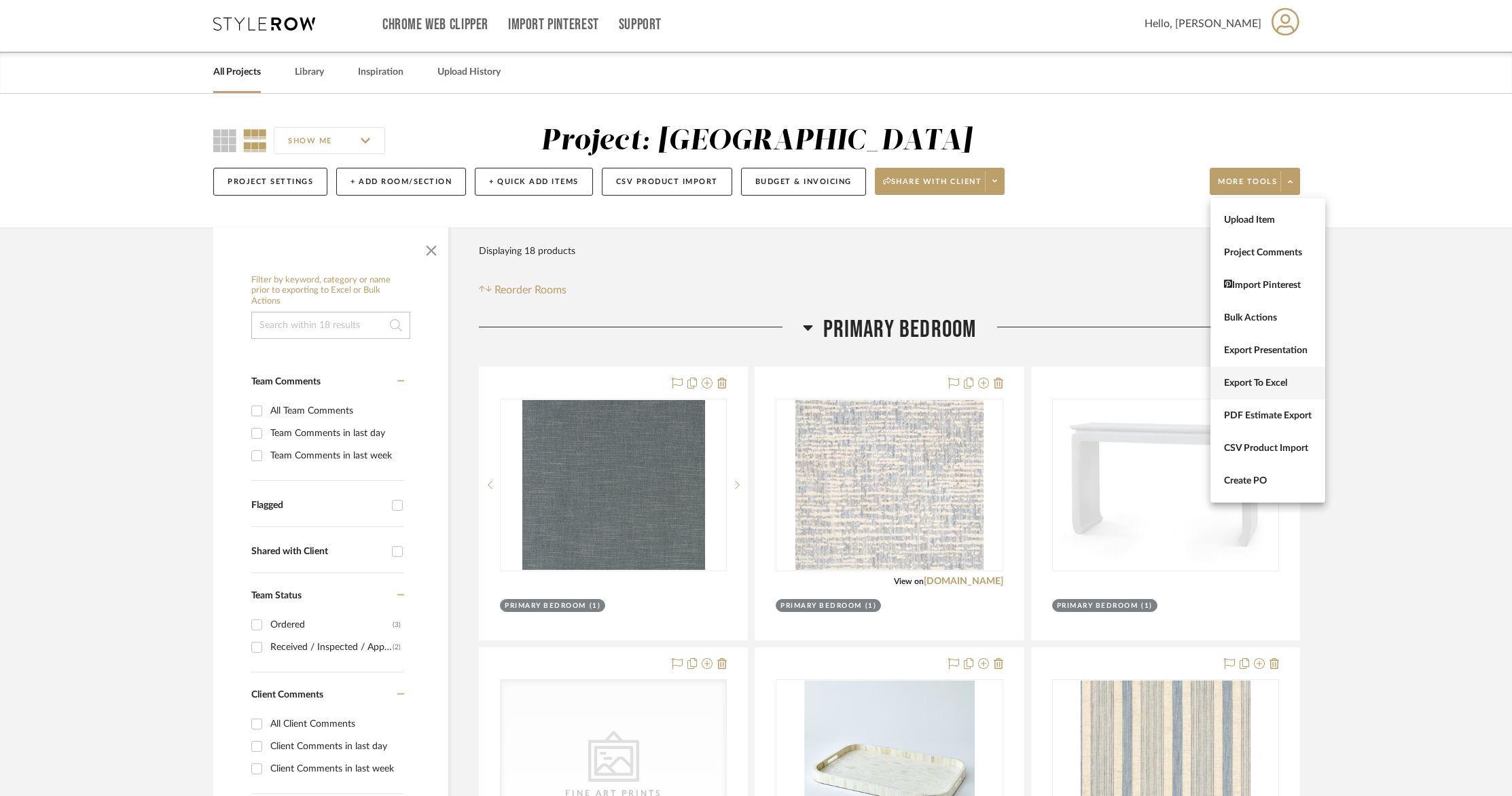
scroll to position [6, 0]
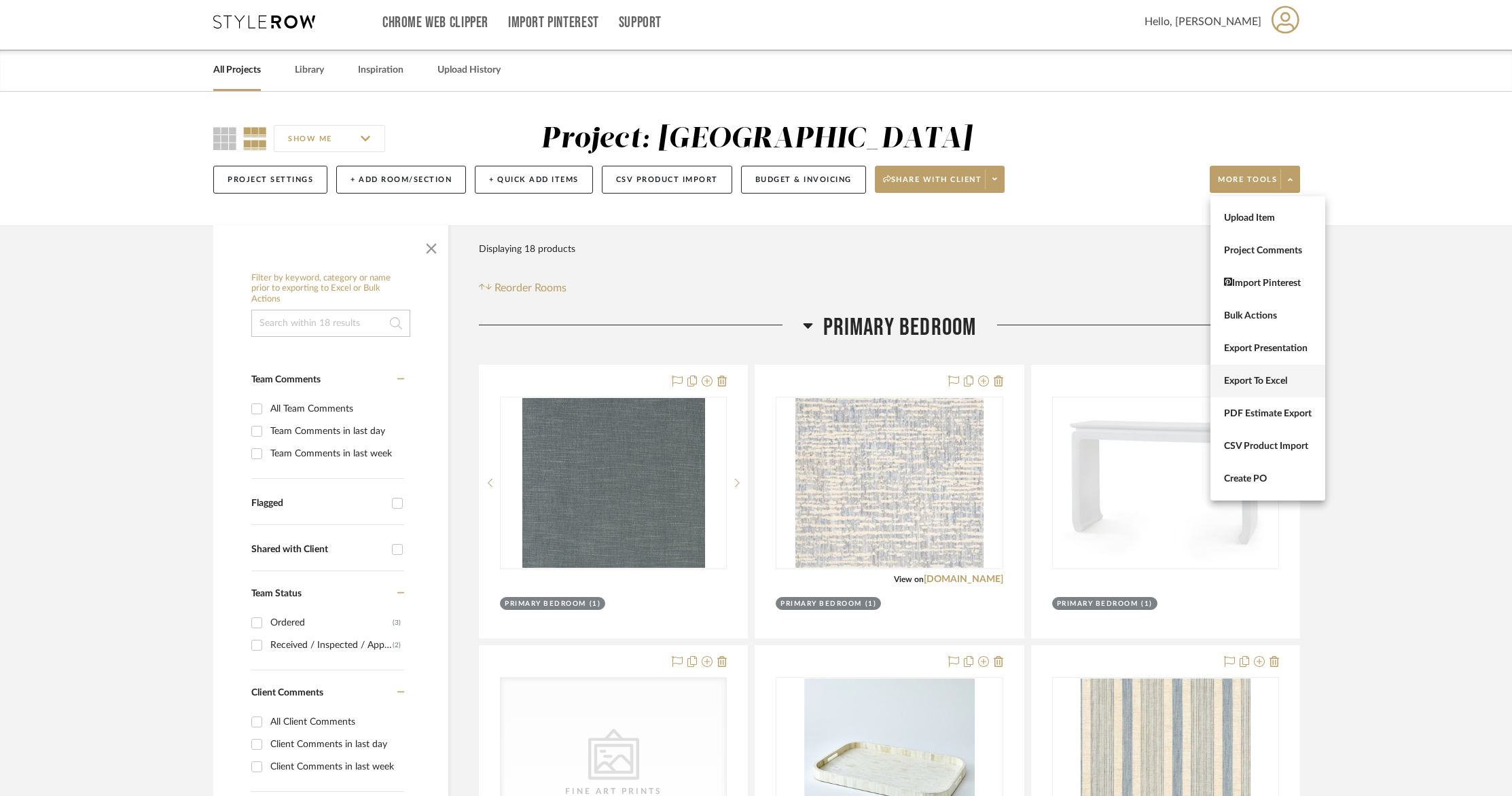
click at [1267, 382] on span "Export To Excel" at bounding box center [1268, 380] width 87 height 12
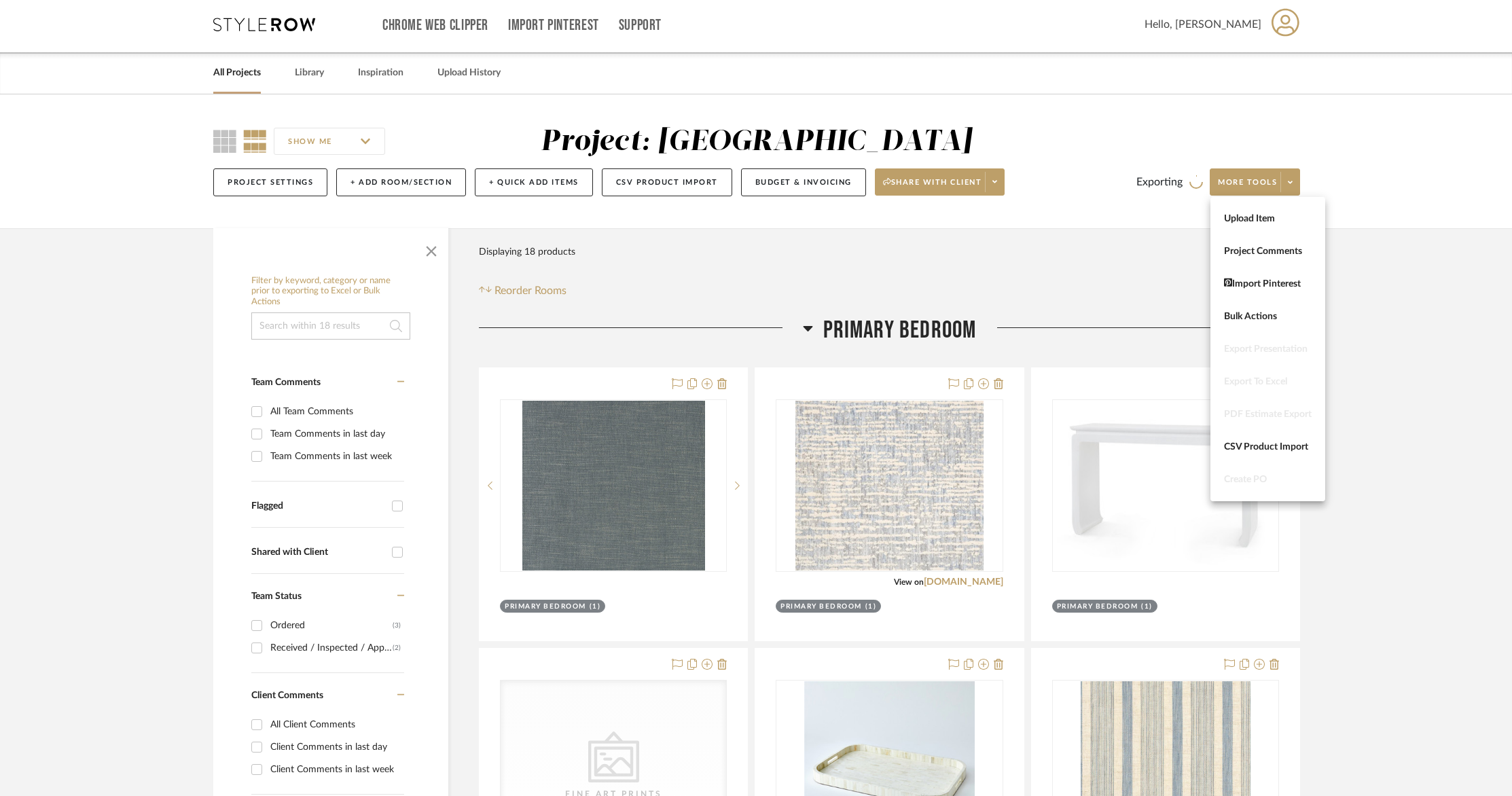
scroll to position [2, 0]
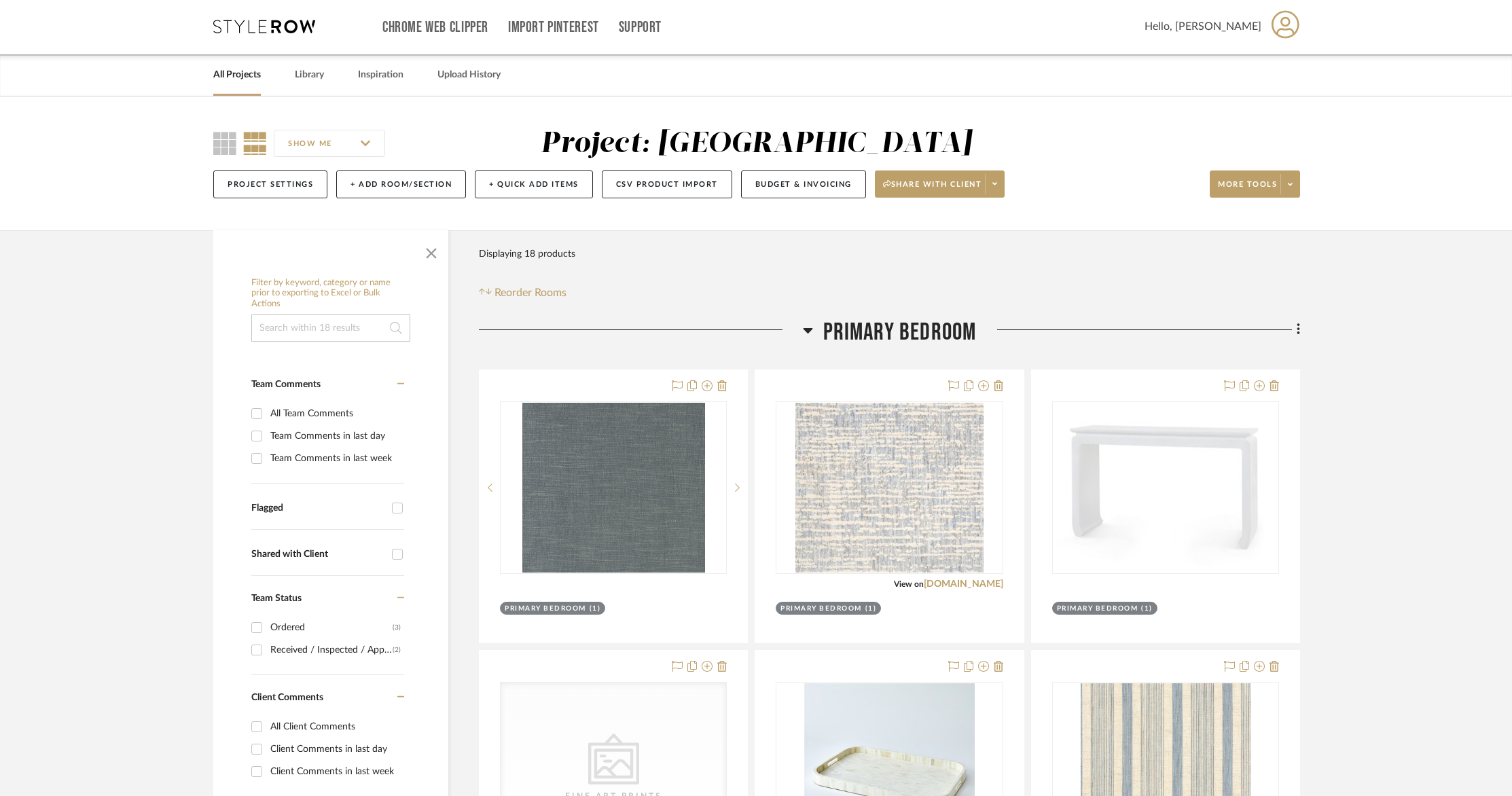
click at [1280, 13] on icon at bounding box center [1284, 24] width 28 height 28
click at [1492, 191] on div at bounding box center [756, 398] width 1512 height 796
click at [237, 75] on link "All Projects" at bounding box center [237, 75] width 48 height 18
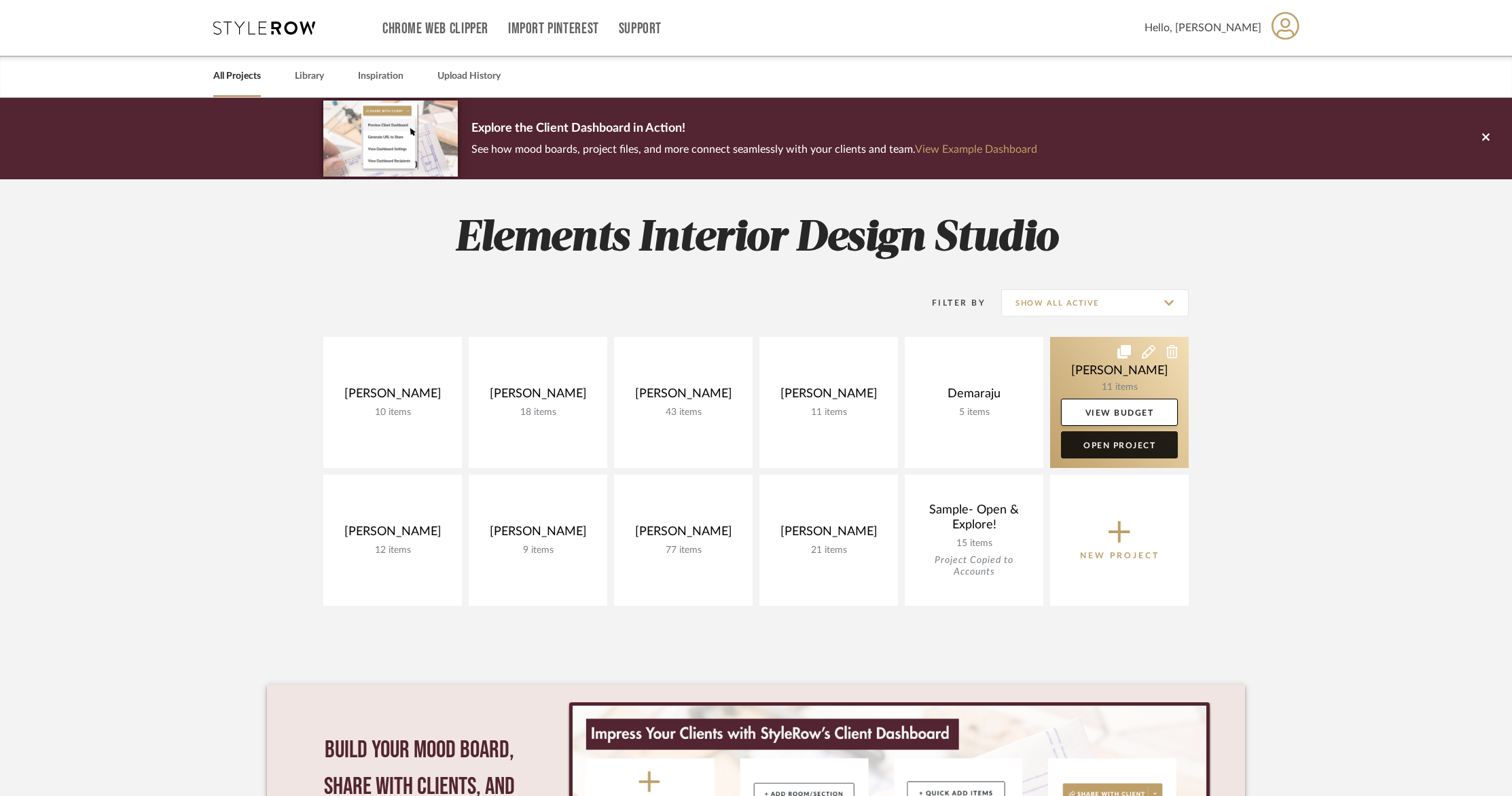
click at [1137, 444] on link "Open Project" at bounding box center [1119, 444] width 117 height 27
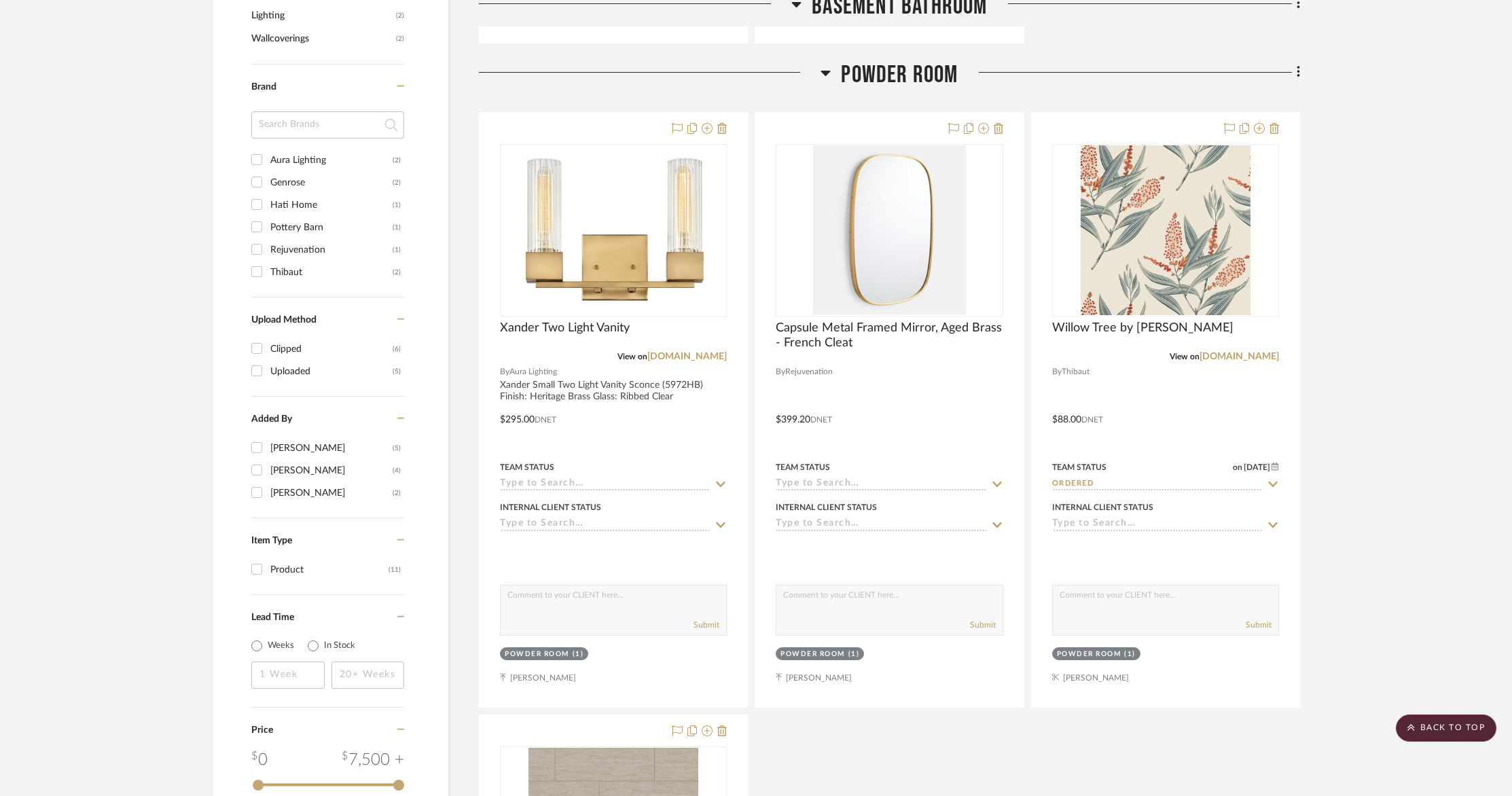
scroll to position [924, 0]
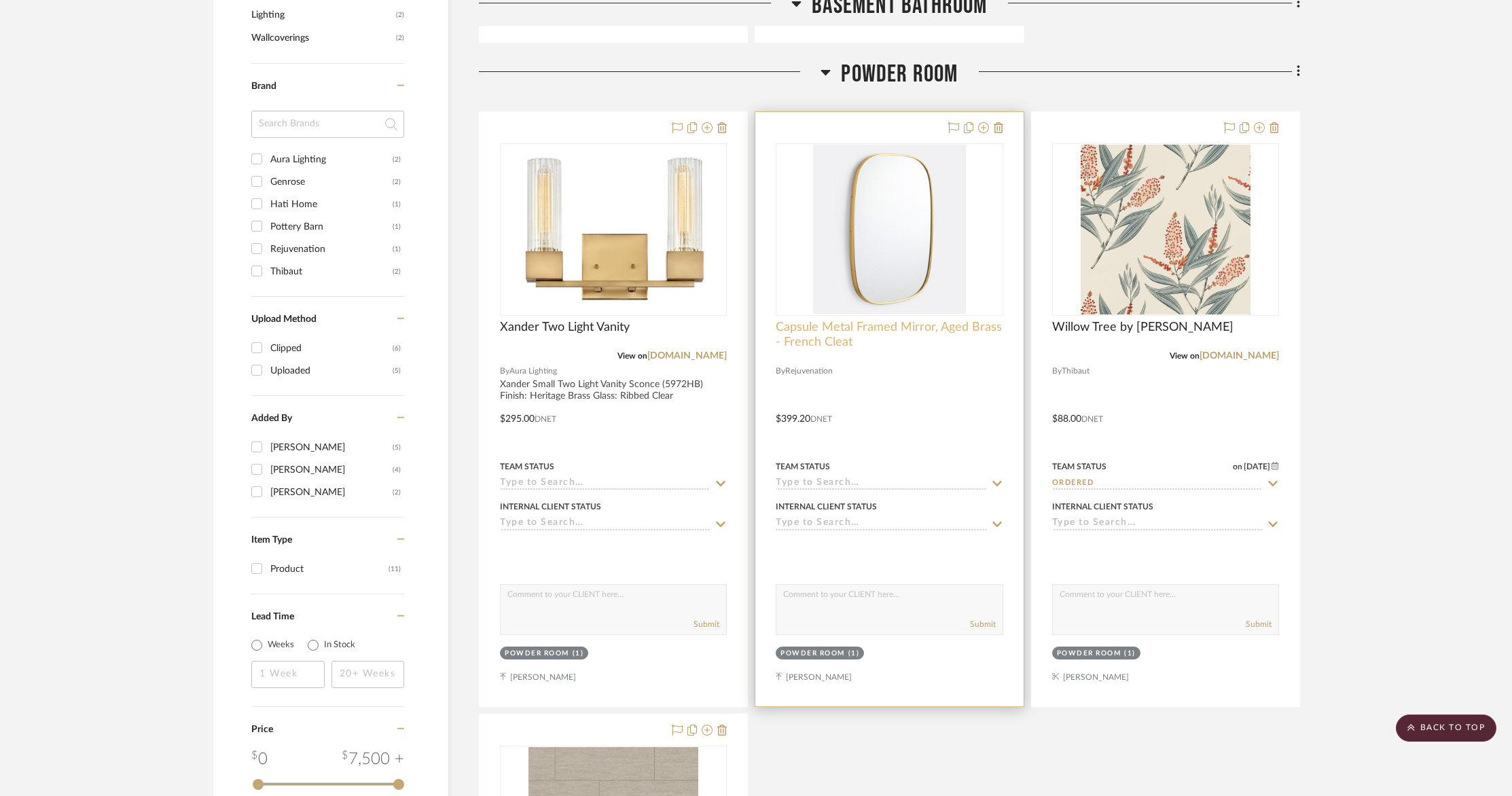
click at [898, 342] on span "Capsule Metal Framed Mirror, Aged Brass - French Cleat" at bounding box center [889, 335] width 227 height 30
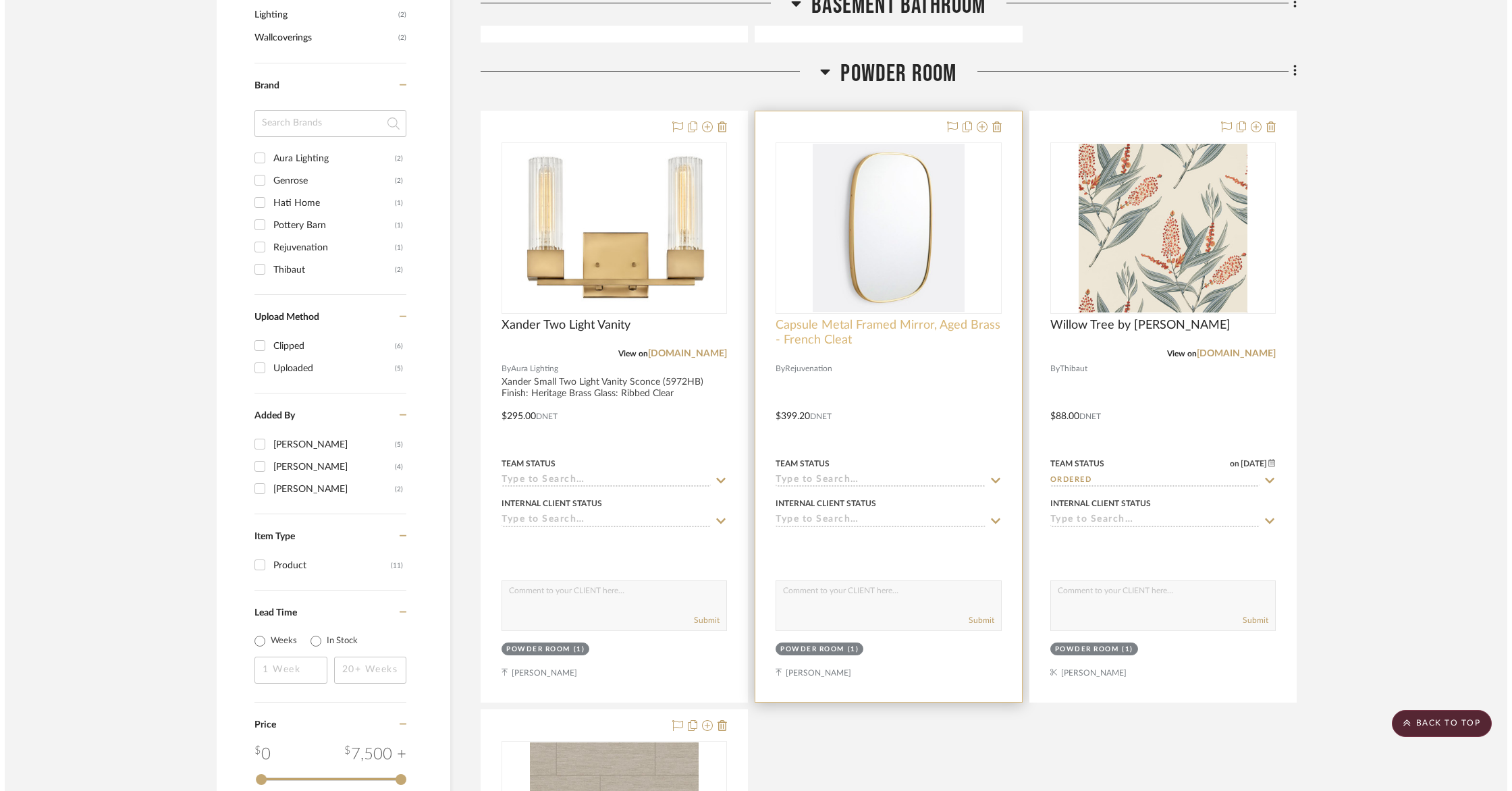
scroll to position [0, 0]
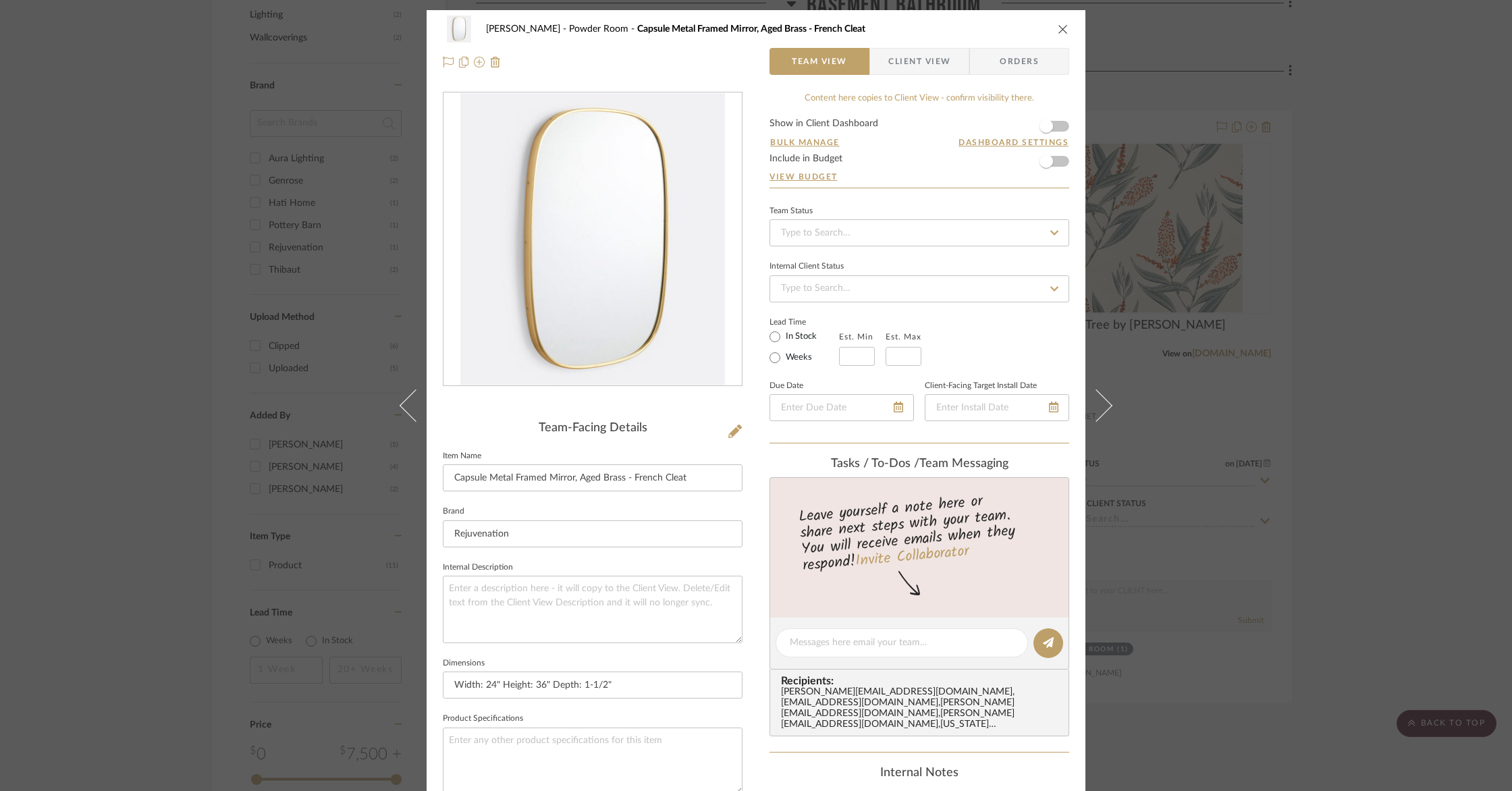
click at [1062, 30] on icon "close" at bounding box center [1063, 28] width 11 height 11
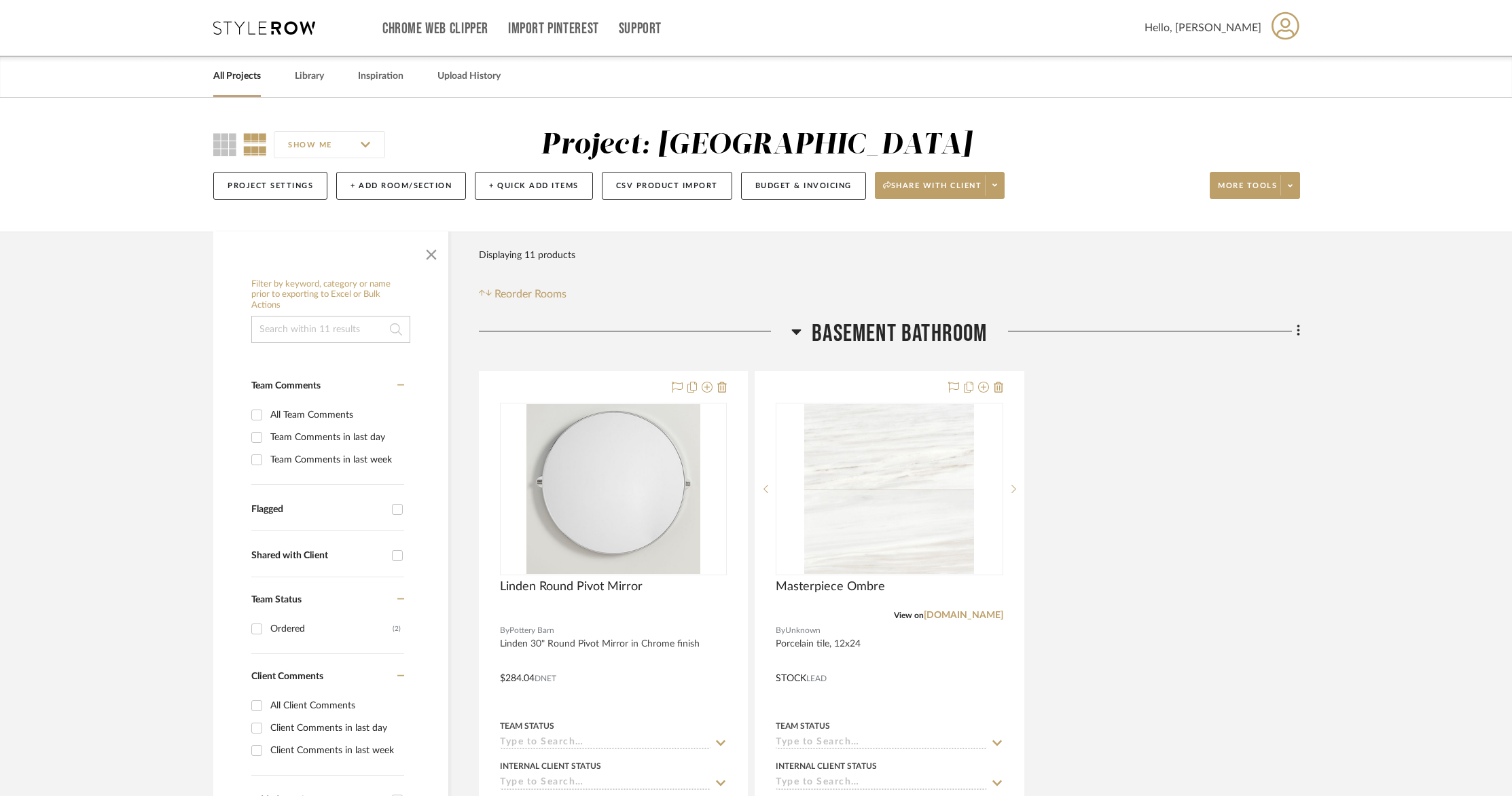
click at [227, 76] on link "All Projects" at bounding box center [237, 76] width 48 height 18
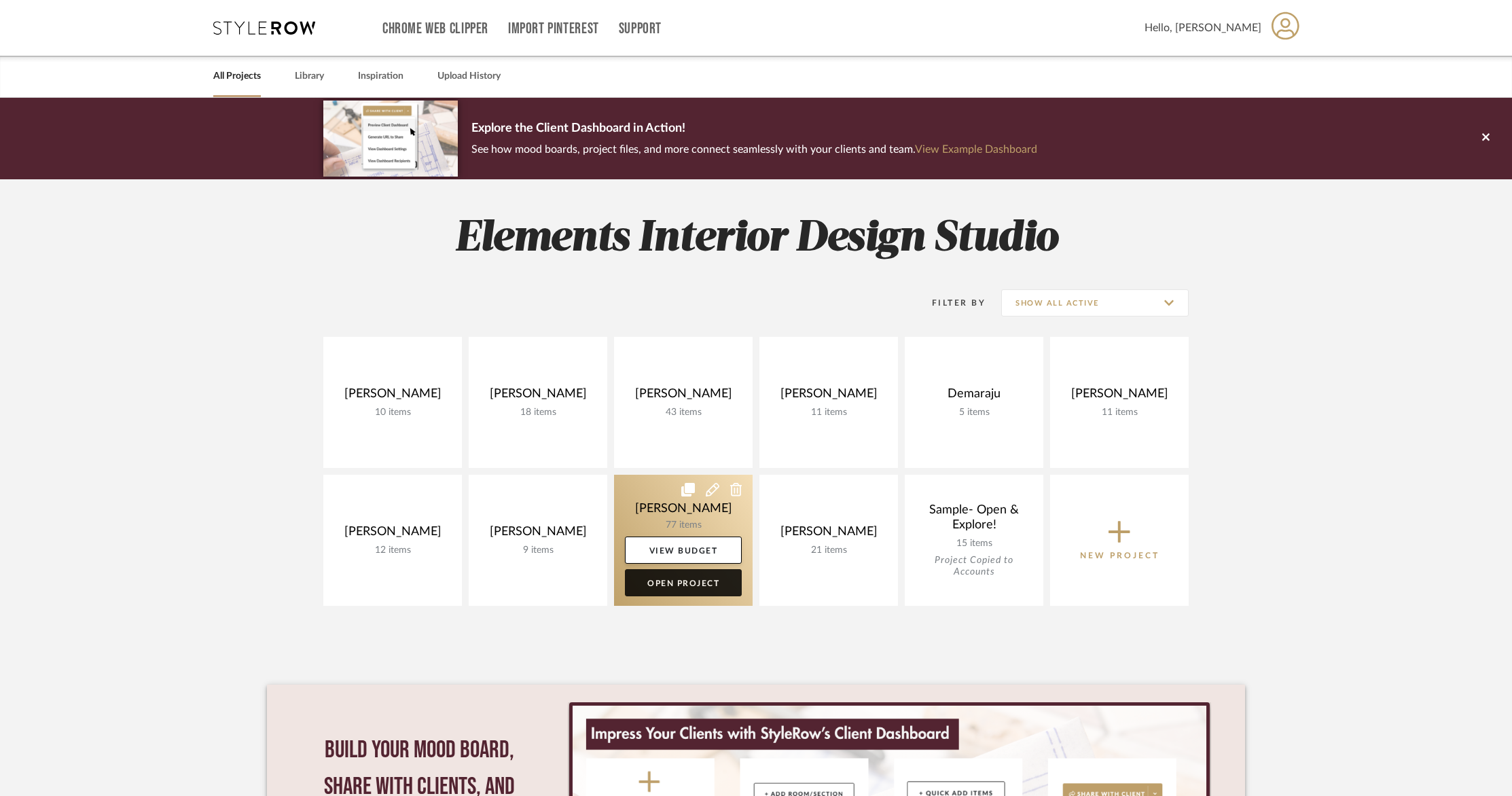
click at [697, 587] on link "Open Project" at bounding box center [683, 583] width 117 height 27
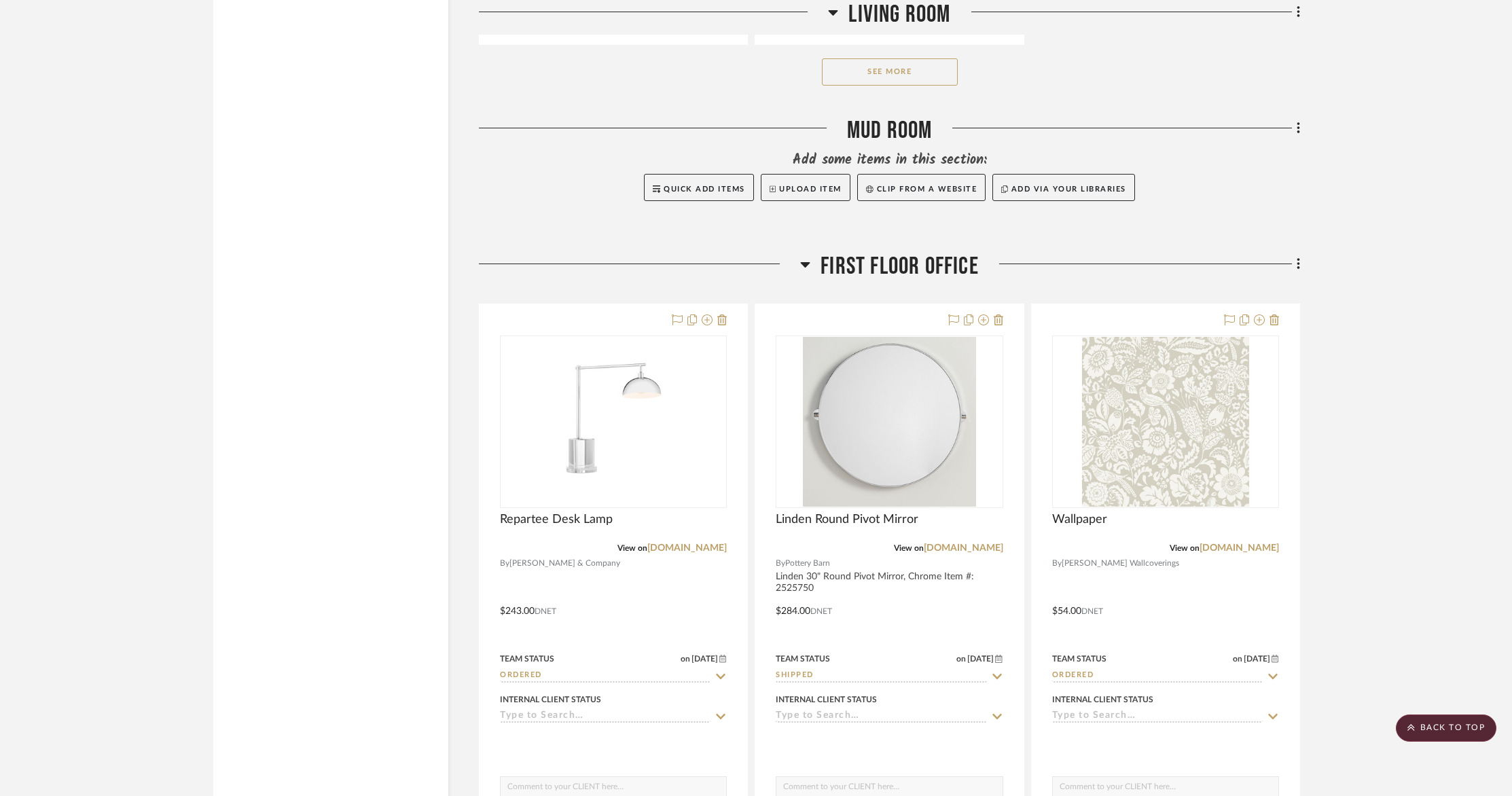
scroll to position [7077, 0]
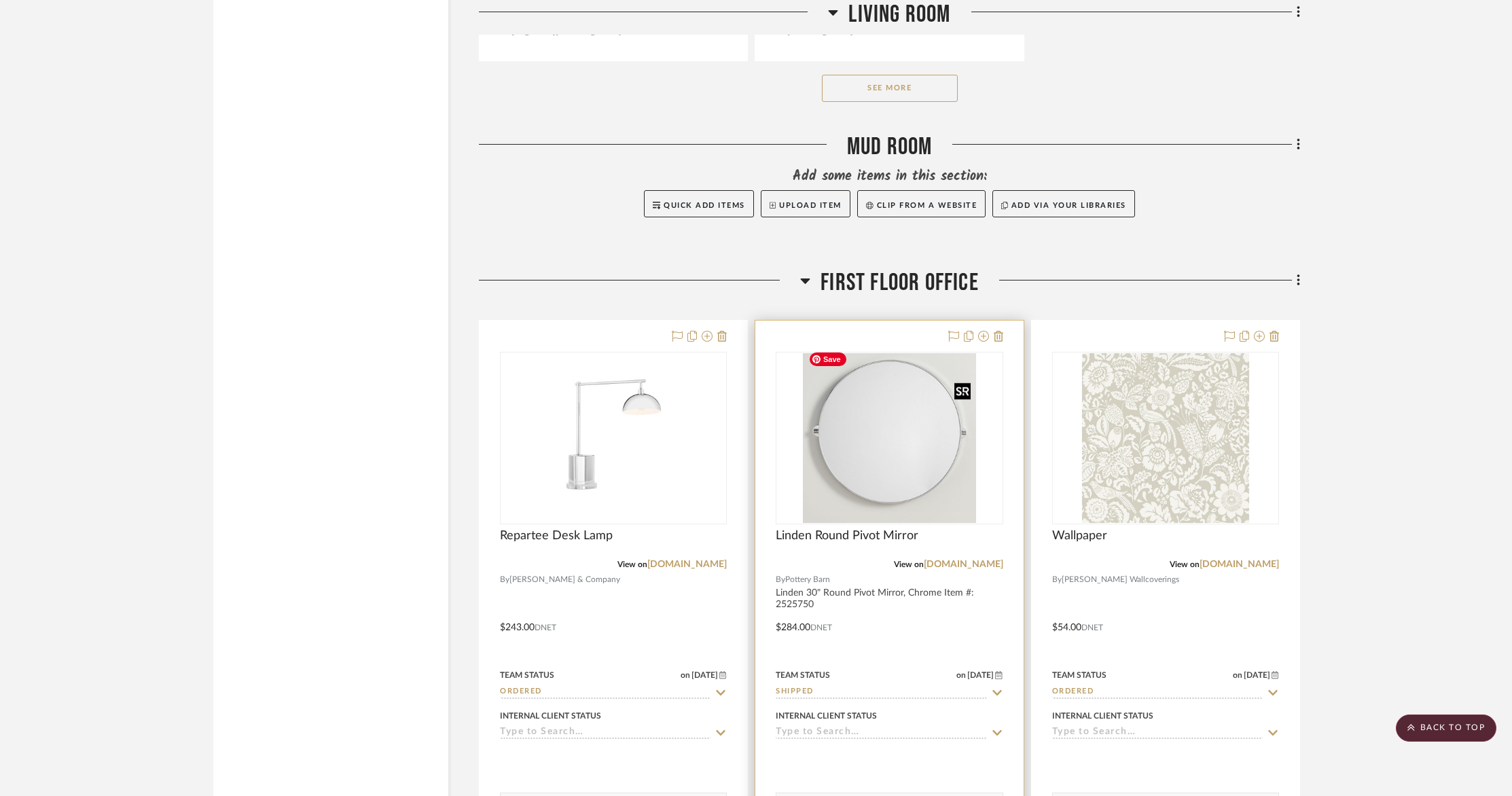
click at [897, 452] on img "0" at bounding box center [890, 437] width 174 height 170
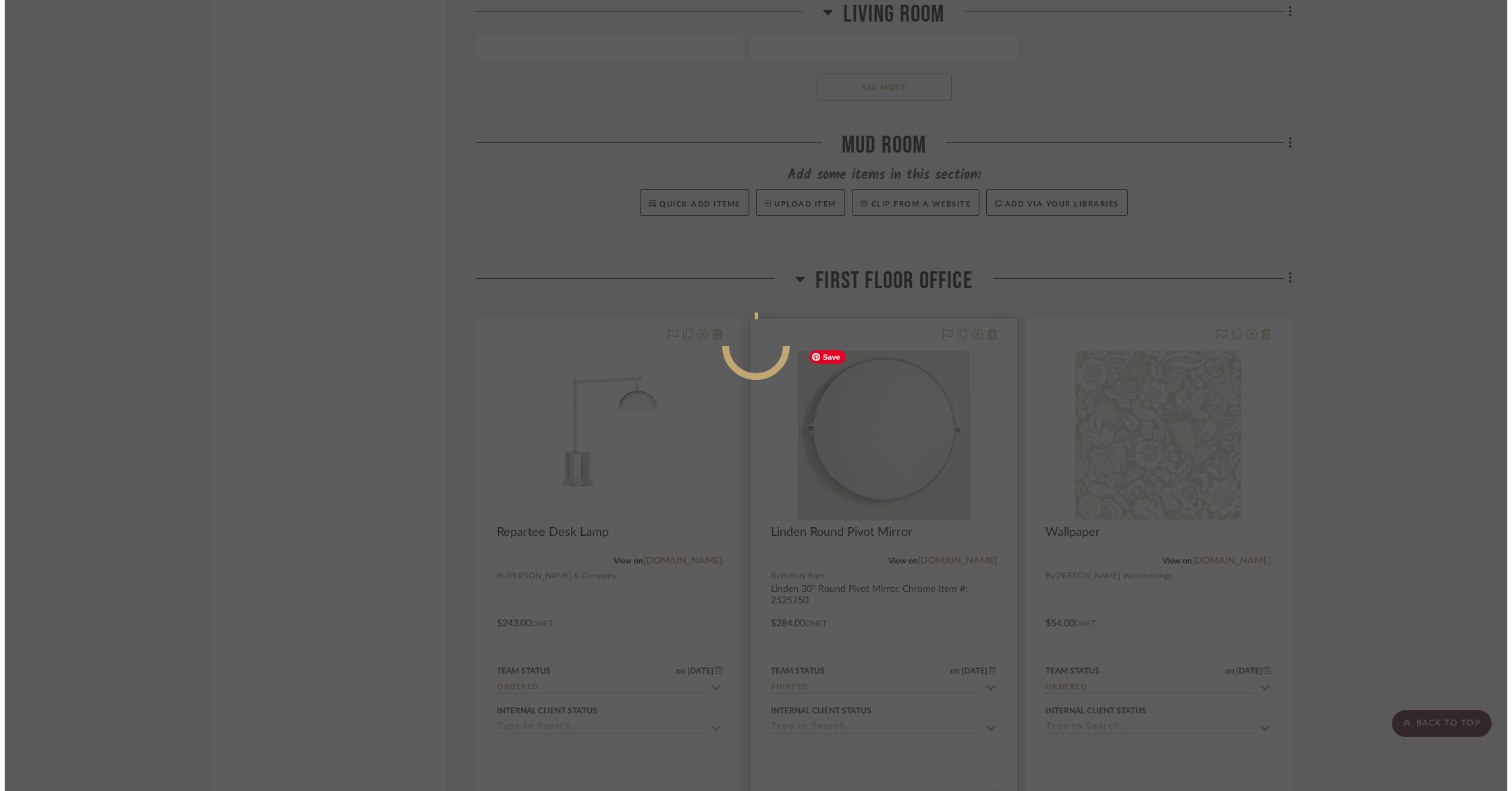
scroll to position [0, 0]
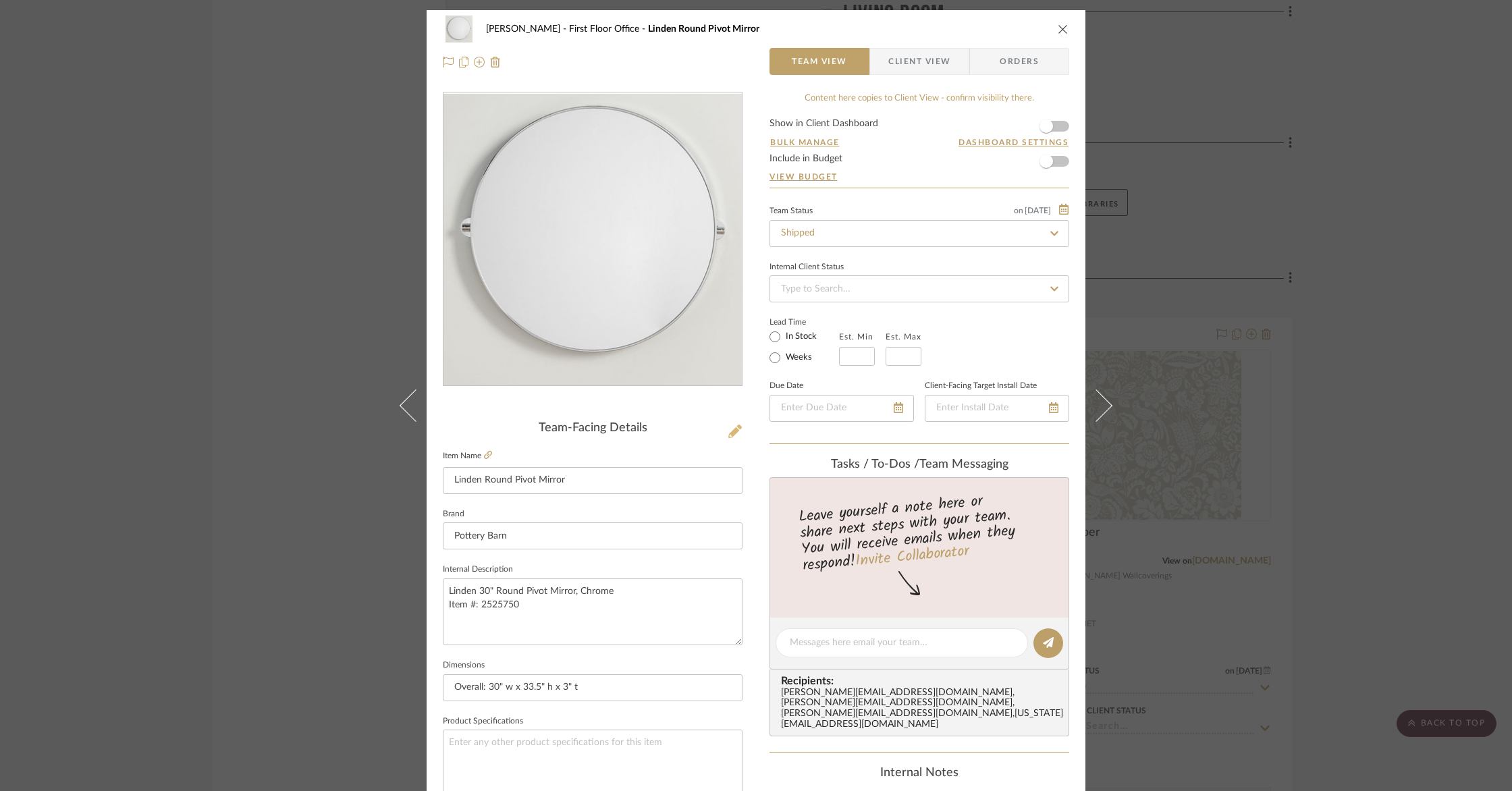
click at [731, 431] on icon at bounding box center [735, 431] width 13 height 13
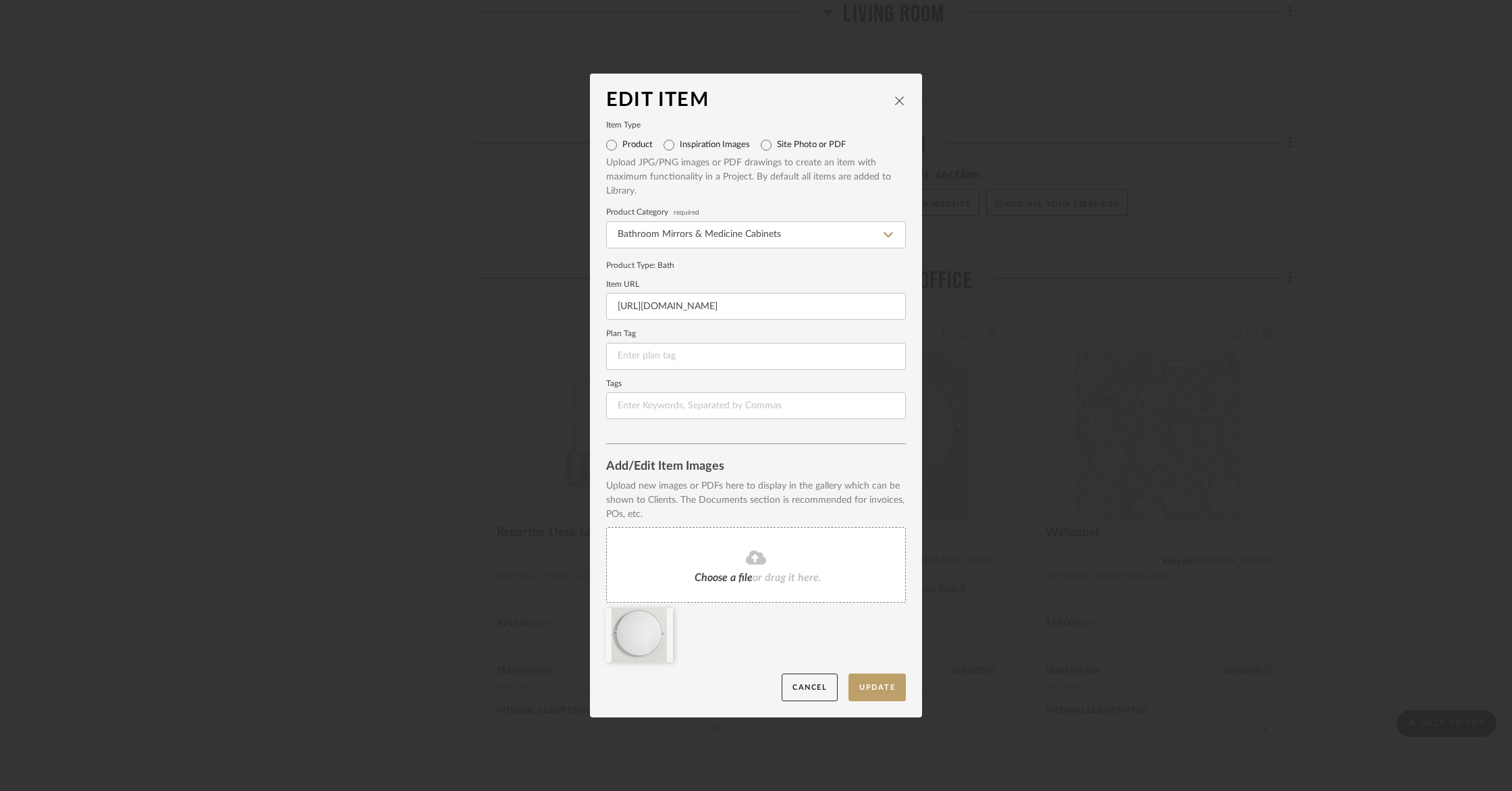
click at [898, 97] on icon "close" at bounding box center [899, 100] width 11 height 11
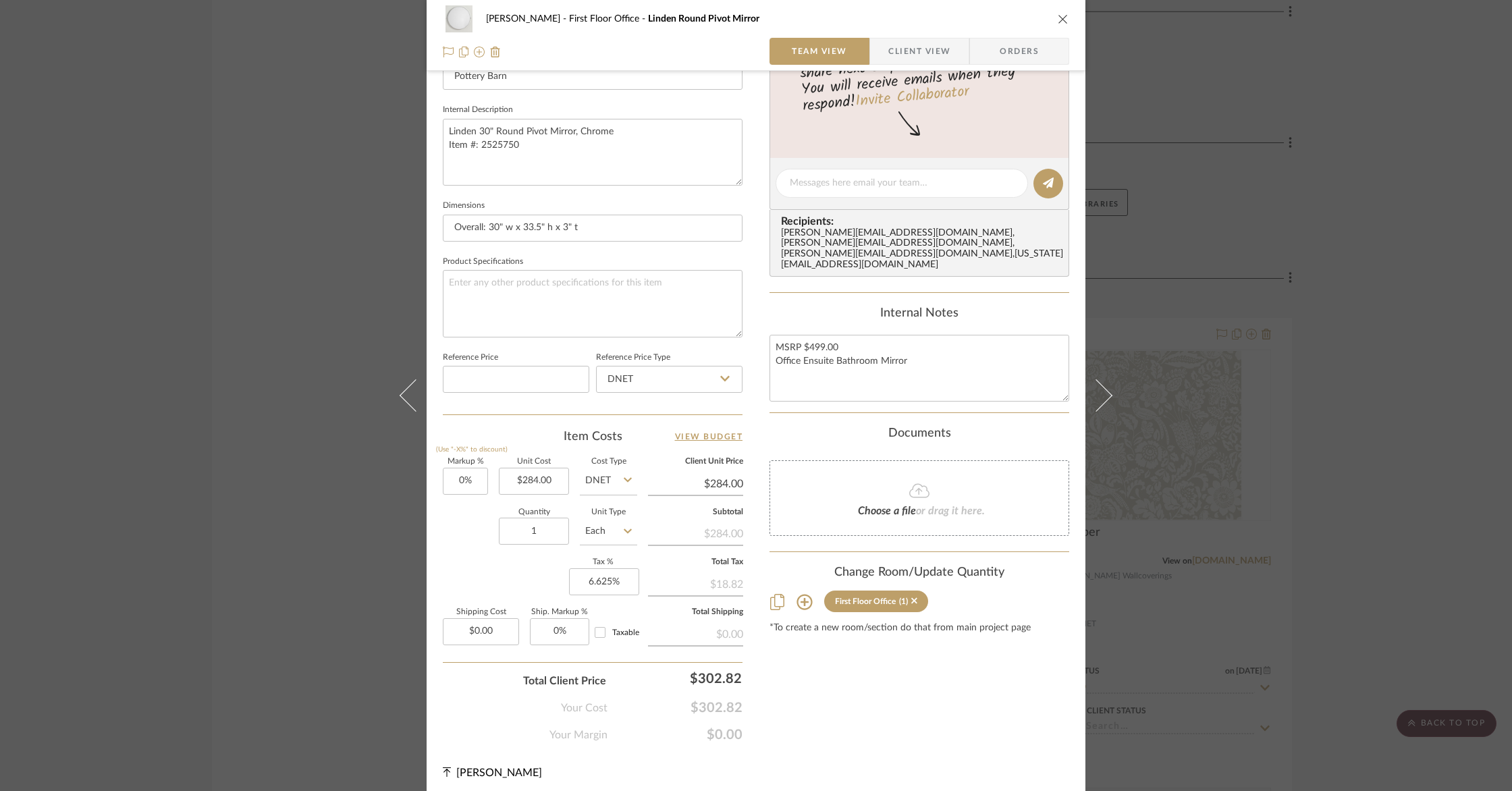
scroll to position [460, 0]
click at [912, 597] on icon at bounding box center [913, 600] width 6 height 6
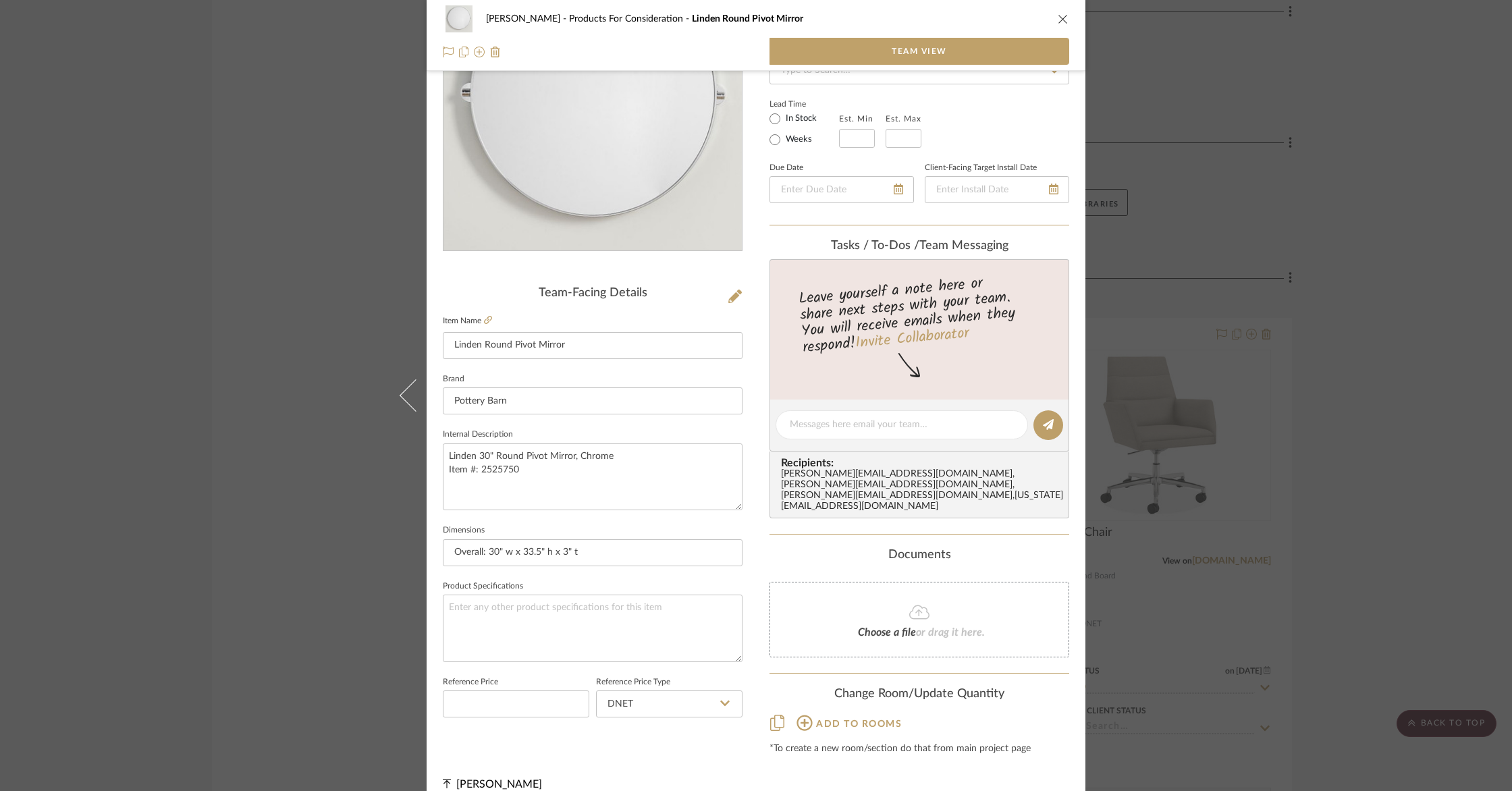
click at [802, 714] on icon at bounding box center [804, 722] width 16 height 16
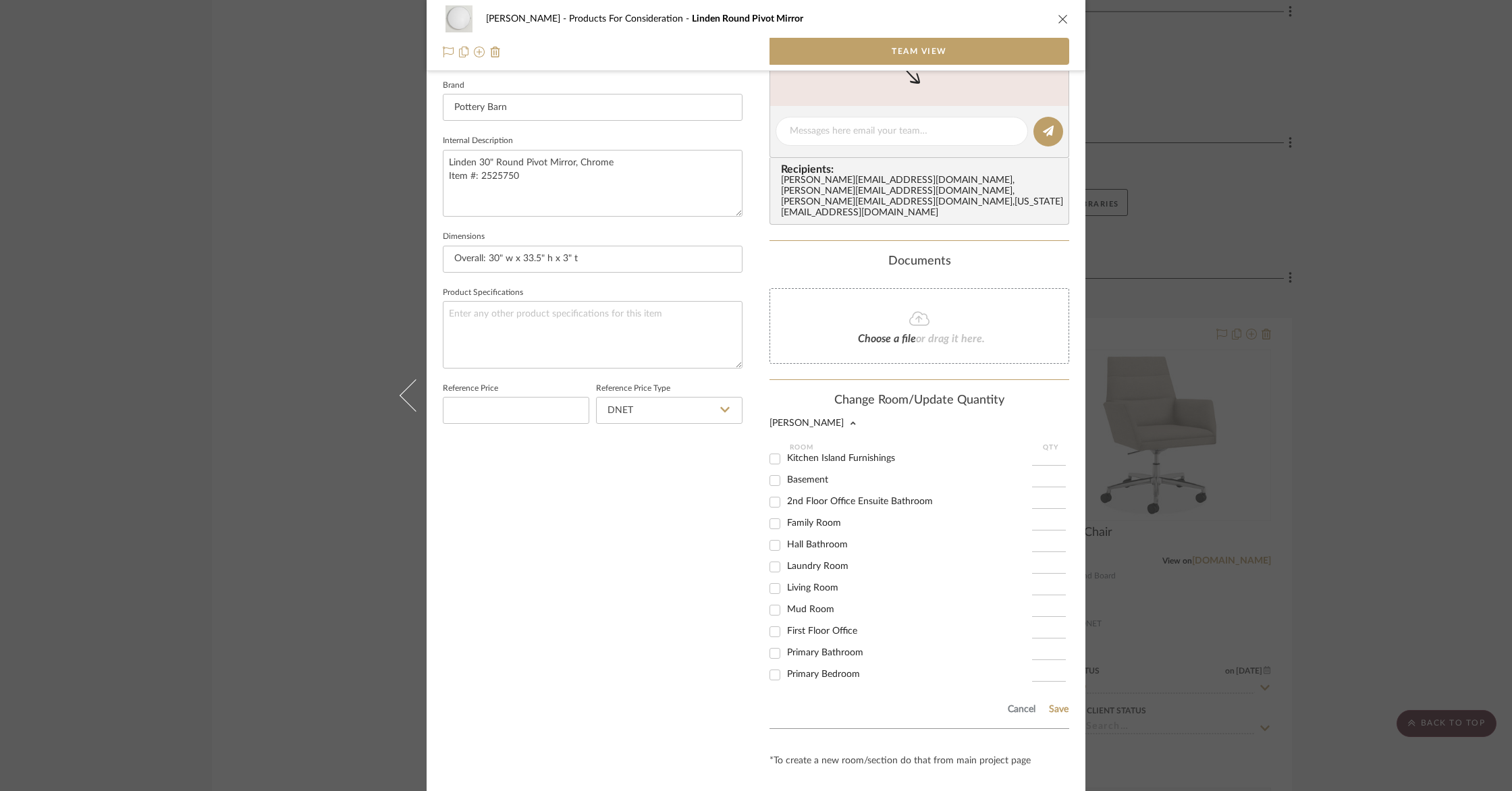
scroll to position [0, 0]
click at [768, 516] on input "2nd Floor Office Ensuite Bathroom" at bounding box center [775, 527] width 22 height 22
checkbox input "true"
type input "1"
click at [1059, 703] on button "Save" at bounding box center [1059, 708] width 21 height 11
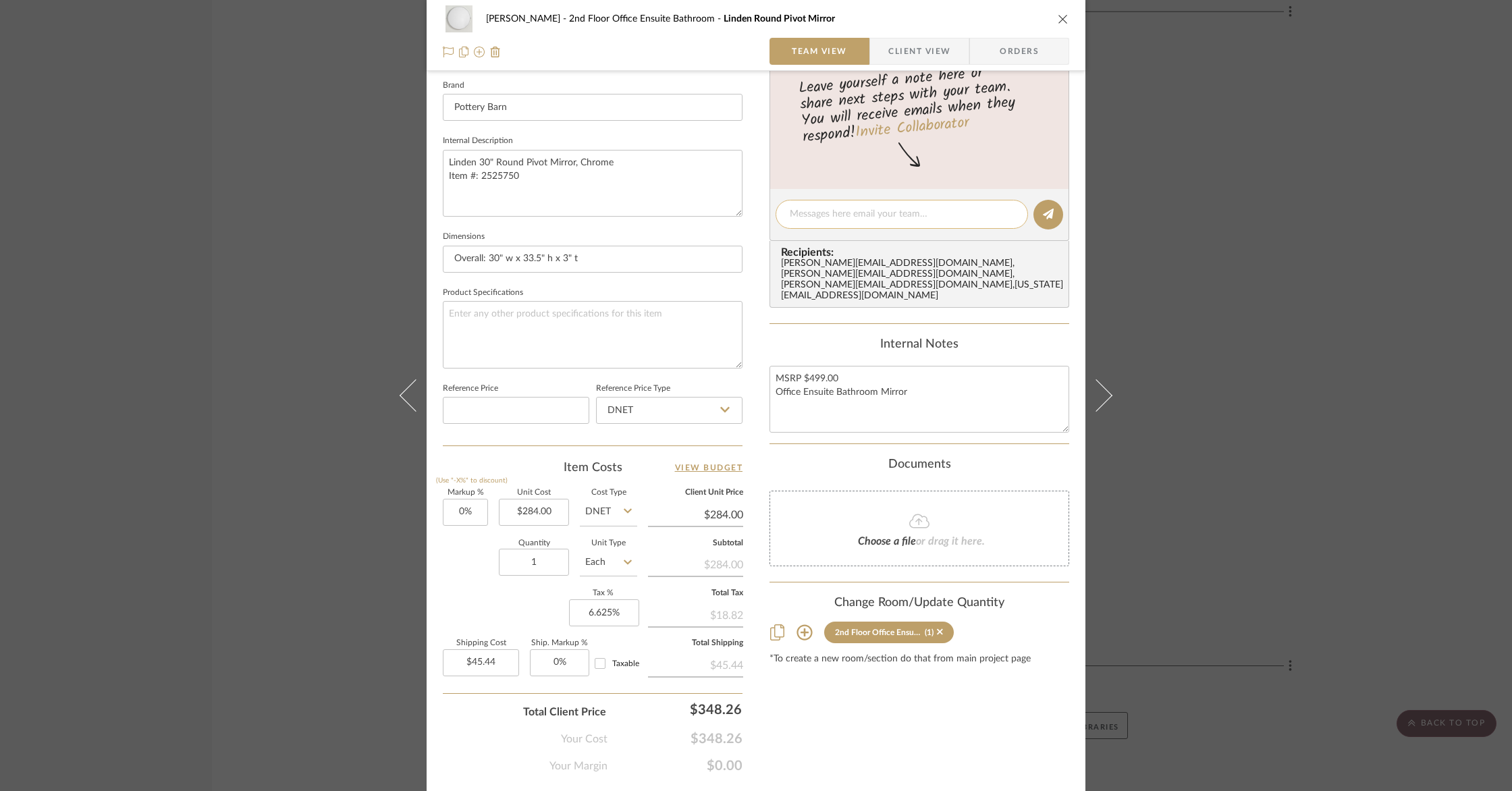
click at [1014, 199] on editor-of-message at bounding box center [919, 214] width 300 height 52
click at [1058, 15] on icon "close" at bounding box center [1063, 18] width 11 height 11
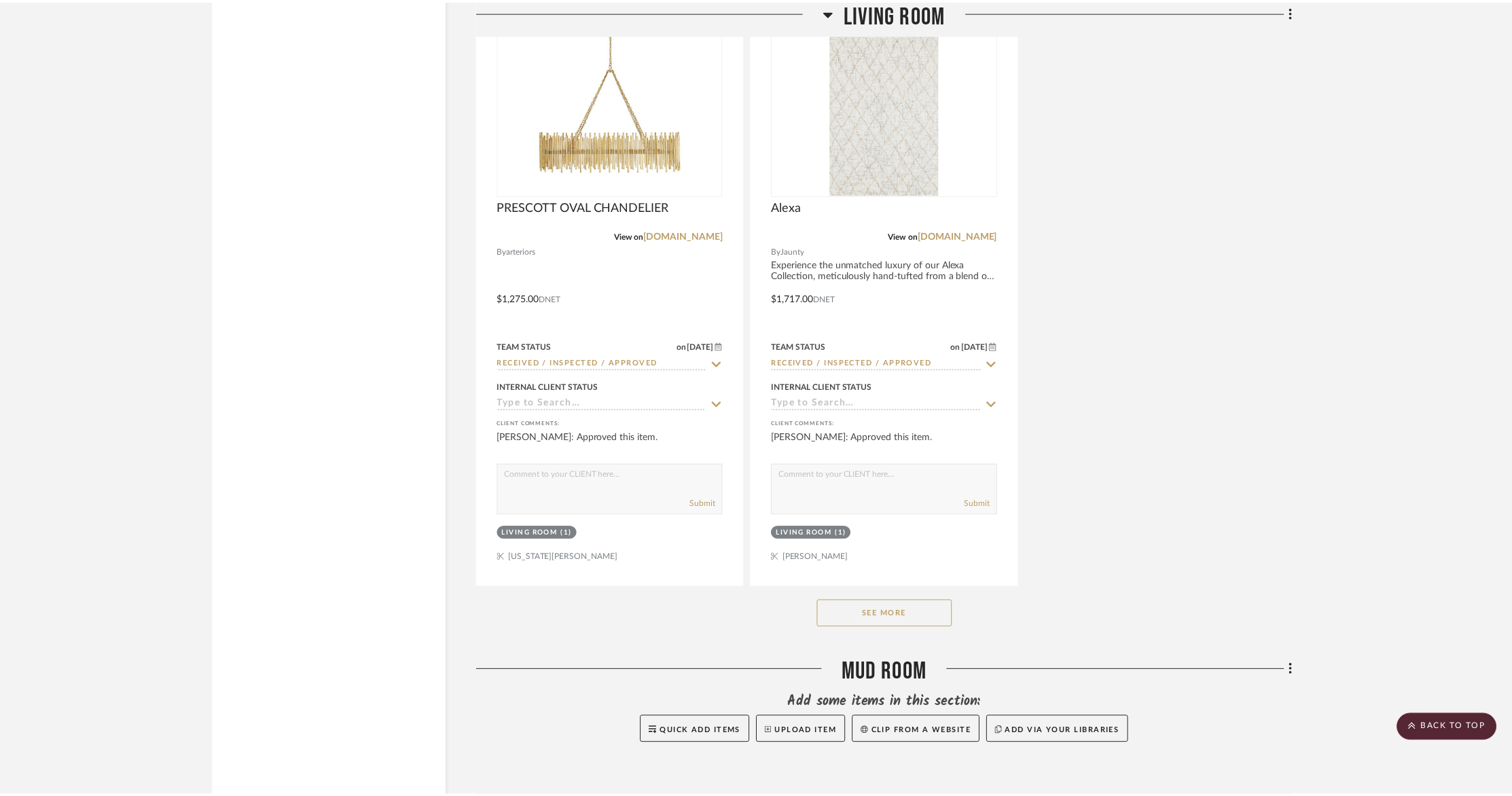
scroll to position [7077, 0]
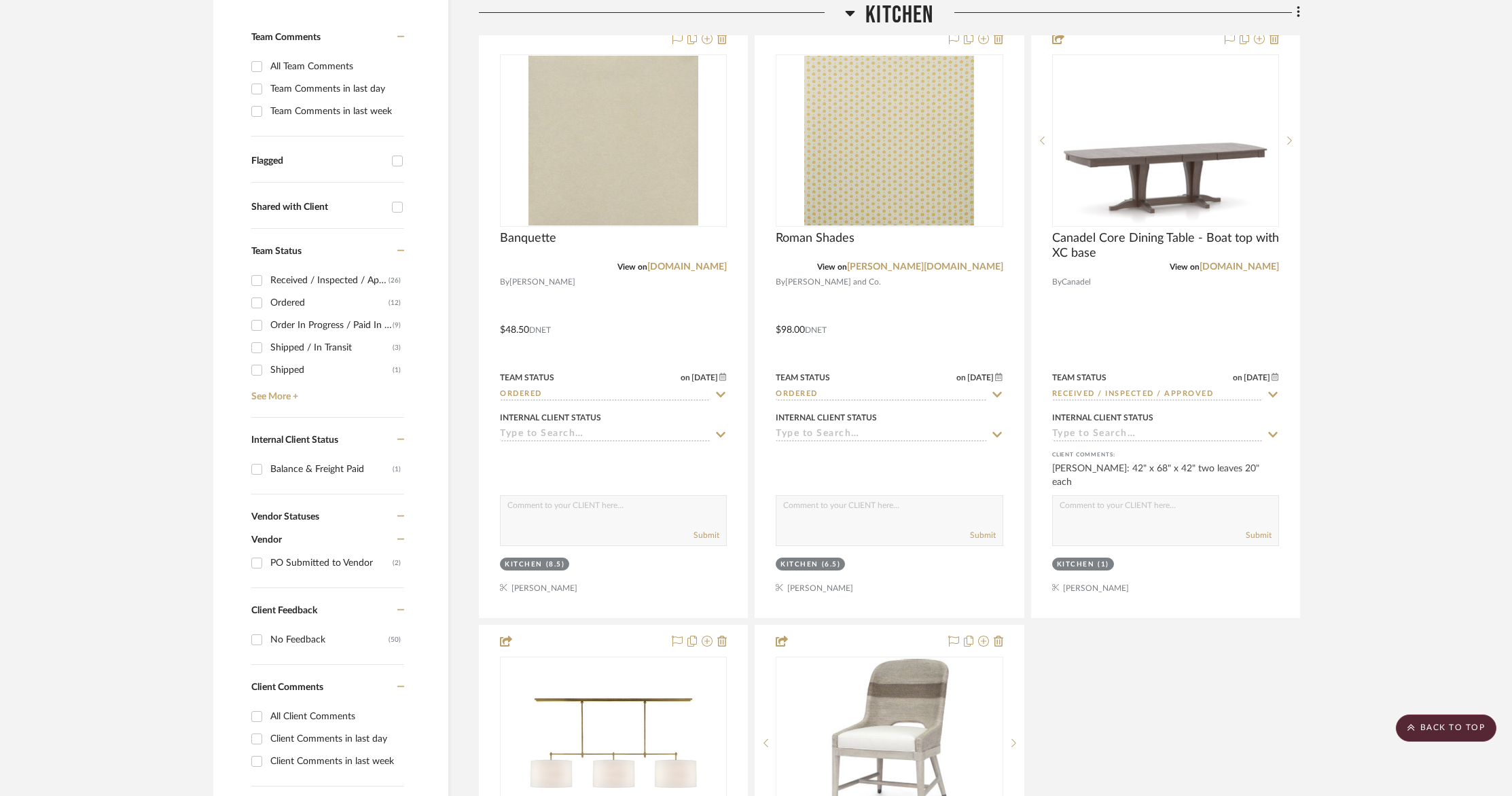
scroll to position [0, 0]
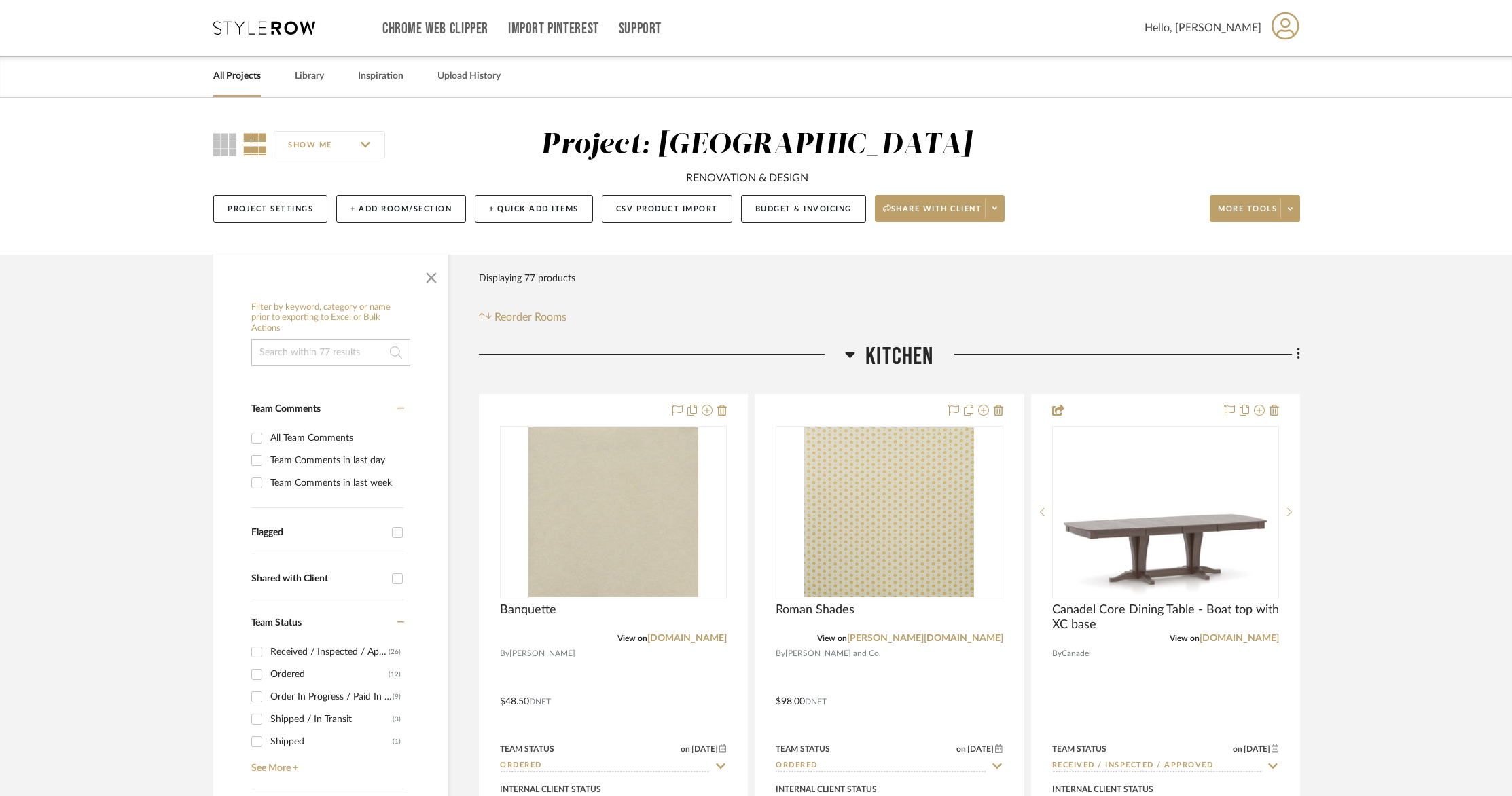
click at [229, 78] on link "All Projects" at bounding box center [237, 76] width 48 height 18
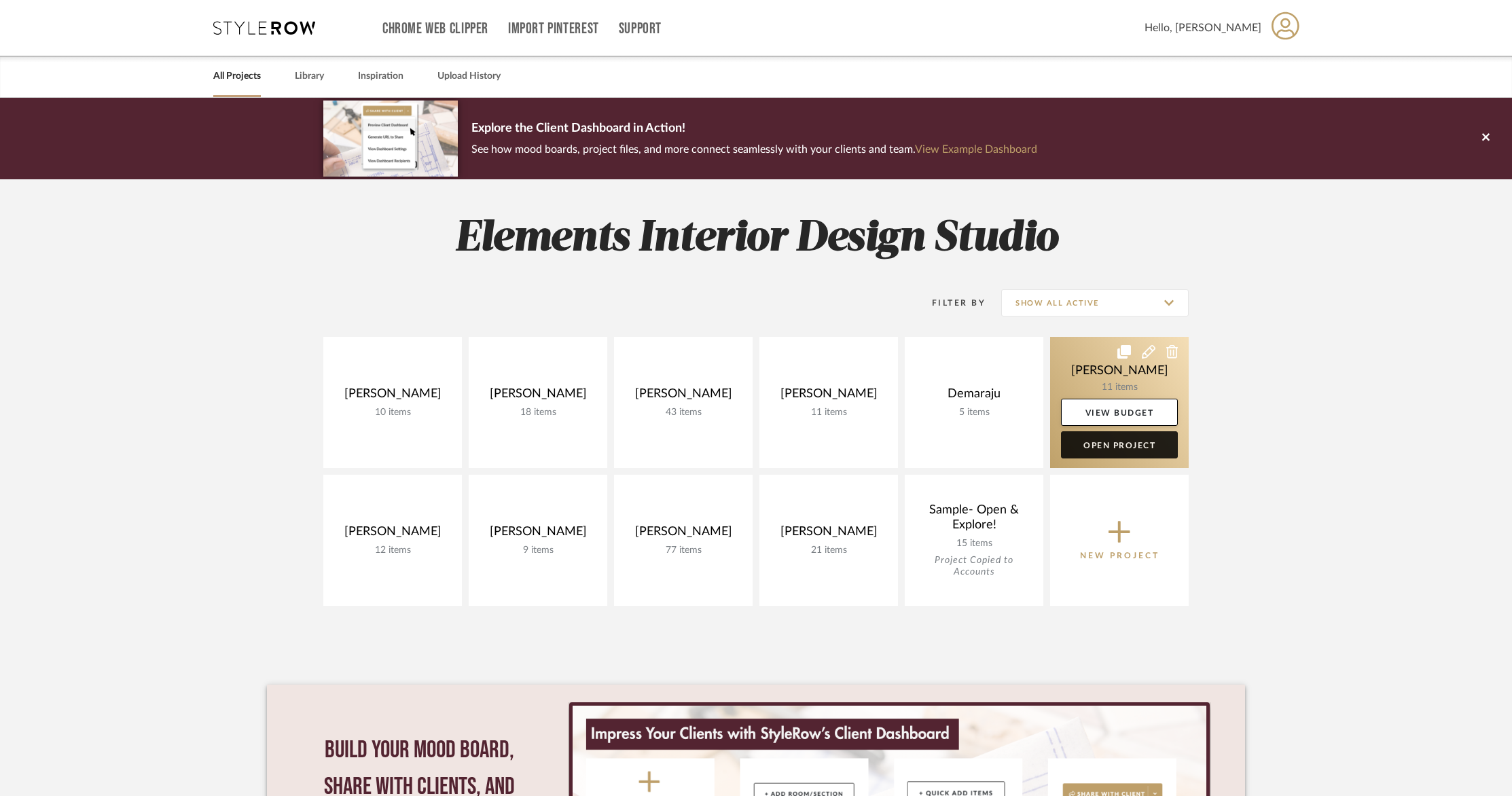
click at [1105, 452] on link "Open Project" at bounding box center [1119, 444] width 117 height 27
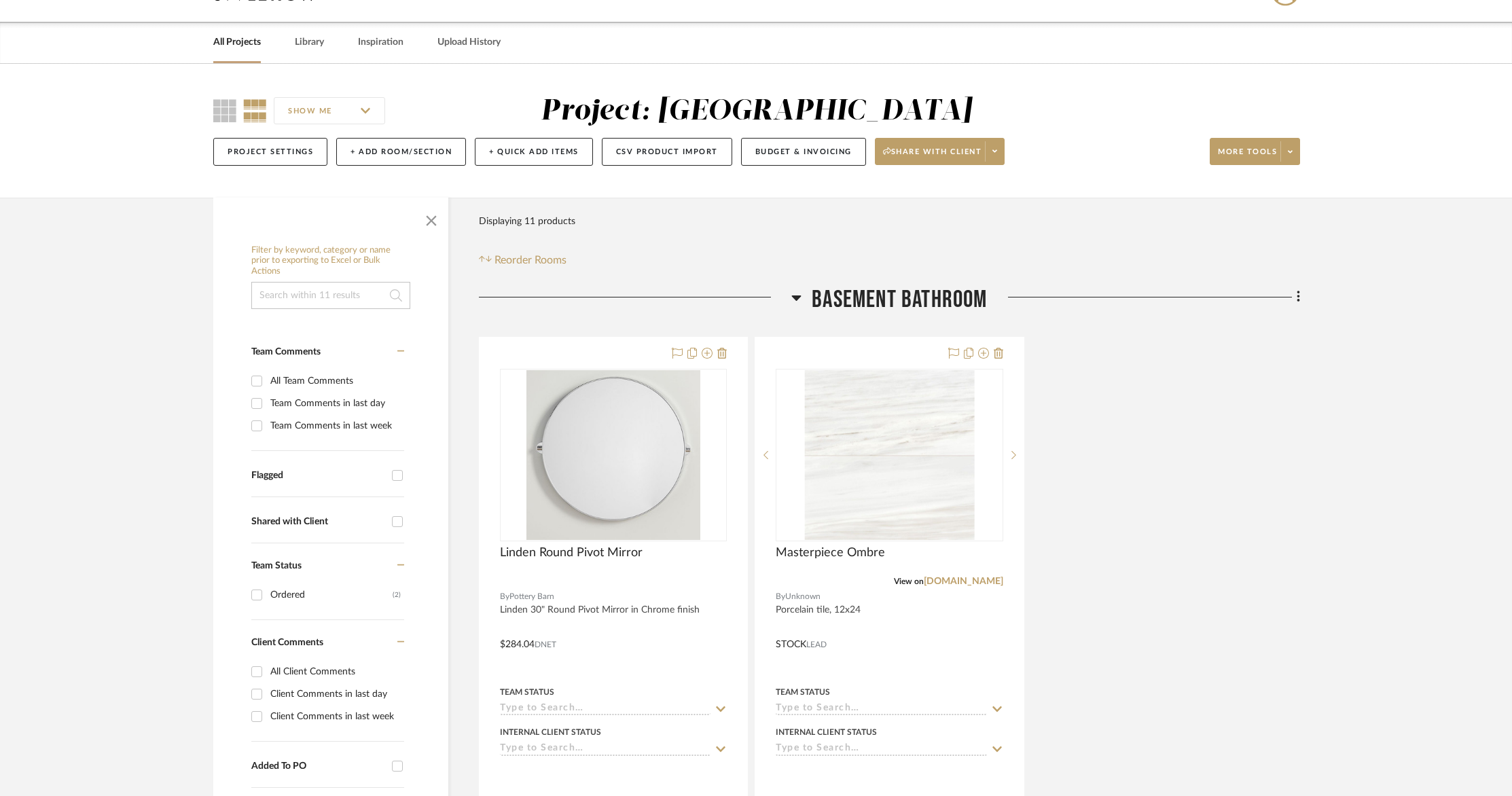
scroll to position [3, 0]
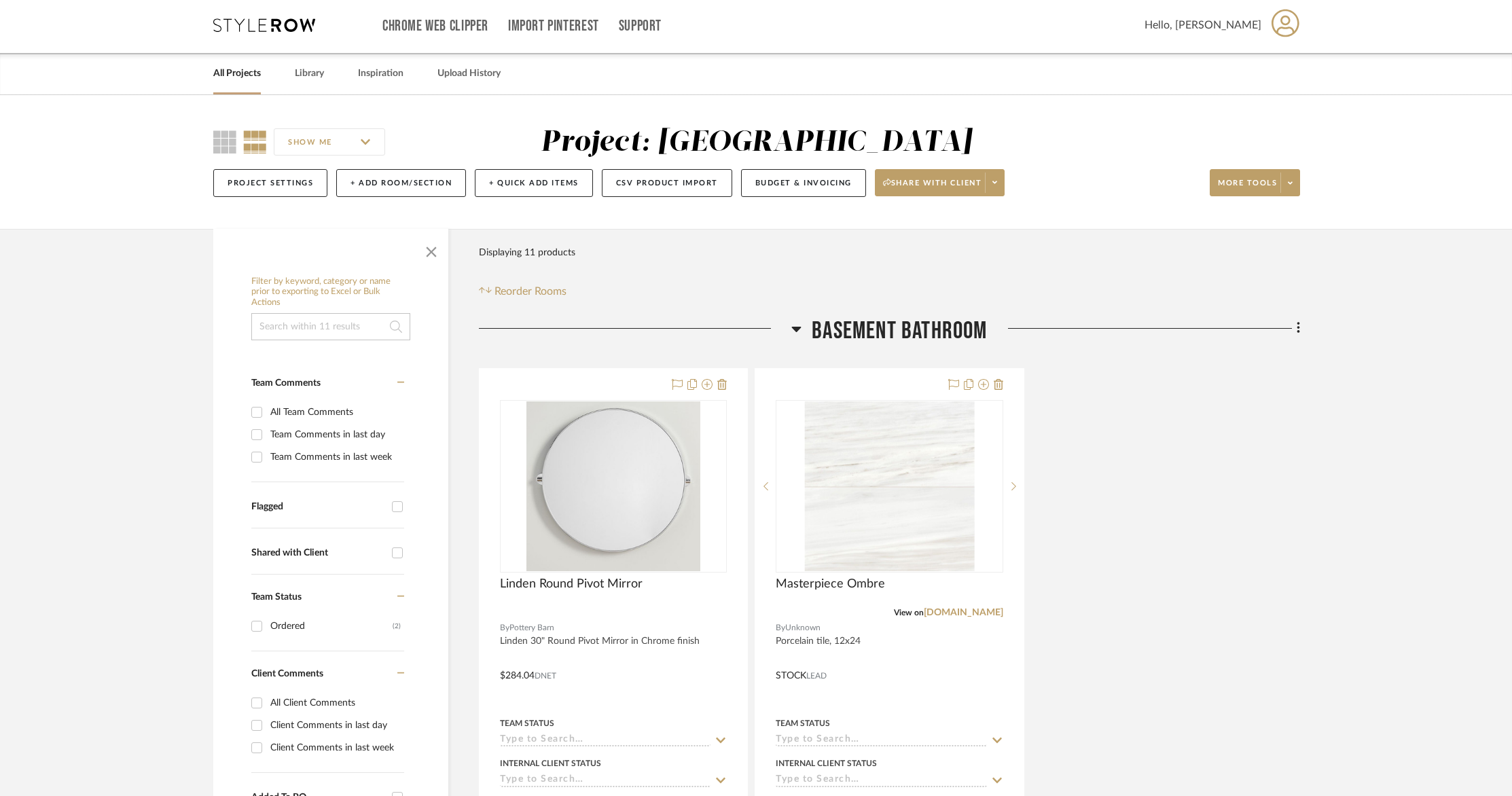
click at [1299, 186] on div "SHOW ME Project: [PERSON_NAME] Project Settings + Add Room/Section + Quick Add …" at bounding box center [756, 165] width 1126 height 80
click at [1294, 186] on span at bounding box center [1289, 182] width 19 height 20
click at [813, 8] on div at bounding box center [756, 398] width 1512 height 796
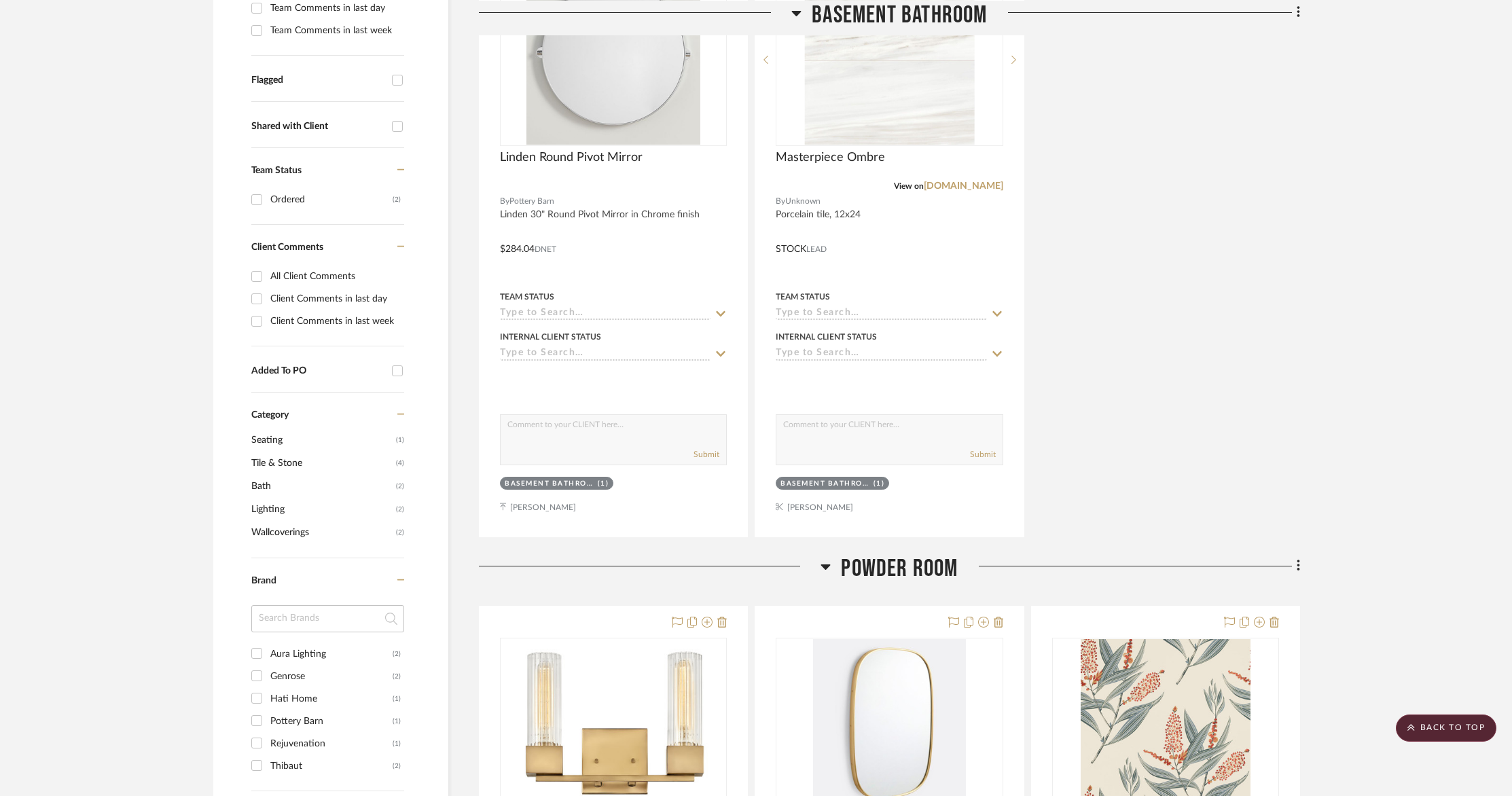
scroll to position [0, 0]
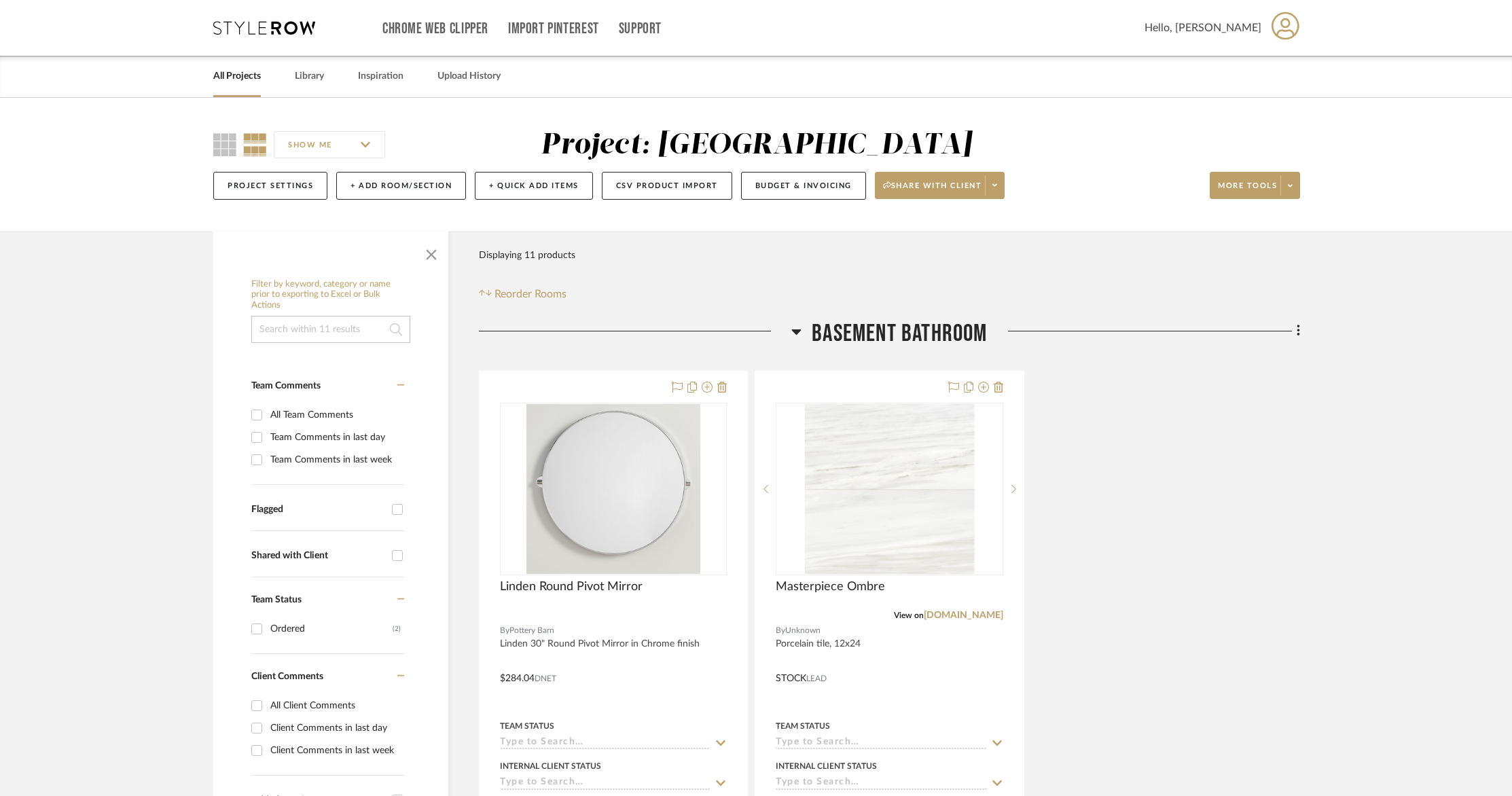
click at [255, 78] on link "All Projects" at bounding box center [237, 76] width 48 height 18
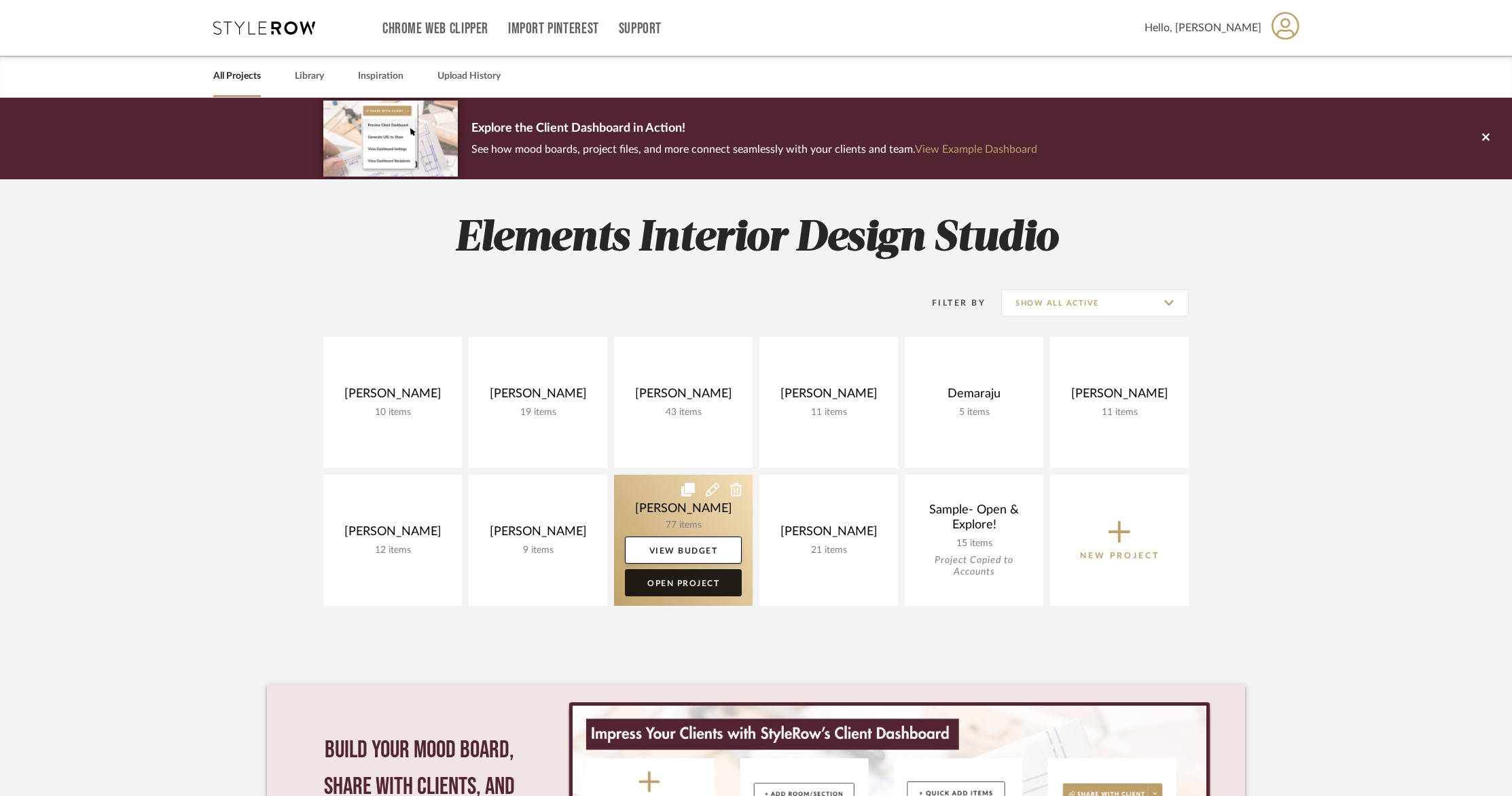
click at [698, 587] on link "Open Project" at bounding box center [683, 583] width 117 height 27
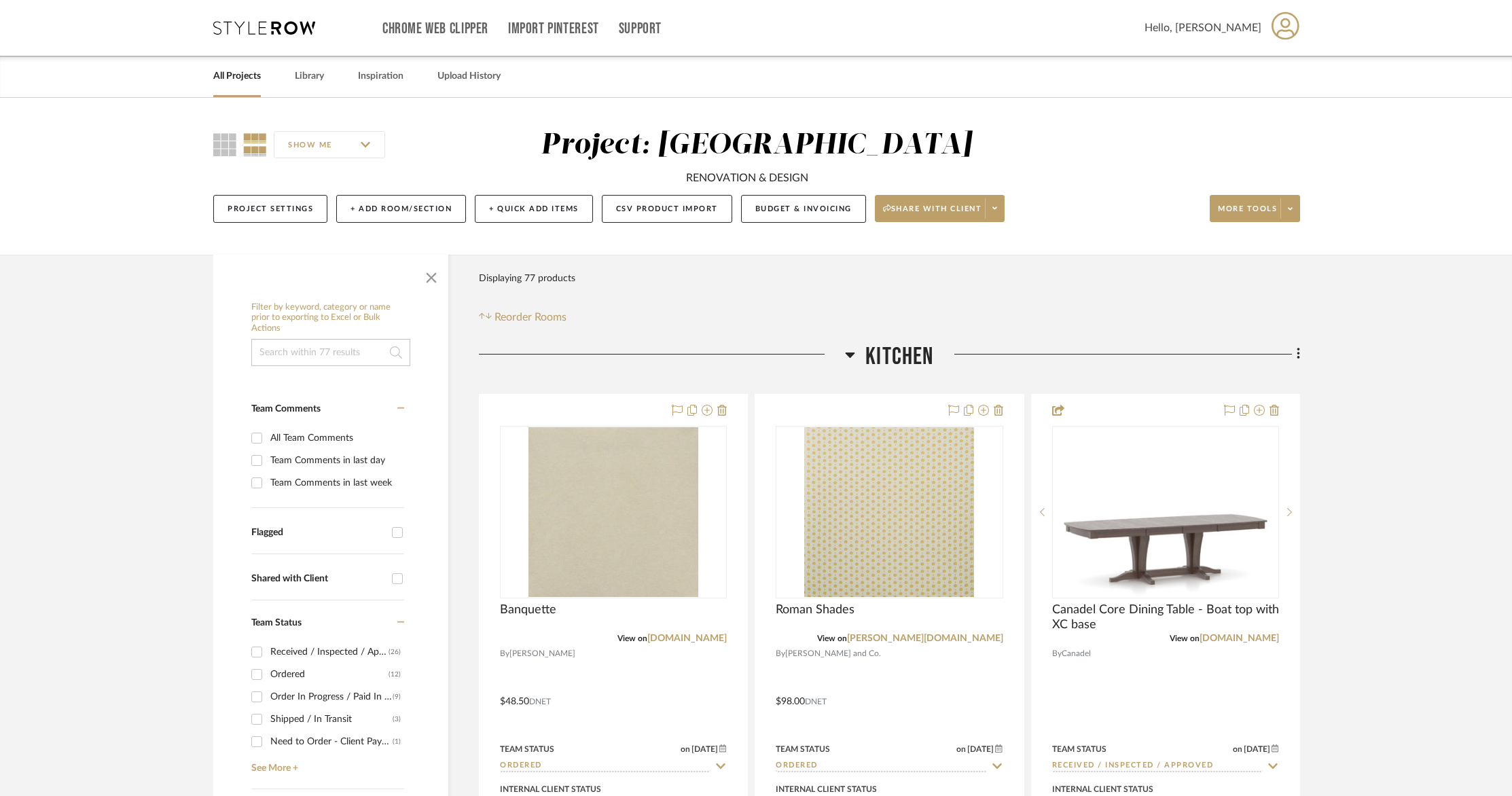
click at [229, 76] on link "All Projects" at bounding box center [237, 76] width 48 height 18
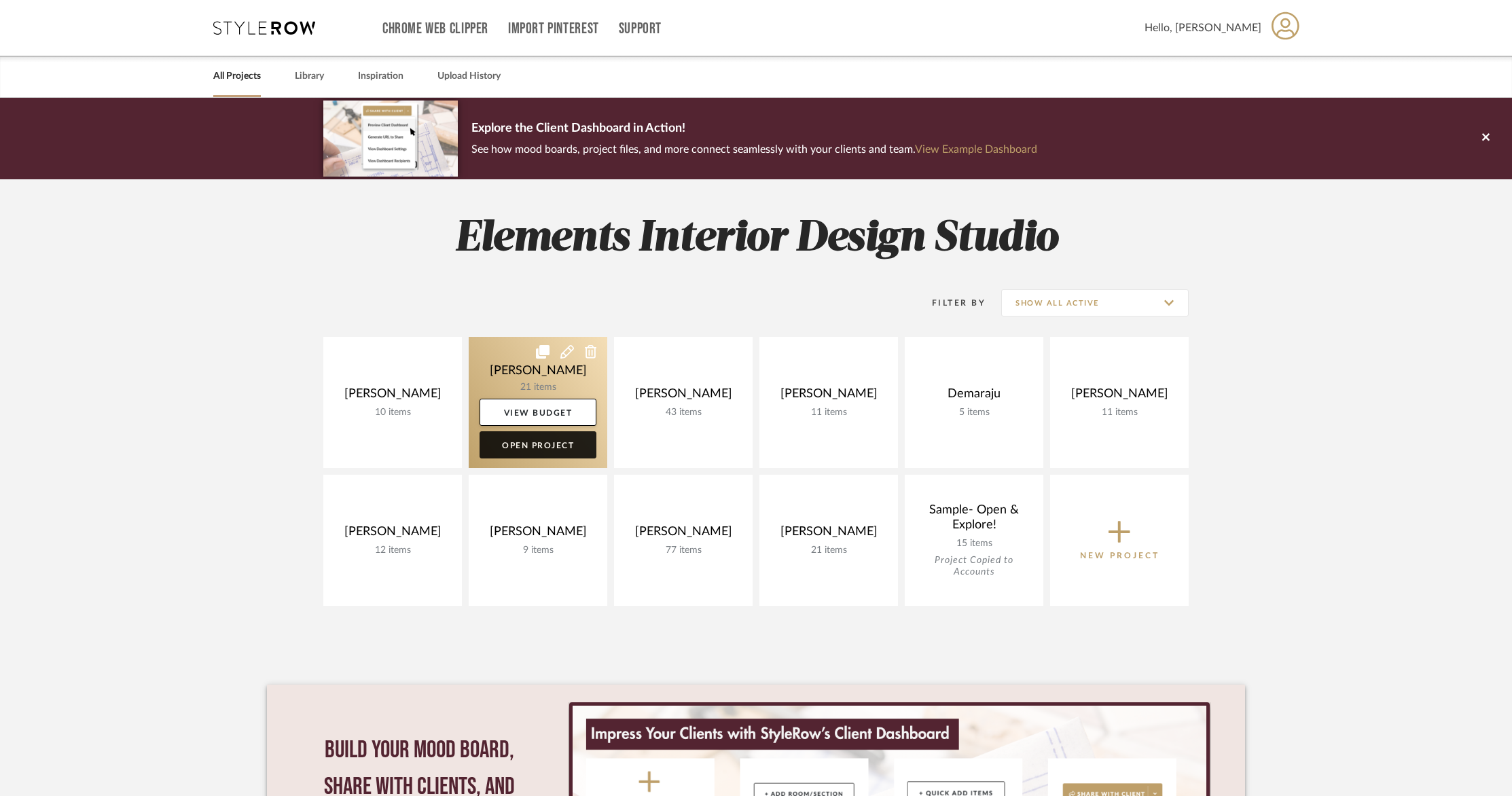
click at [530, 448] on link "Open Project" at bounding box center [538, 444] width 117 height 27
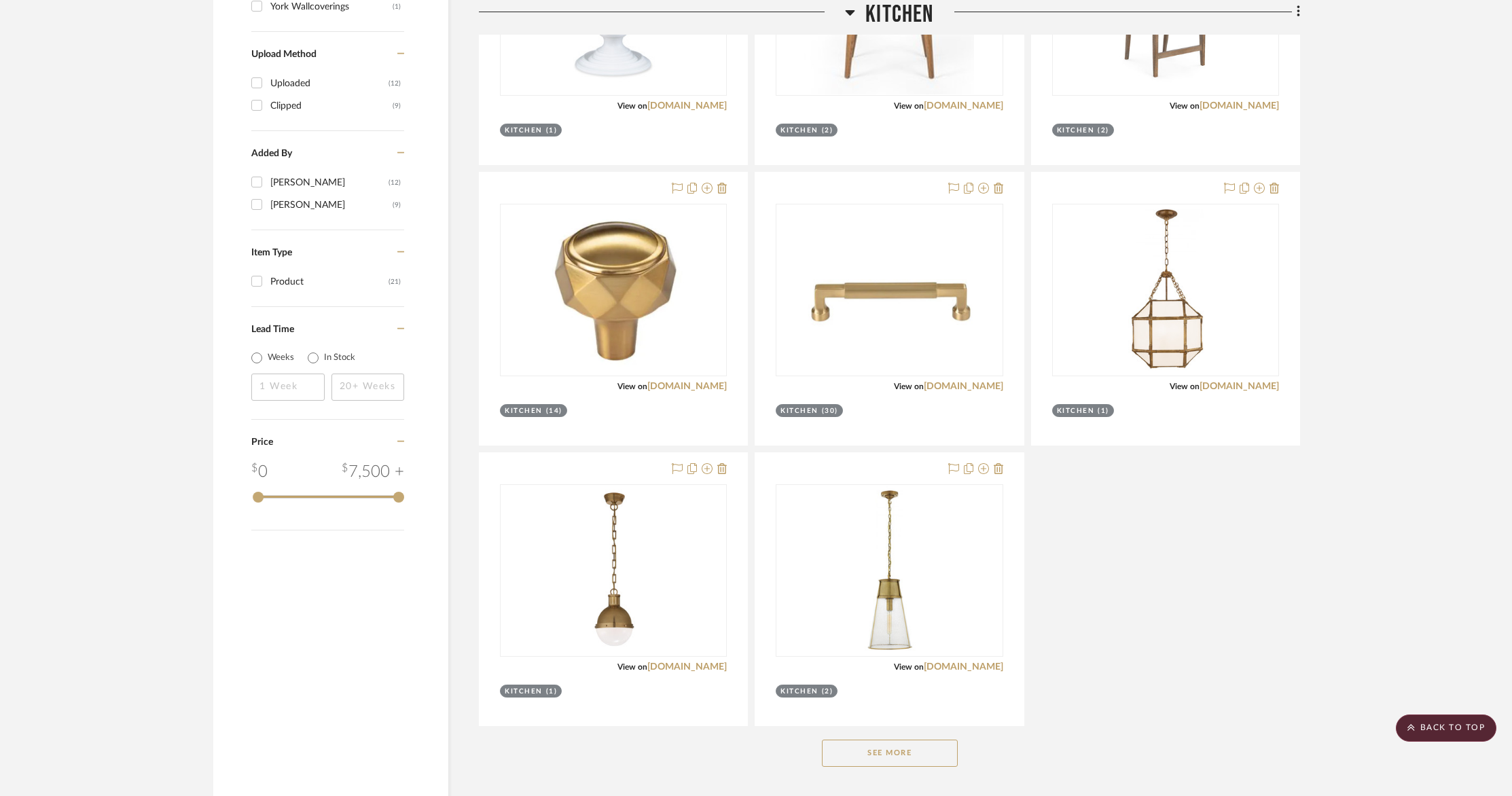
scroll to position [1439, 0]
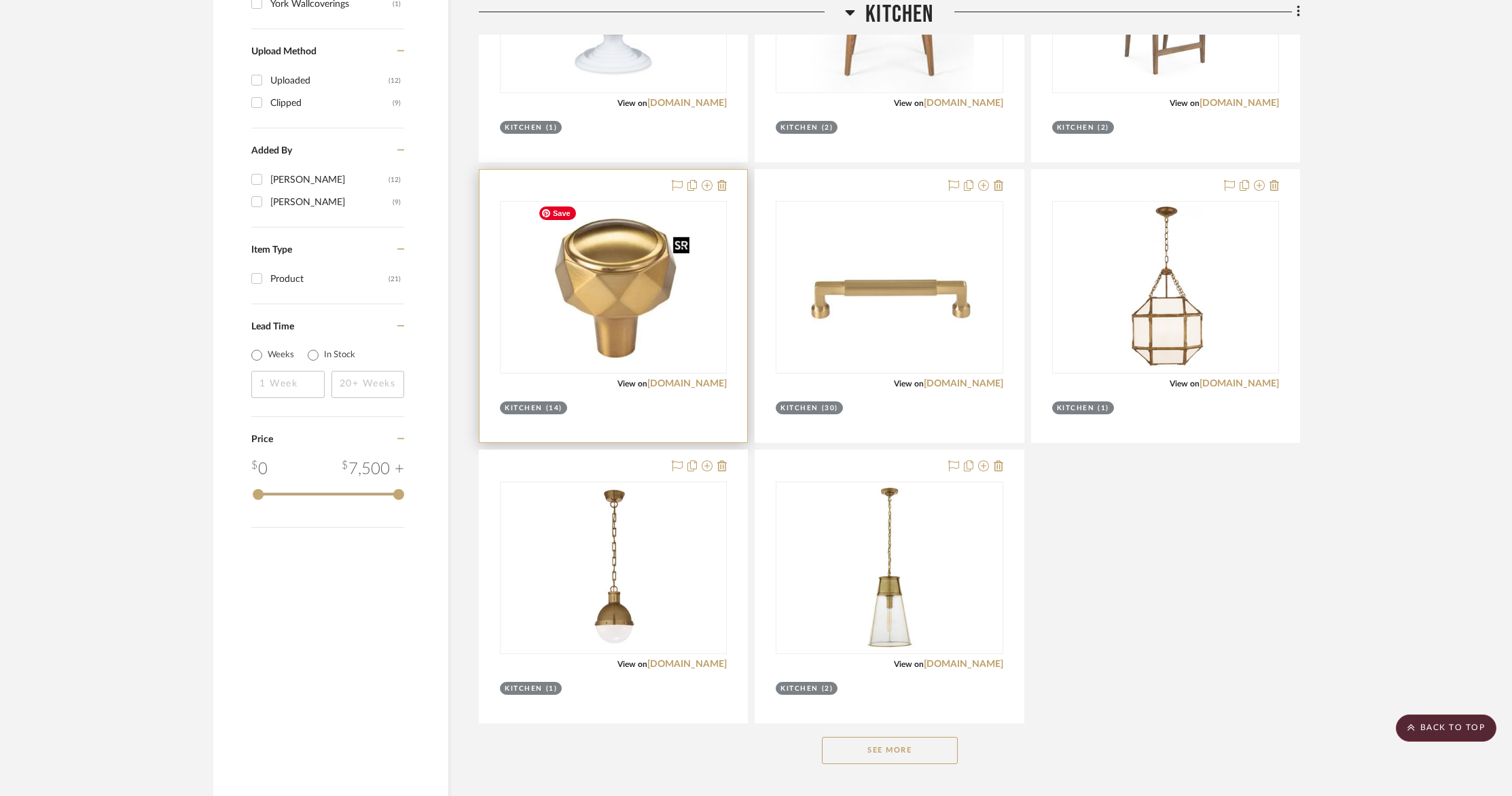
click at [590, 333] on img "0" at bounding box center [613, 287] width 162 height 170
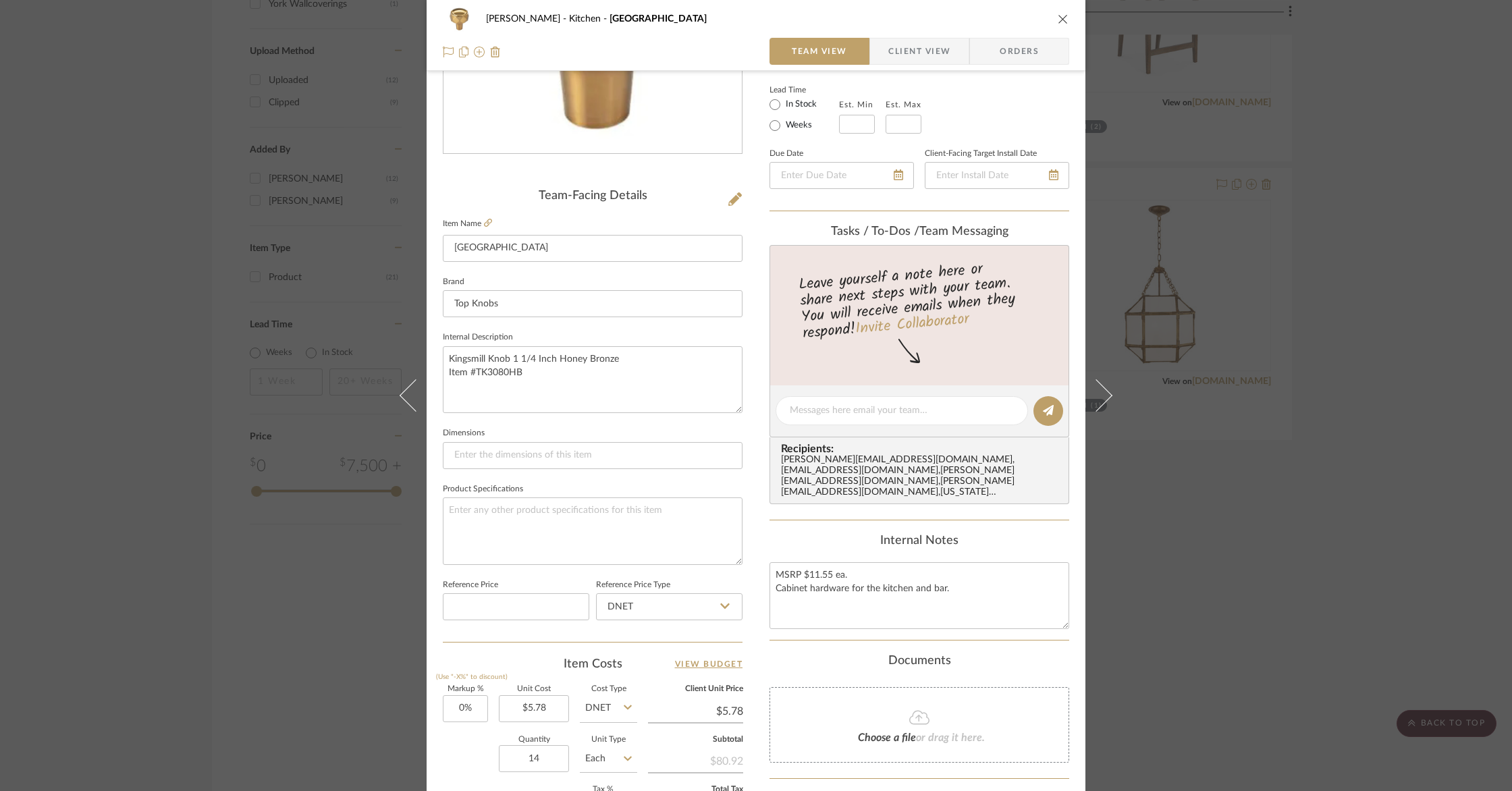
scroll to position [0, 0]
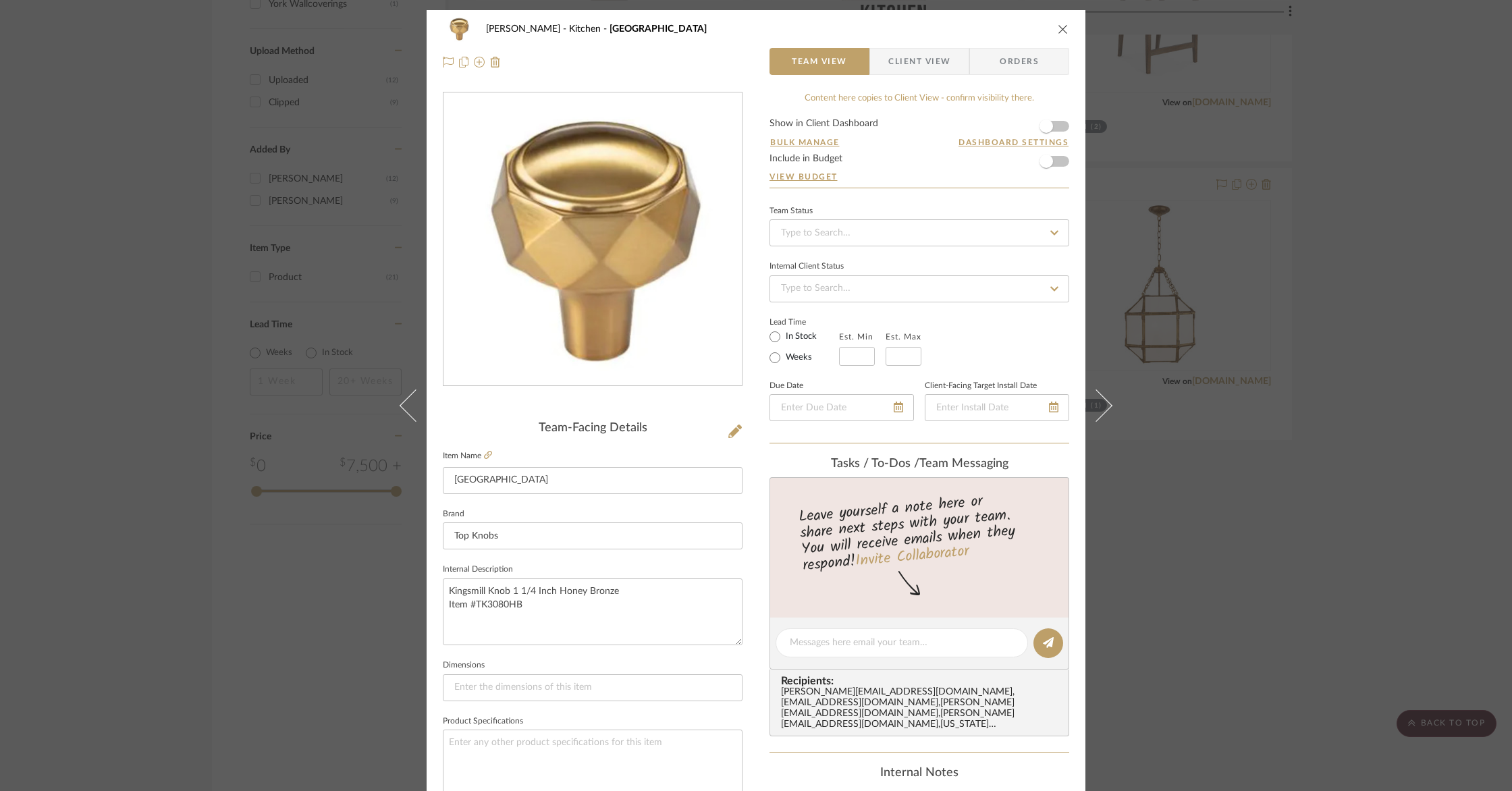
click at [1058, 27] on icon "close" at bounding box center [1063, 28] width 11 height 11
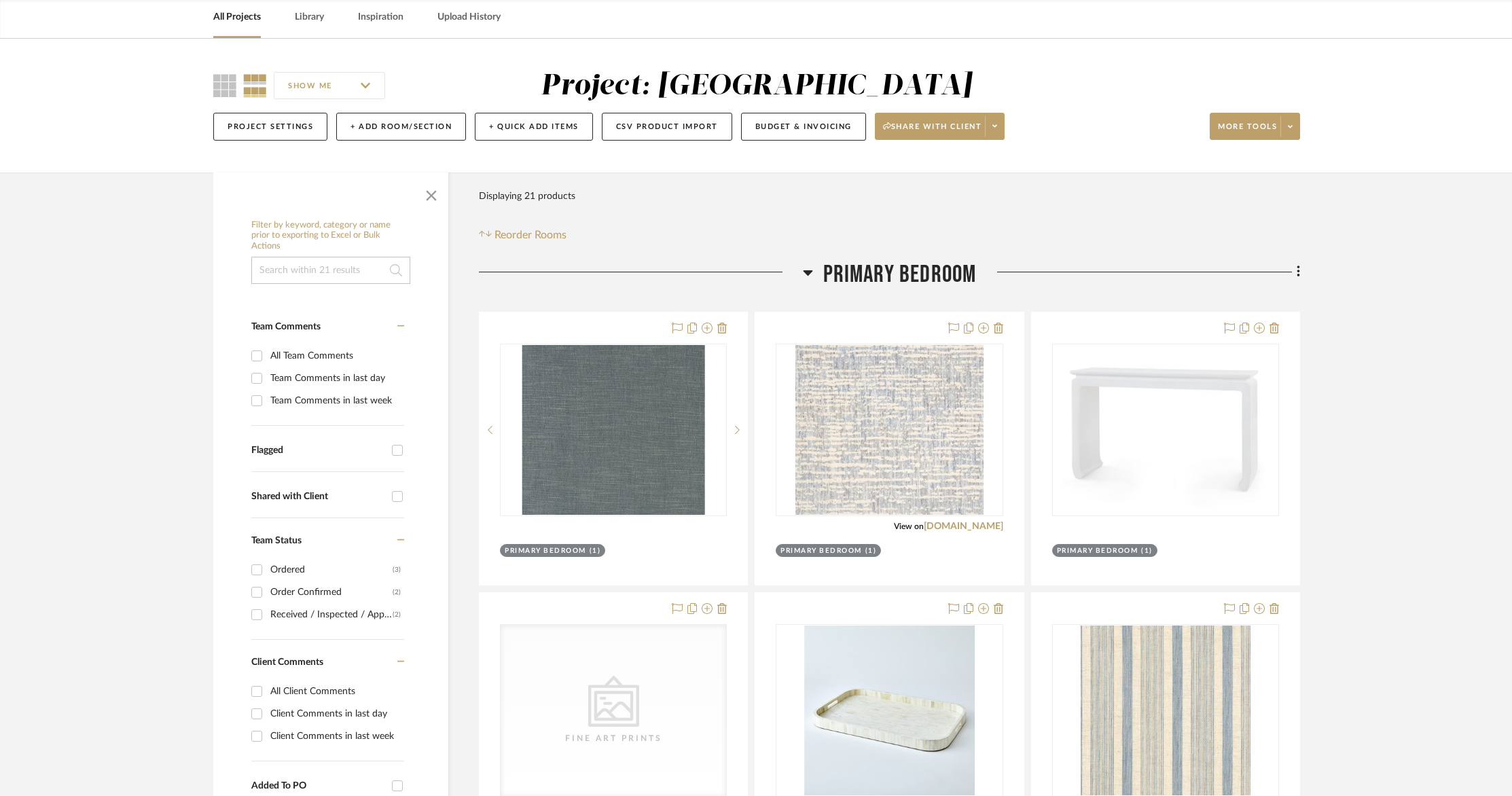
scroll to position [77, 0]
